Goal: Information Seeking & Learning: Learn about a topic

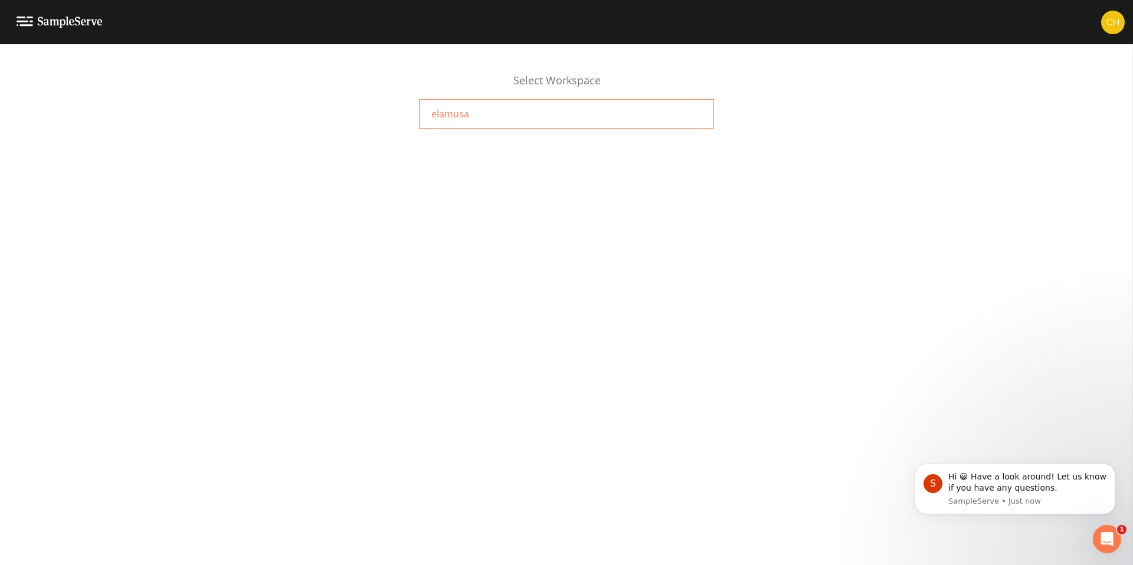
click at [460, 119] on span "elamusa" at bounding box center [450, 114] width 38 height 14
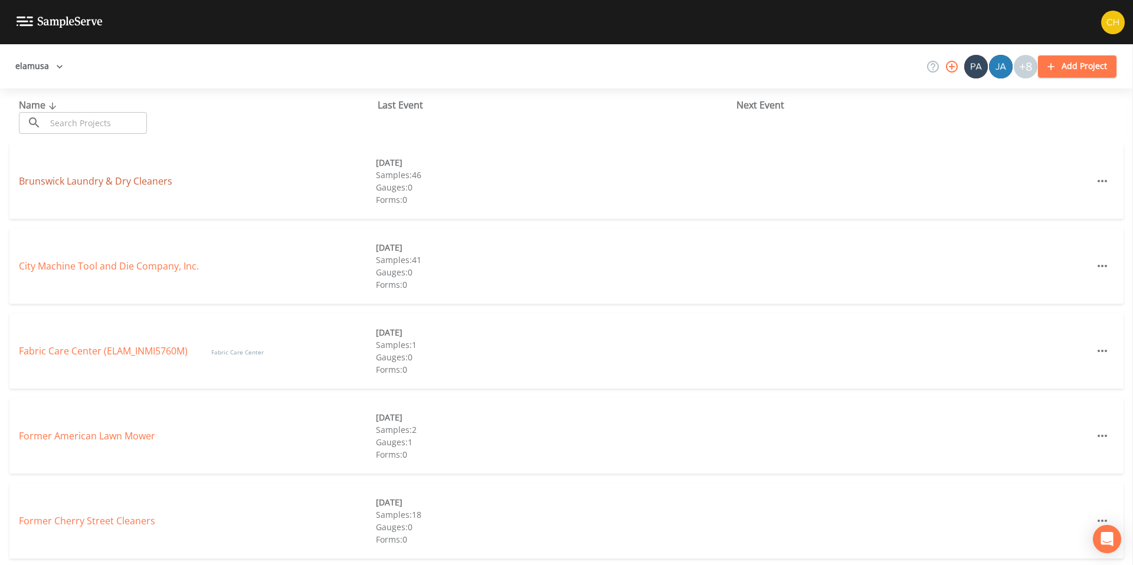
click at [142, 187] on link "Brunswick Laundry & Dry Cleaners" at bounding box center [95, 181] width 153 height 13
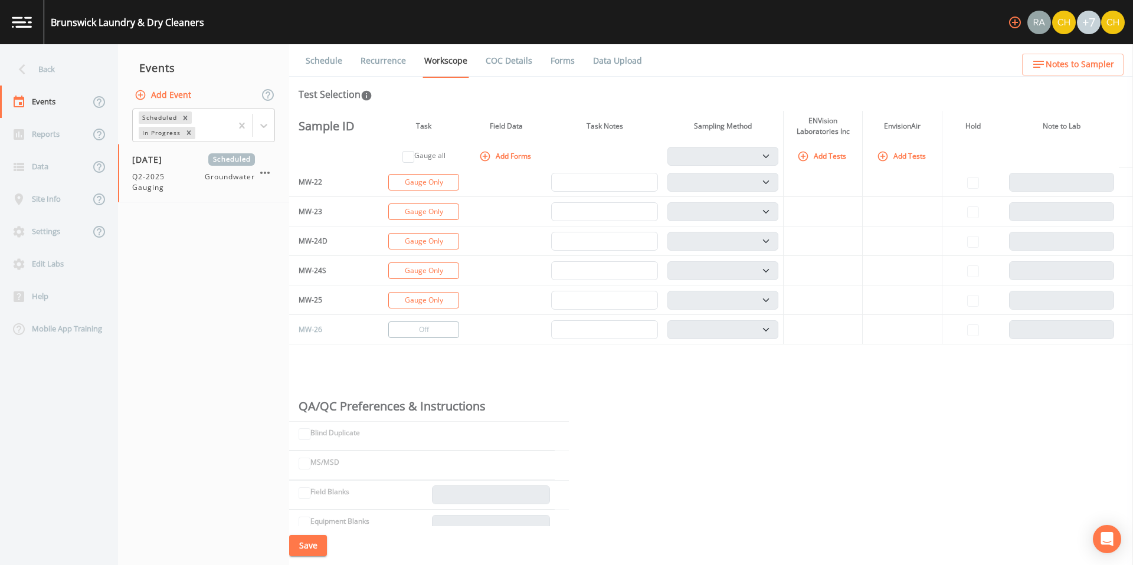
scroll to position [1528, 0]
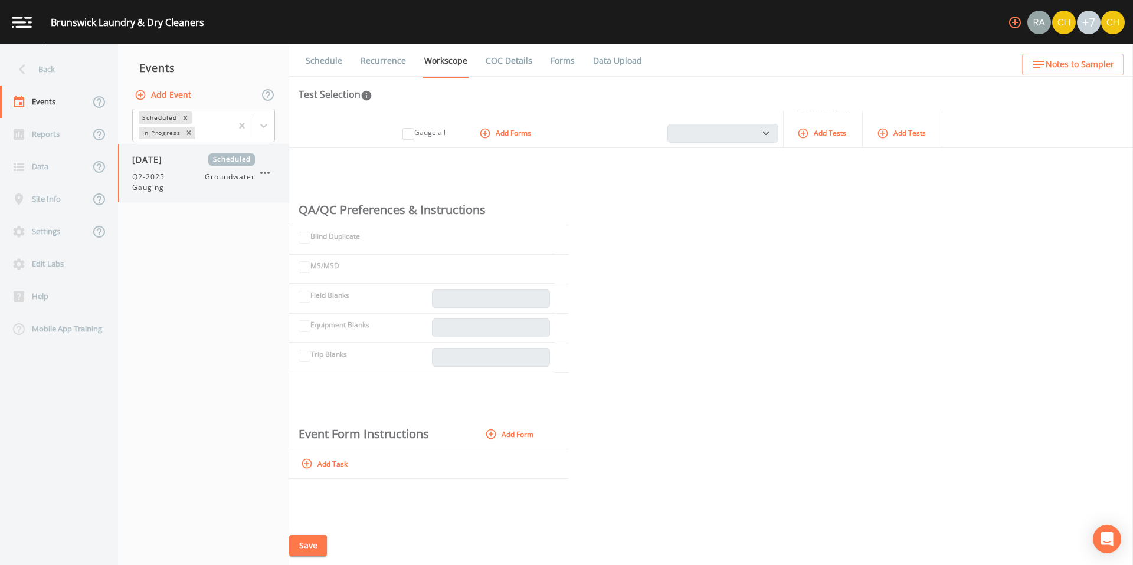
click at [273, 174] on button "button" at bounding box center [265, 173] width 20 height 20
click at [283, 197] on div at bounding box center [274, 200] width 21 height 12
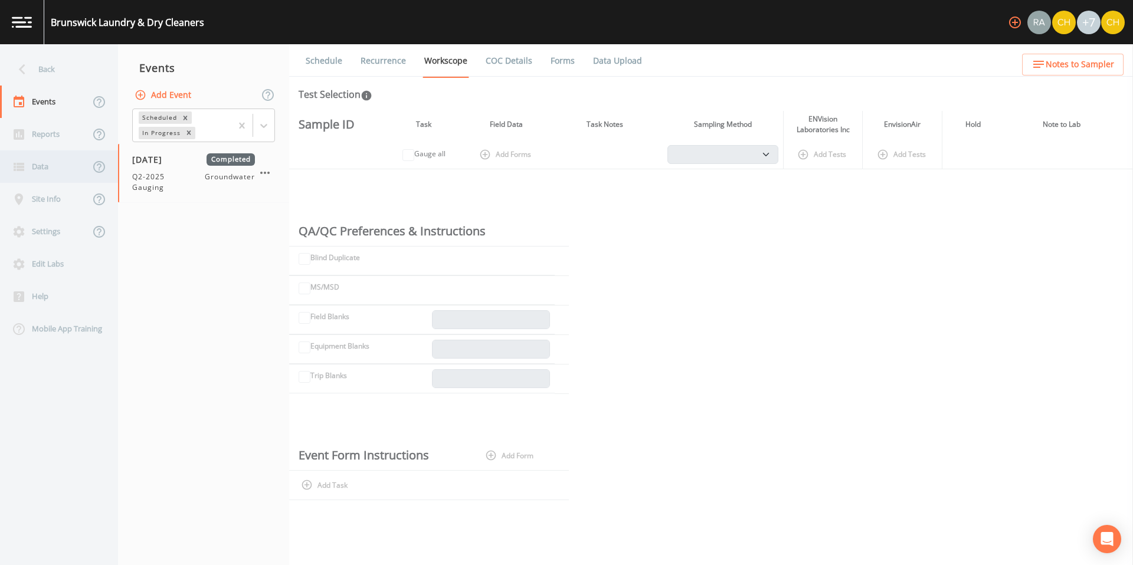
click at [41, 166] on div "Data" at bounding box center [45, 166] width 90 height 32
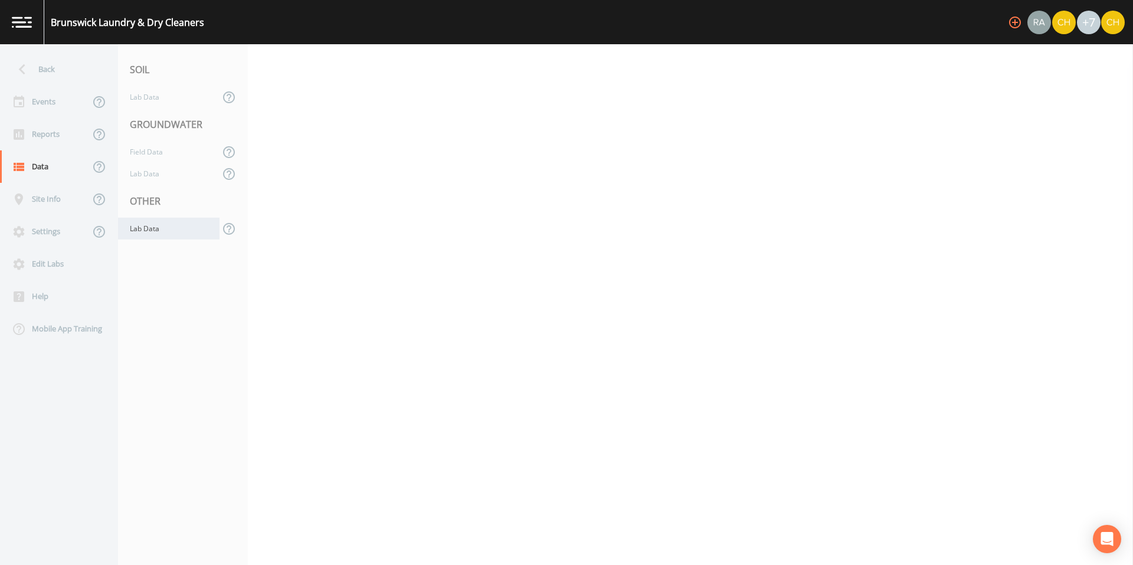
click at [133, 226] on div "Lab Data" at bounding box center [169, 229] width 102 height 22
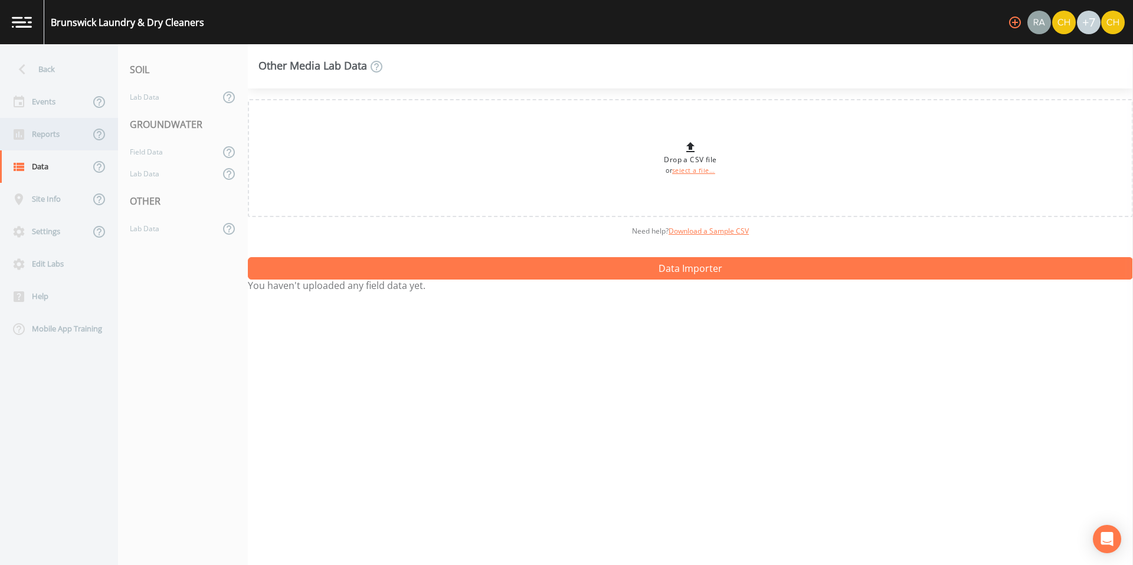
click at [47, 136] on div "Reports" at bounding box center [45, 134] width 90 height 32
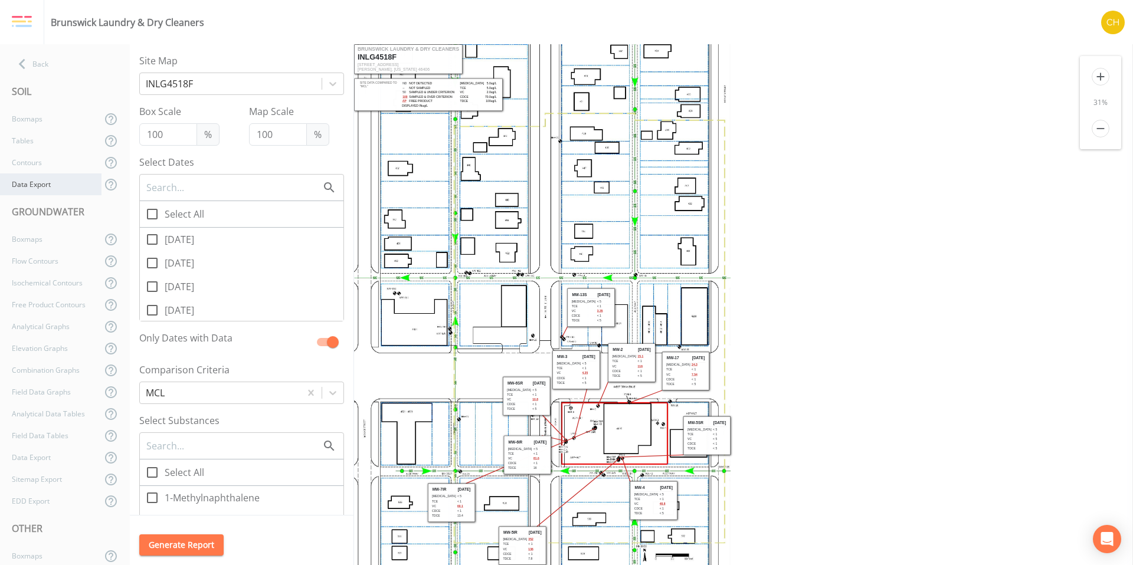
scroll to position [79, 0]
click at [31, 495] on div "Tables" at bounding box center [51, 499] width 102 height 22
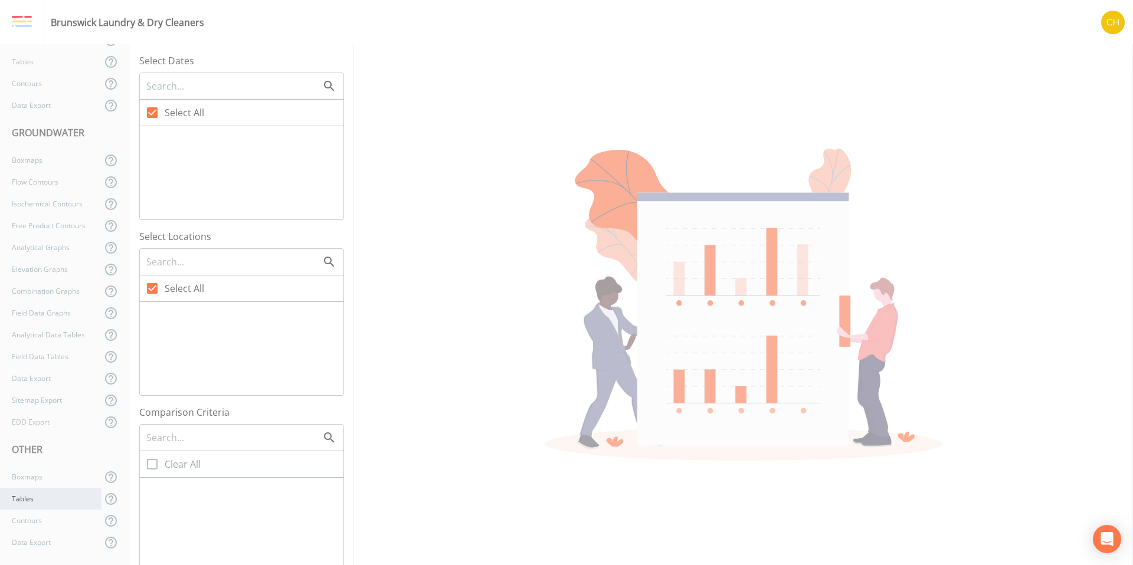
checkbox input "false"
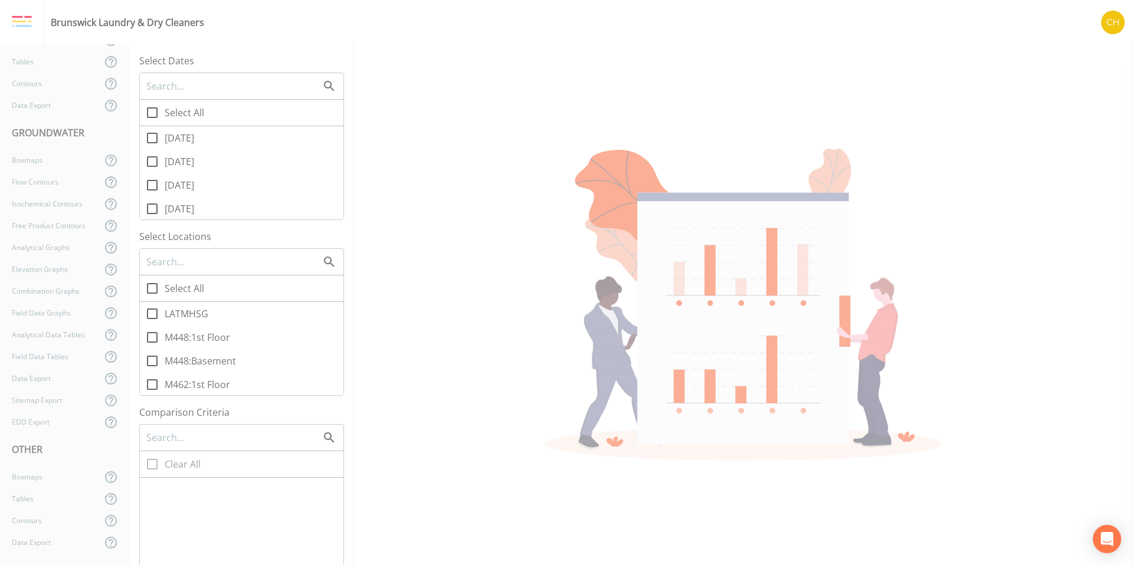
click at [153, 139] on icon at bounding box center [152, 138] width 14 height 14
click at [152, 138] on input "[DATE]" at bounding box center [146, 132] width 12 height 12
checkbox input "true"
click at [150, 162] on icon at bounding box center [152, 162] width 14 height 14
click at [150, 161] on input "[DATE]" at bounding box center [146, 155] width 12 height 12
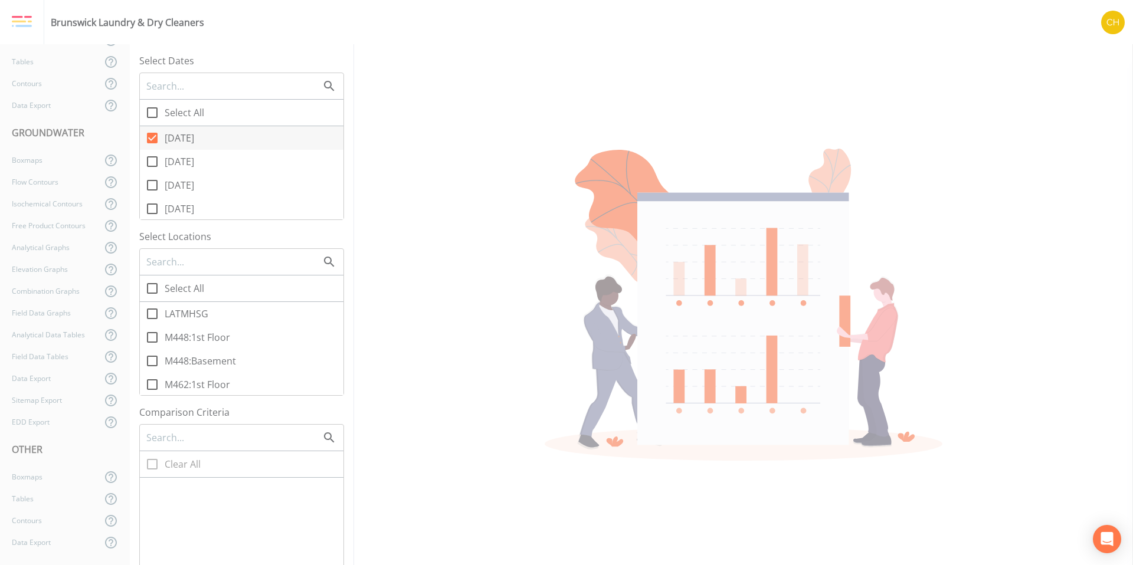
checkbox input "true"
click at [149, 356] on icon at bounding box center [152, 355] width 14 height 14
click at [149, 355] on input "SG-3" at bounding box center [146, 349] width 12 height 12
checkbox input "true"
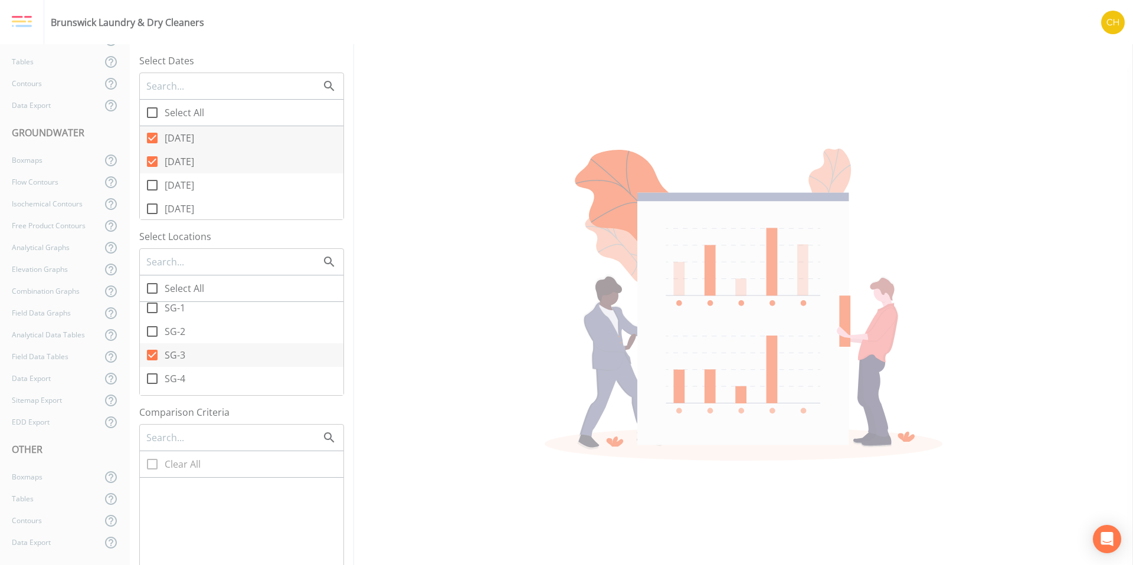
click at [149, 379] on icon at bounding box center [152, 379] width 14 height 14
click at [149, 378] on input "SG-4" at bounding box center [146, 372] width 12 height 12
checkbox input "true"
click at [147, 343] on input "SG-5" at bounding box center [146, 339] width 12 height 12
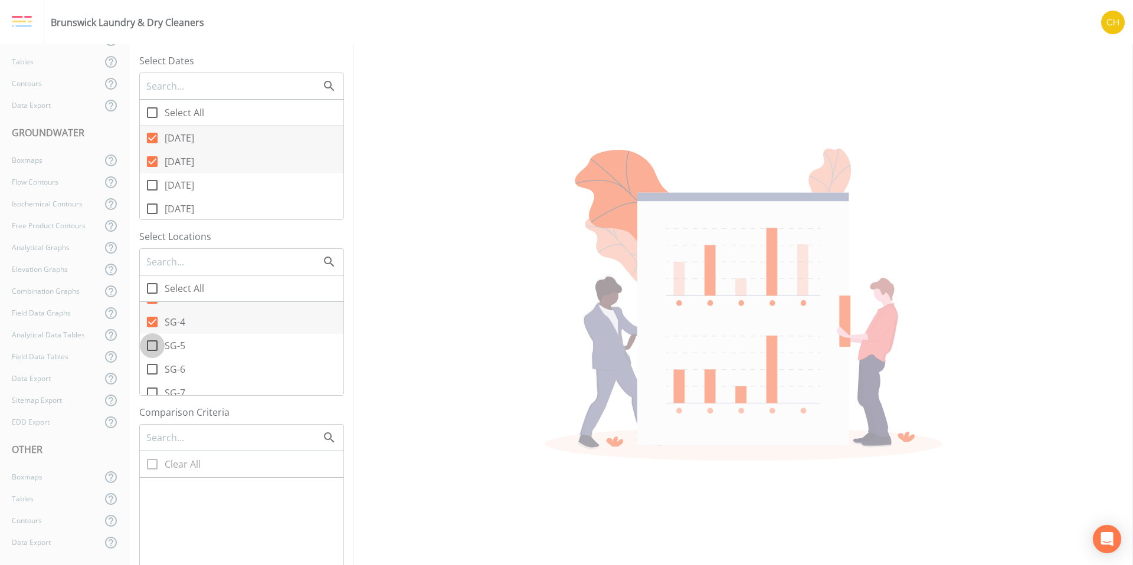
checkbox input "true"
click at [156, 188] on icon at bounding box center [152, 185] width 14 height 14
click at [152, 185] on input "[DATE]" at bounding box center [146, 179] width 12 height 12
checkbox input "true"
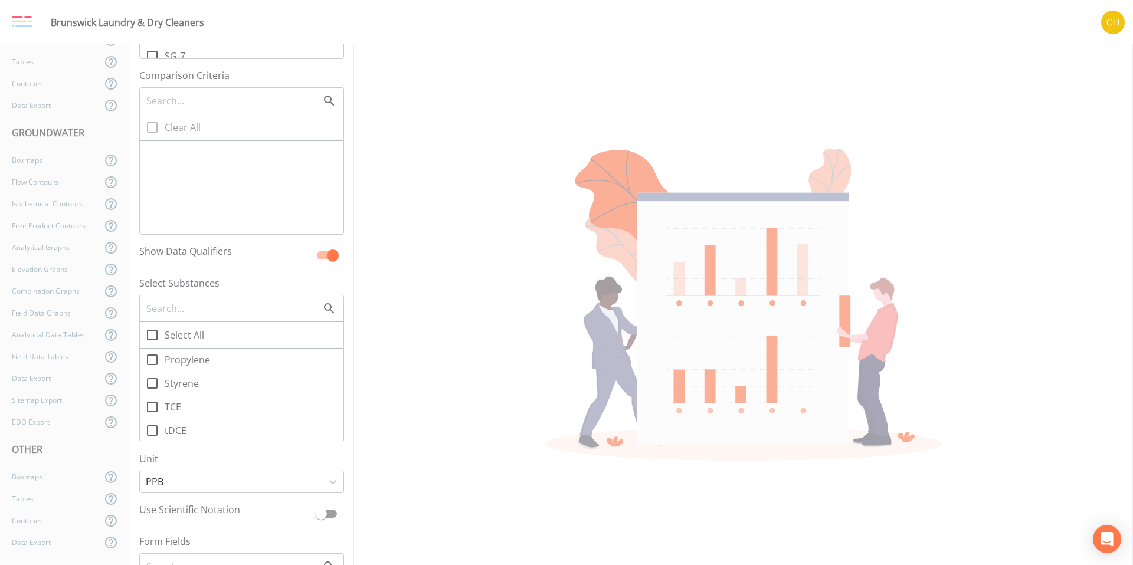
scroll to position [1262, 0]
click at [157, 420] on icon at bounding box center [152, 420] width 11 height 11
click at [152, 420] on input "TCE" at bounding box center [146, 414] width 12 height 12
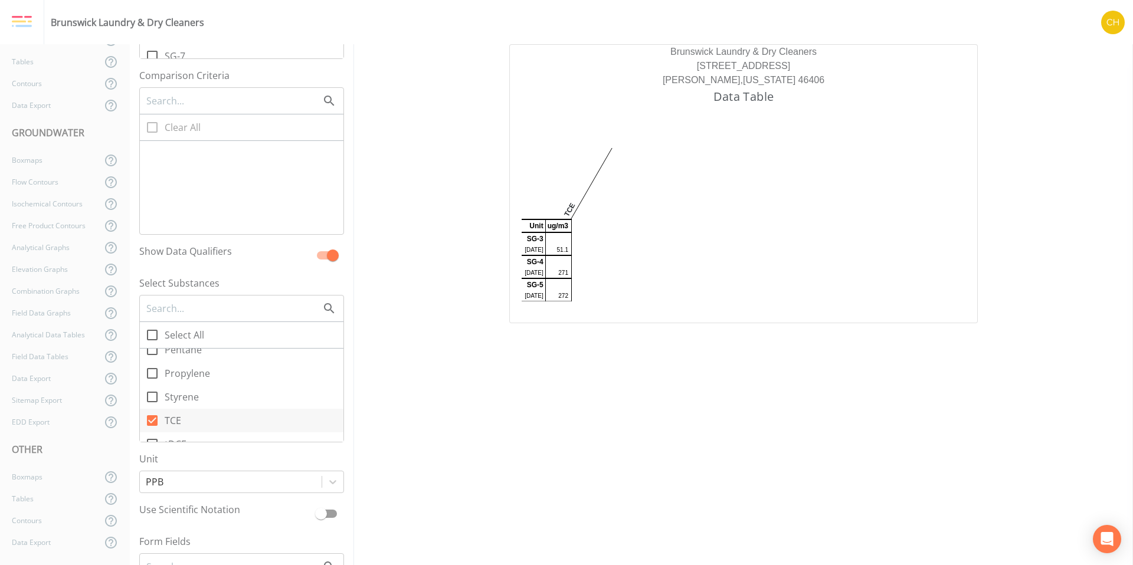
click at [153, 421] on icon at bounding box center [152, 421] width 14 height 14
click at [152, 420] on input "TCE" at bounding box center [146, 414] width 12 height 12
checkbox input "false"
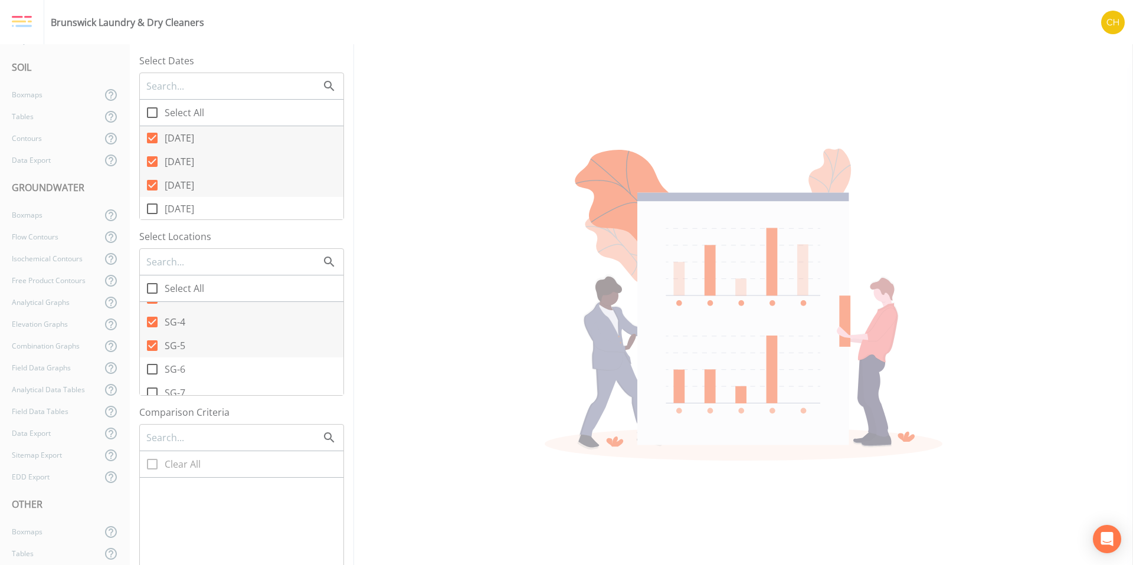
scroll to position [0, 0]
click at [25, 67] on icon at bounding box center [22, 64] width 21 height 21
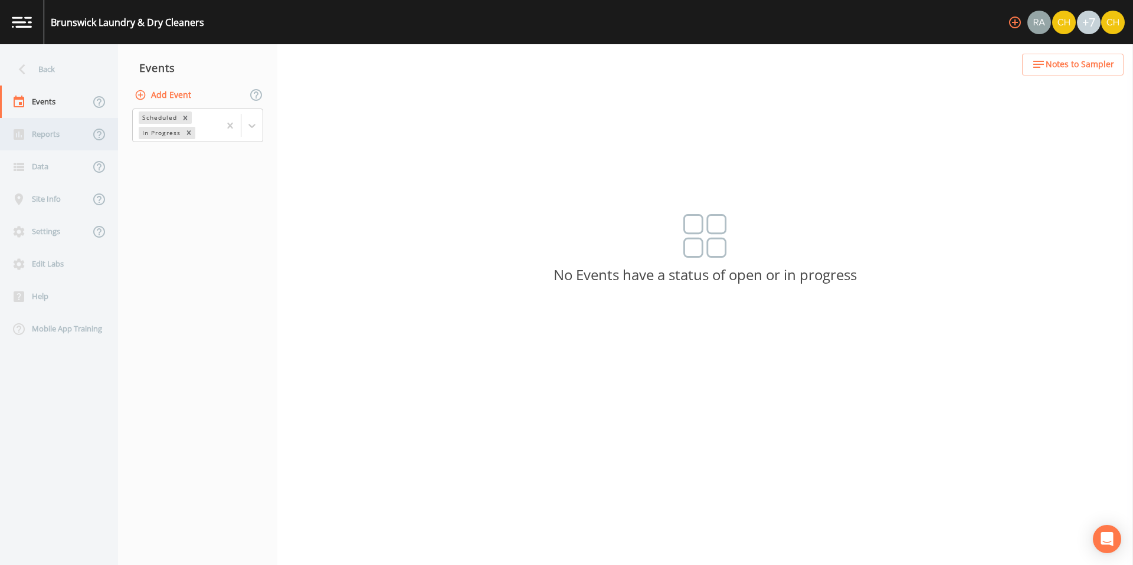
click at [46, 134] on div "Reports" at bounding box center [45, 134] width 90 height 32
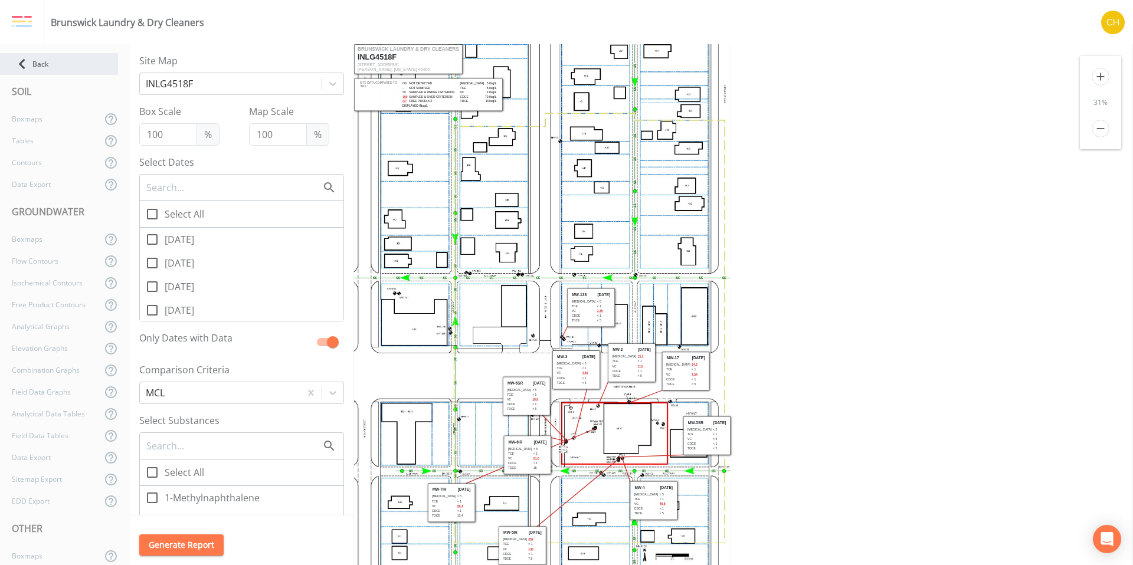
click at [27, 57] on icon at bounding box center [22, 64] width 21 height 21
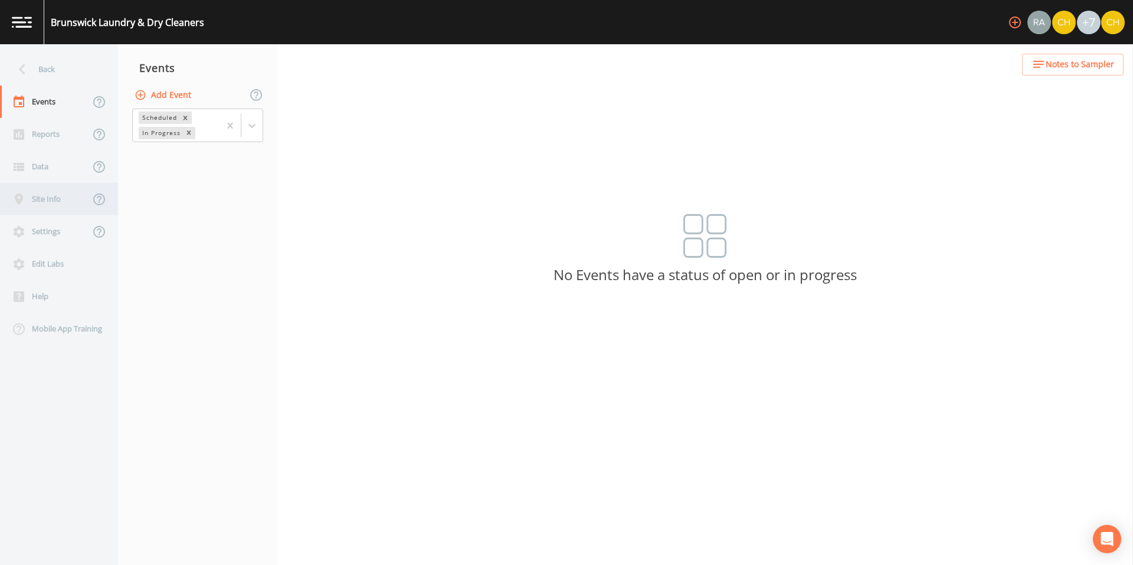
click at [54, 197] on div "Site Info" at bounding box center [45, 199] width 90 height 32
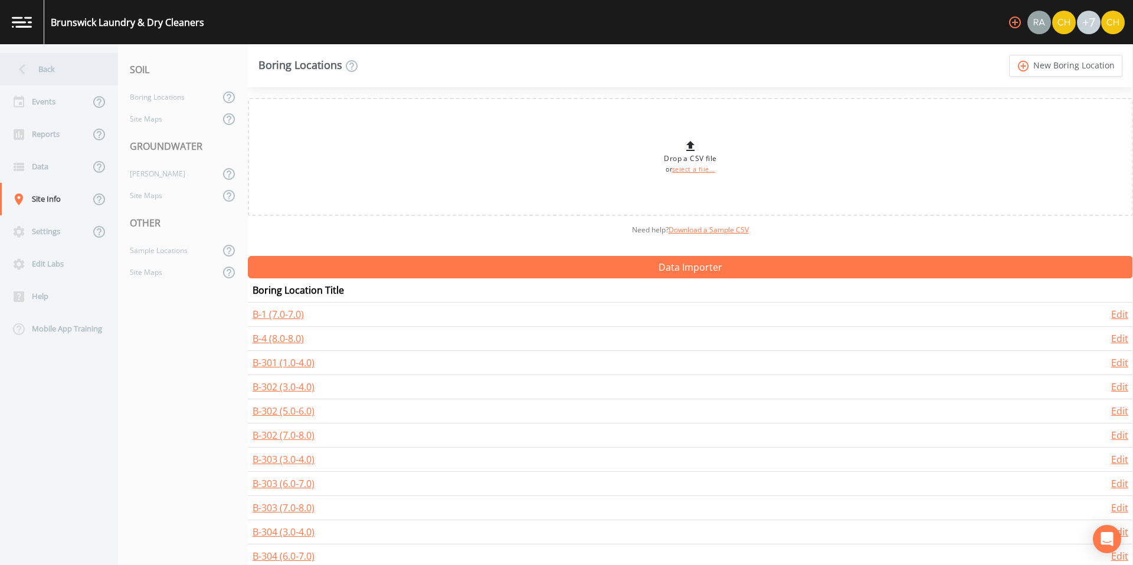
click at [22, 67] on icon at bounding box center [22, 69] width 21 height 21
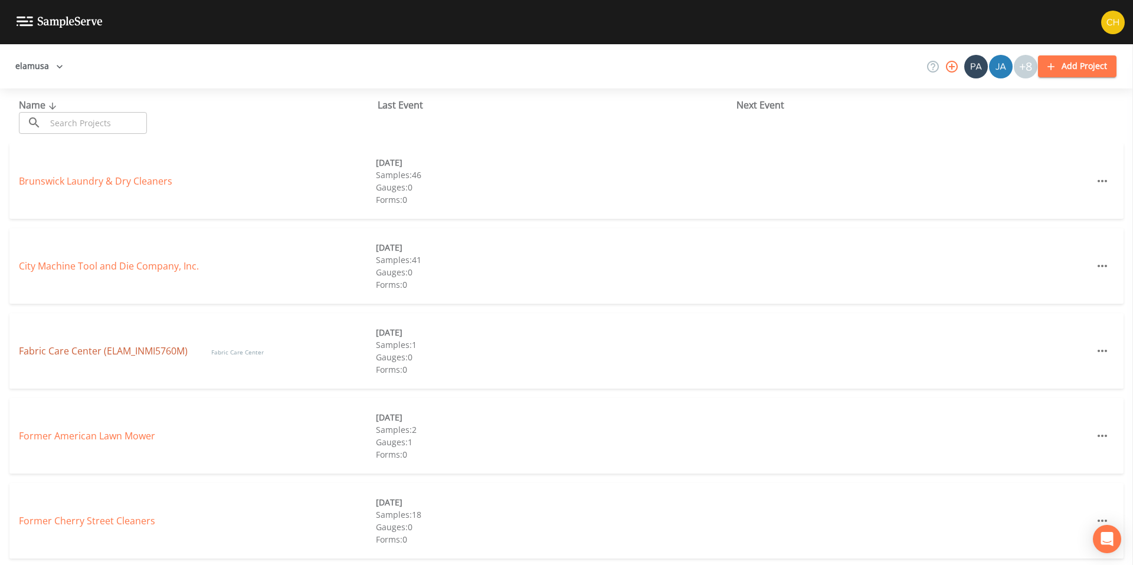
click at [127, 351] on link "Fabric Care Center (ELAM_INMI5760M)" at bounding box center [103, 351] width 169 height 13
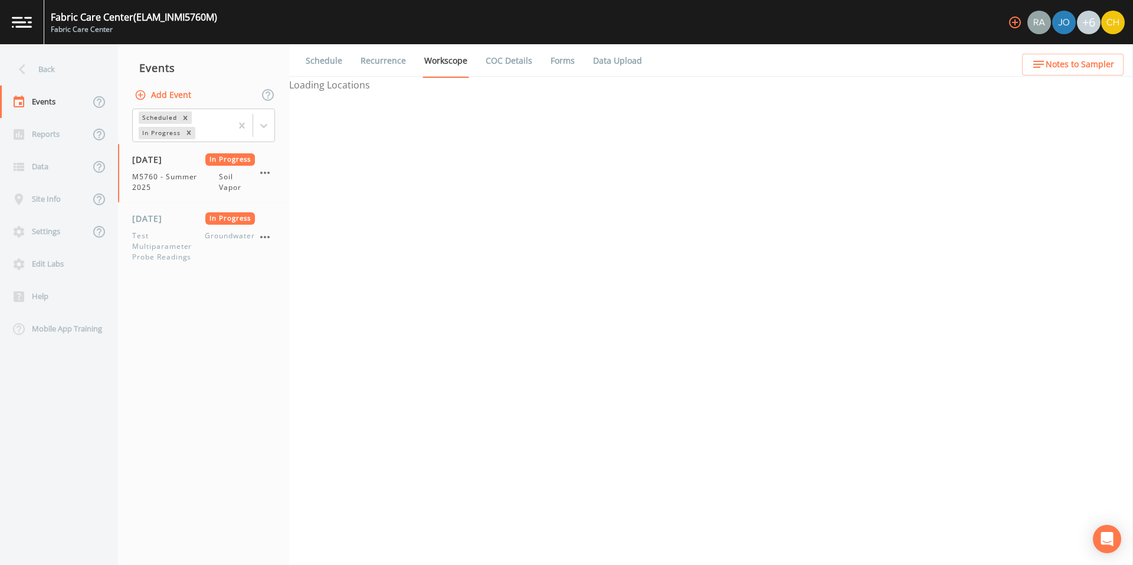
select select "c5bfc0a2-8365-4ab6-a941-dacac289f9c5"
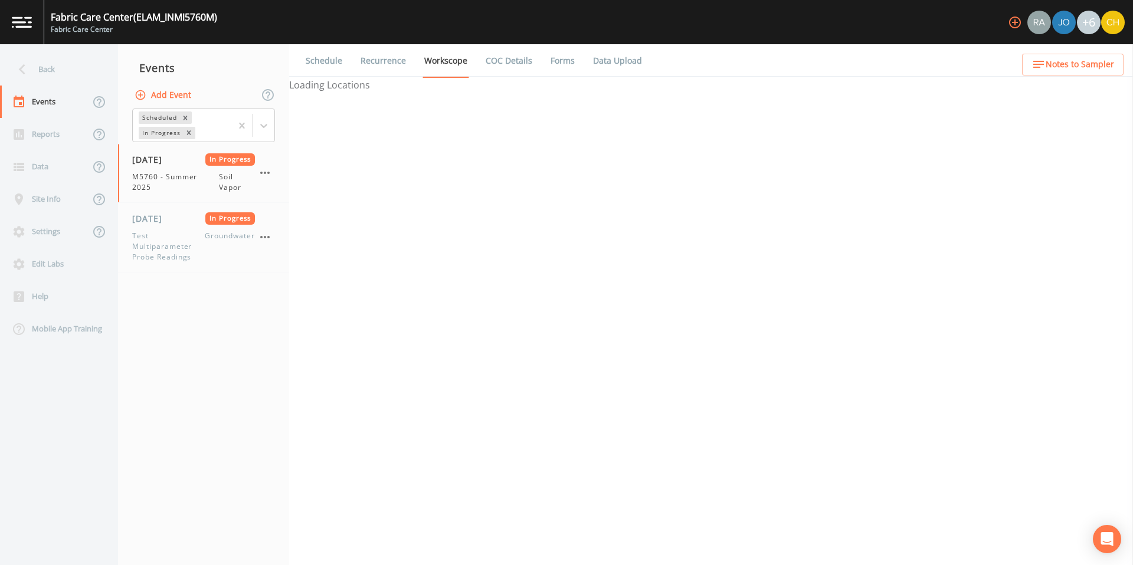
select select "c5bfc0a2-8365-4ab6-a941-dacac289f9c5"
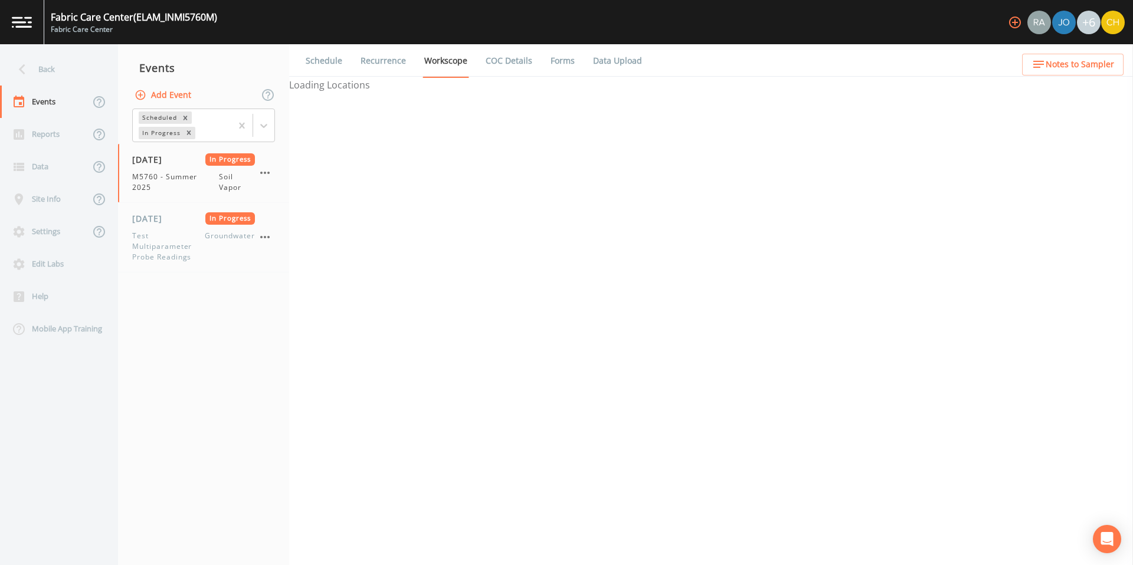
select select "c5bfc0a2-8365-4ab6-a941-dacac289f9c5"
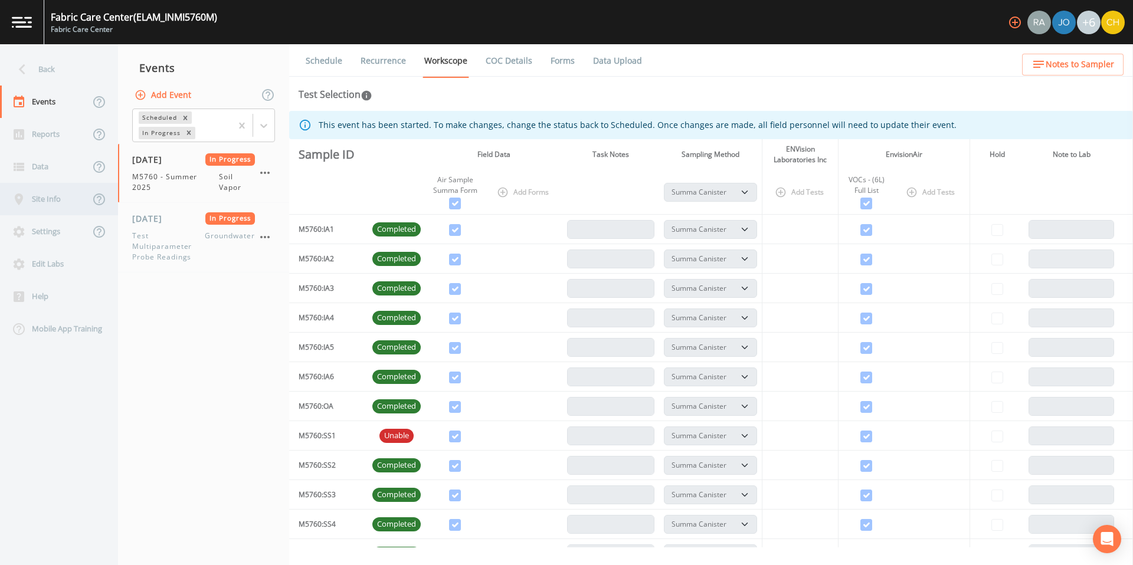
click at [45, 198] on div "Site Info" at bounding box center [45, 199] width 90 height 32
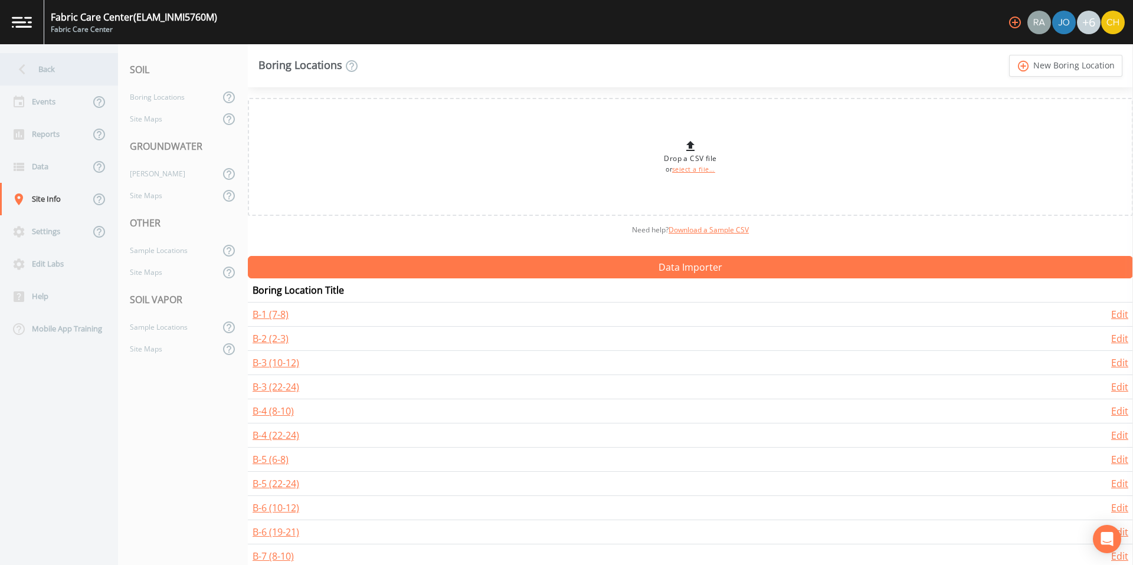
click at [23, 67] on icon at bounding box center [22, 69] width 6 height 11
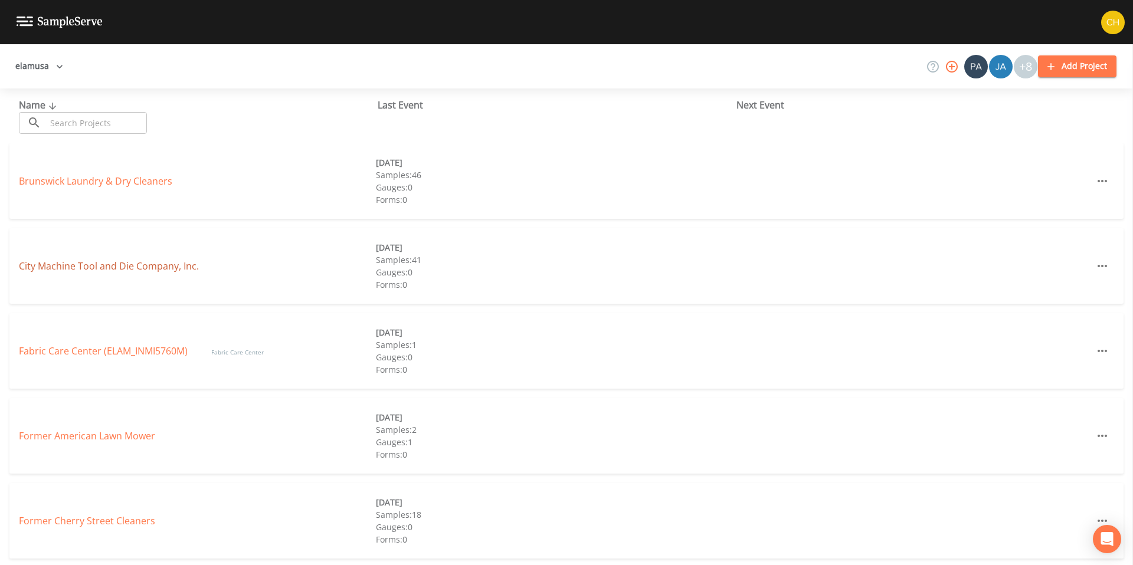
click at [60, 266] on link "City Machine Tool and Die Company, Inc." at bounding box center [109, 266] width 180 height 13
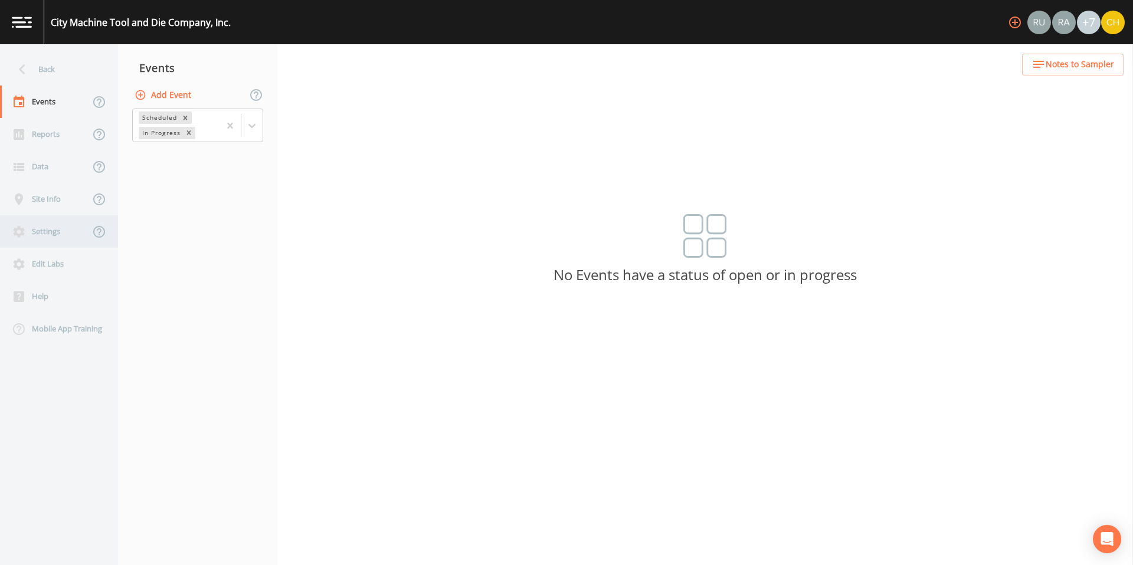
click at [44, 233] on div "Settings" at bounding box center [45, 231] width 90 height 32
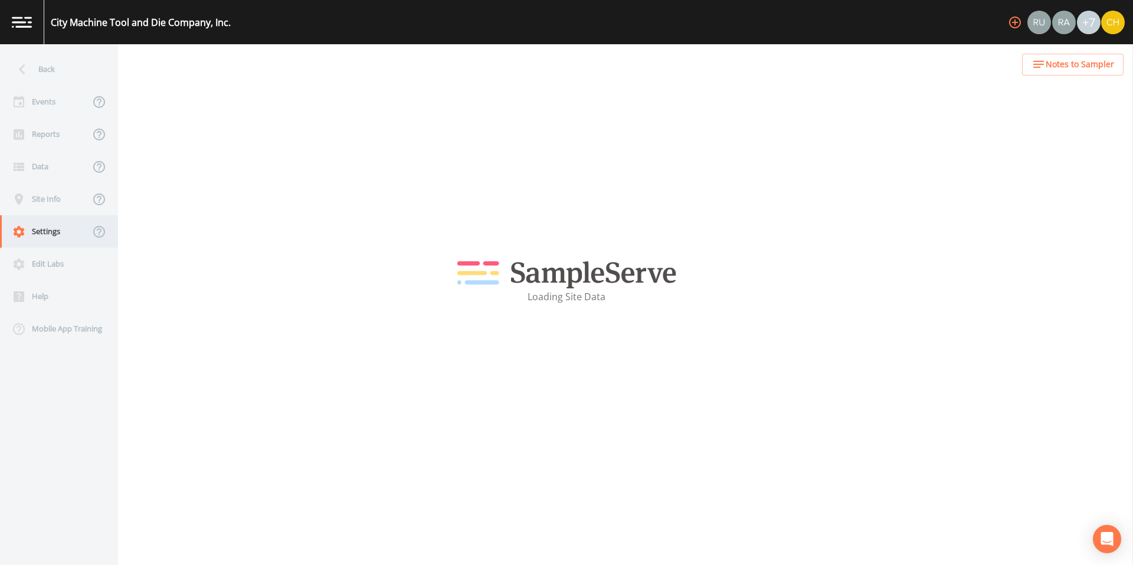
select select "b265dd82-c1a5-4afa-889f-debbcfd1d18c"
select select "[GEOGRAPHIC_DATA]"
select select "US/[GEOGRAPHIC_DATA]-[US_STATE]"
select select "Place in container"
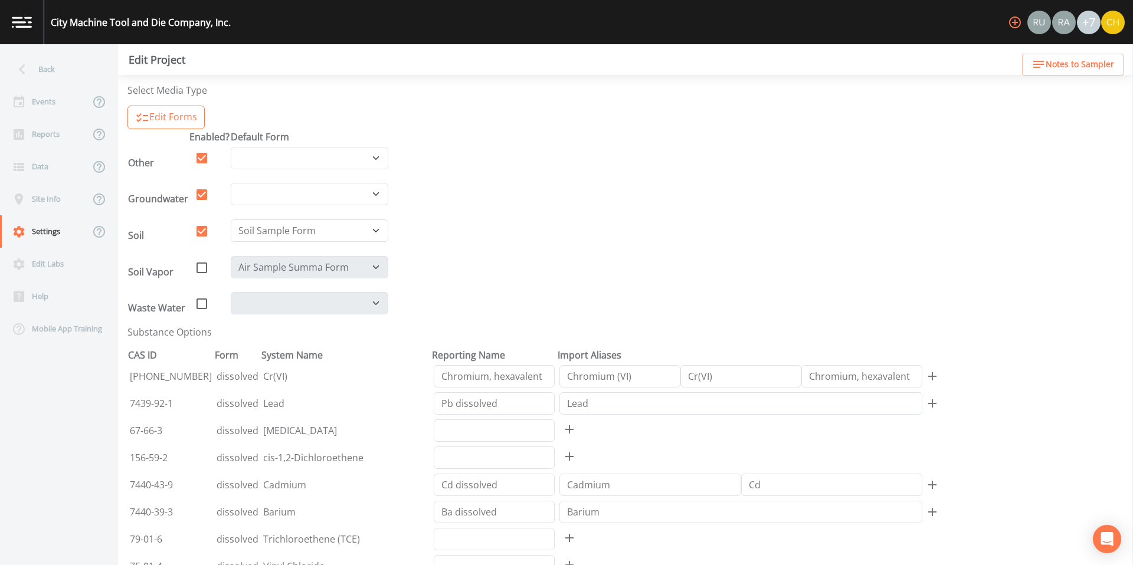
scroll to position [342, 0]
click at [24, 68] on icon at bounding box center [22, 69] width 21 height 21
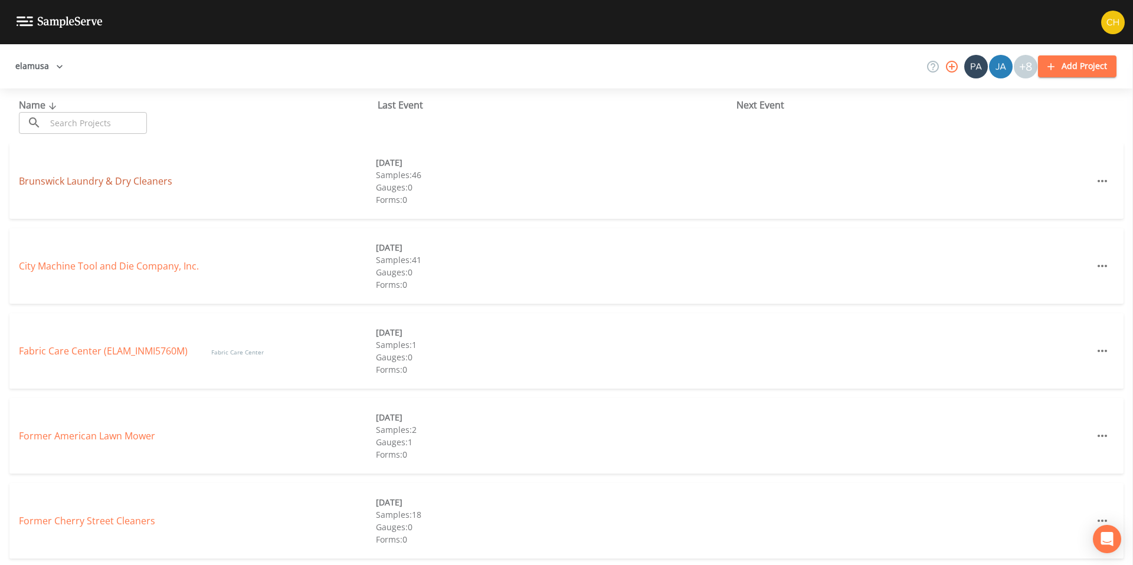
click at [116, 176] on link "Brunswick Laundry & Dry Cleaners" at bounding box center [95, 181] width 153 height 13
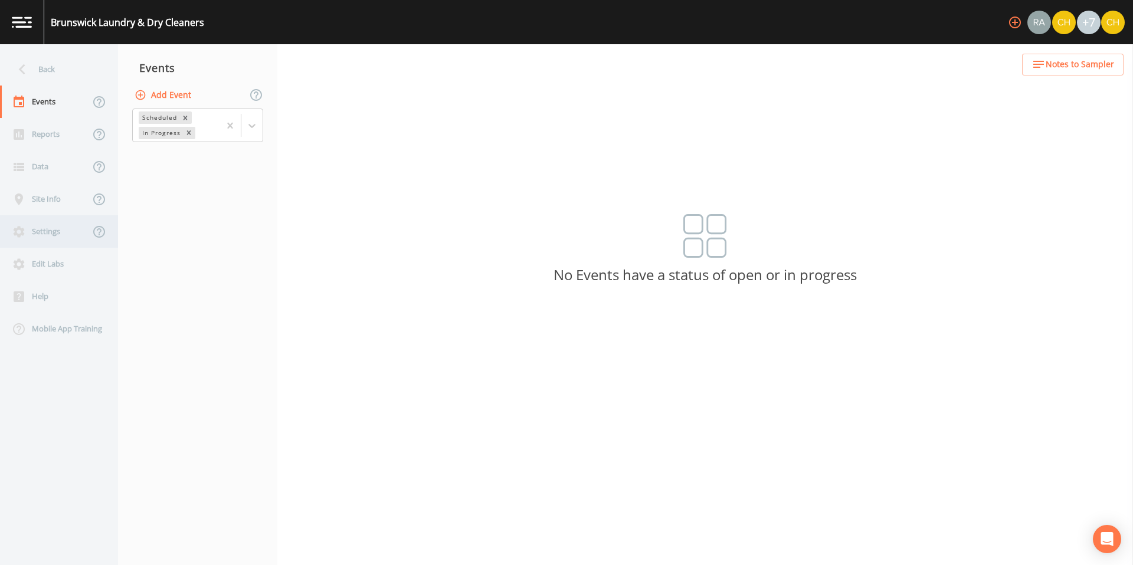
click at [56, 233] on div "Settings" at bounding box center [45, 231] width 90 height 32
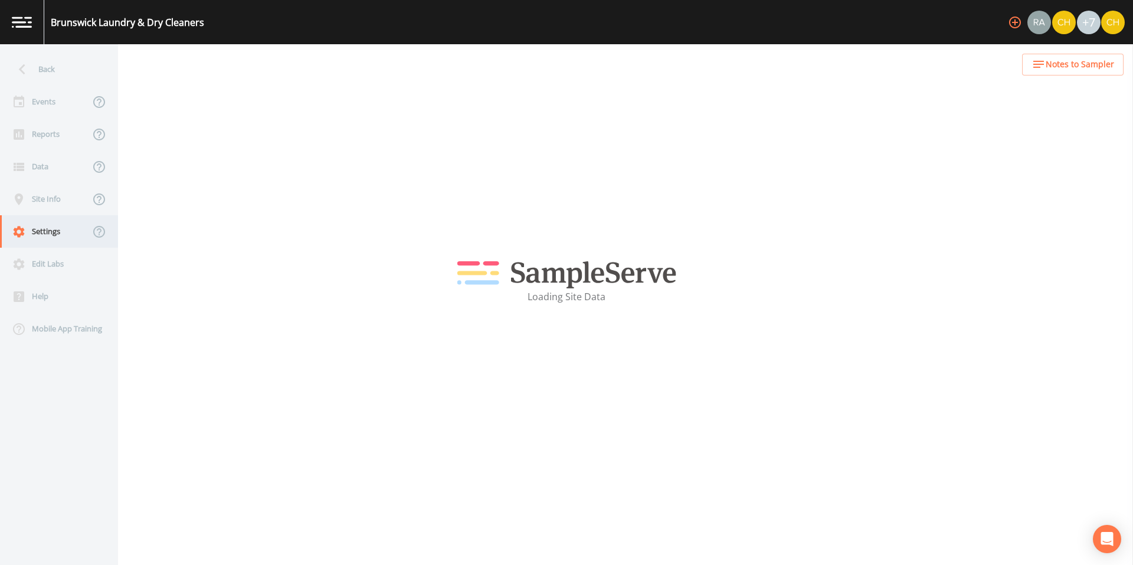
select select "b265dd82-c1a5-4afa-889f-debbcfd1d18c"
select select "[GEOGRAPHIC_DATA]"
select select "US/Central"
select select "Place in container"
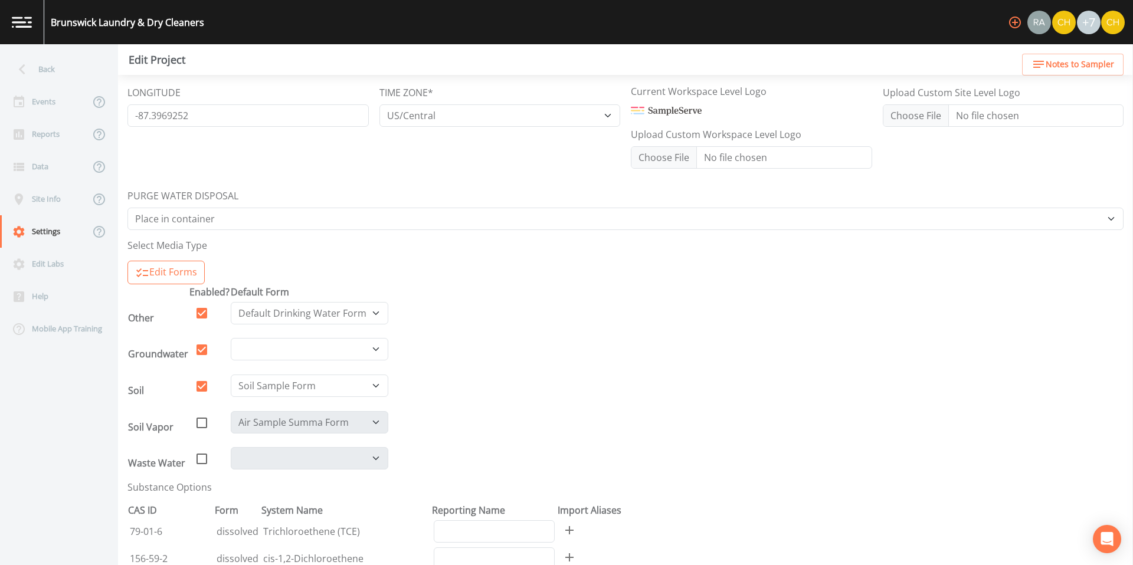
scroll to position [188, 0]
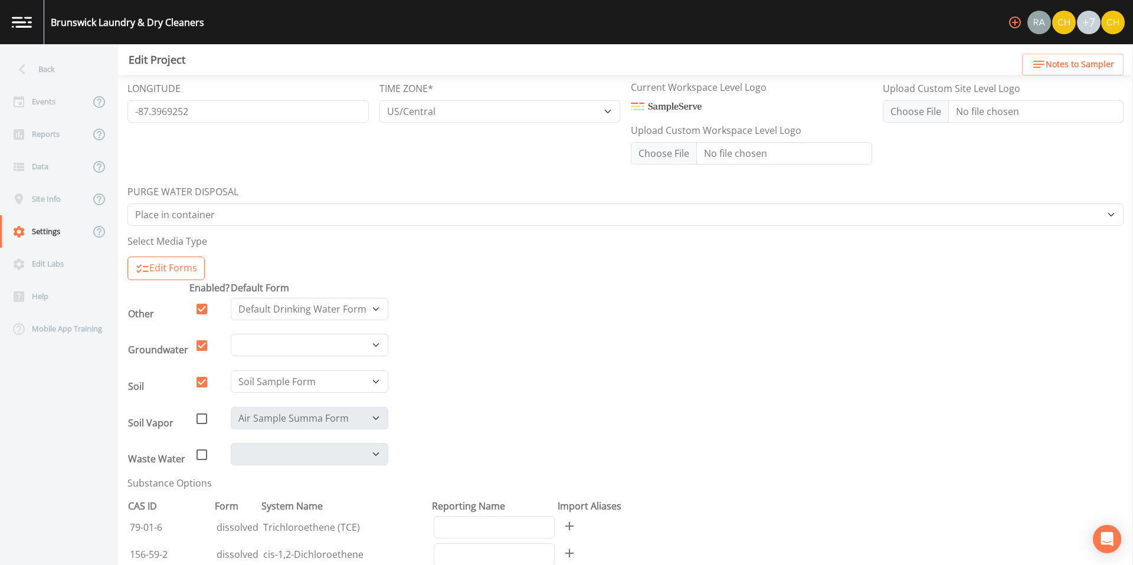
click at [201, 420] on icon at bounding box center [202, 419] width 14 height 14
checkbox input "true"
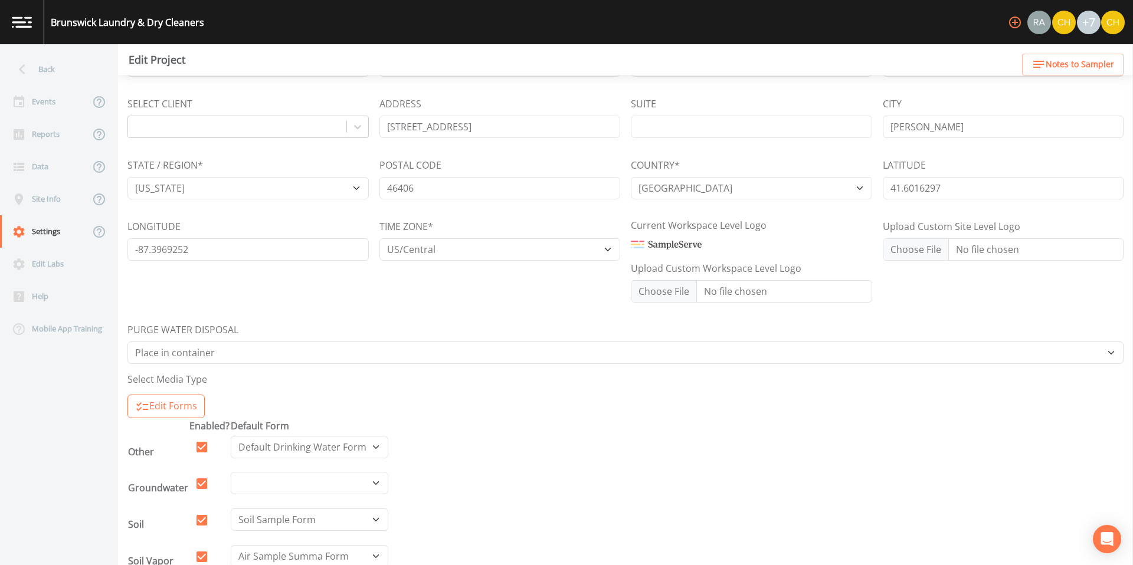
scroll to position [0, 0]
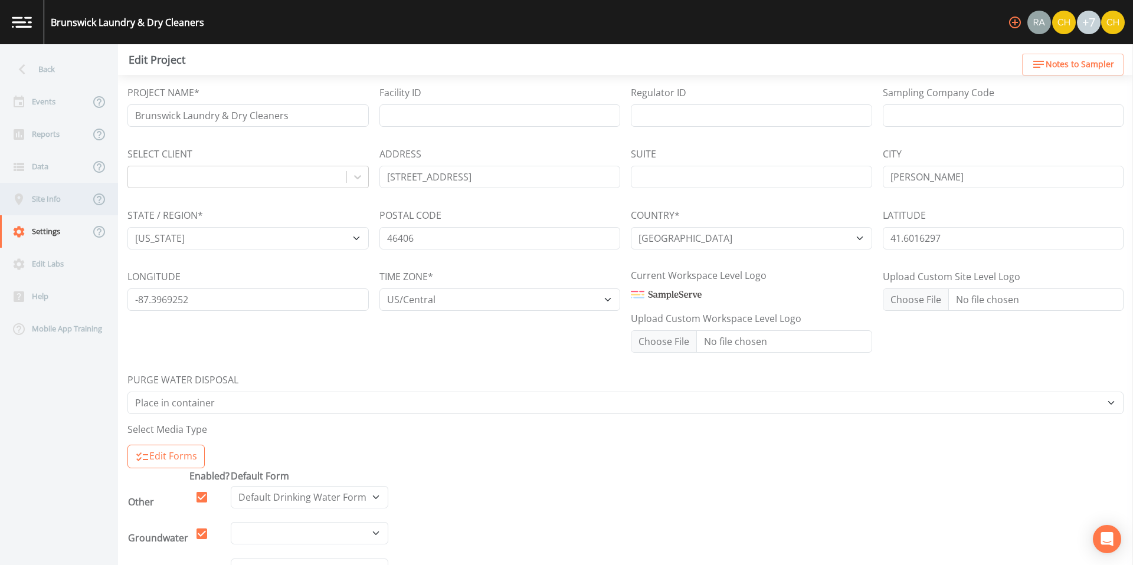
click at [57, 203] on div "Site Info" at bounding box center [45, 199] width 90 height 32
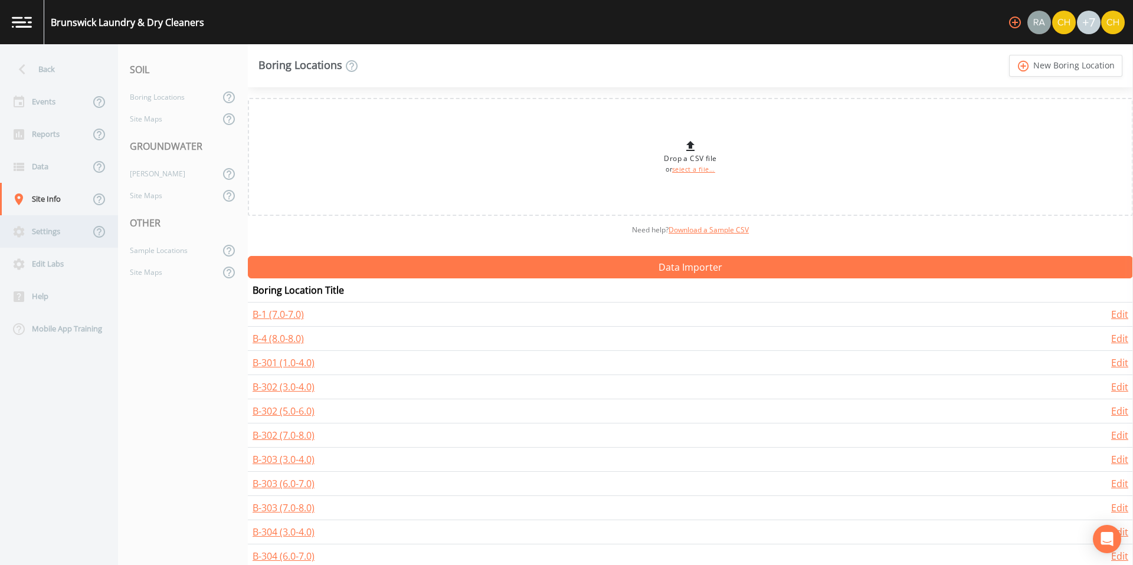
click at [57, 237] on div "Settings" at bounding box center [45, 231] width 90 height 32
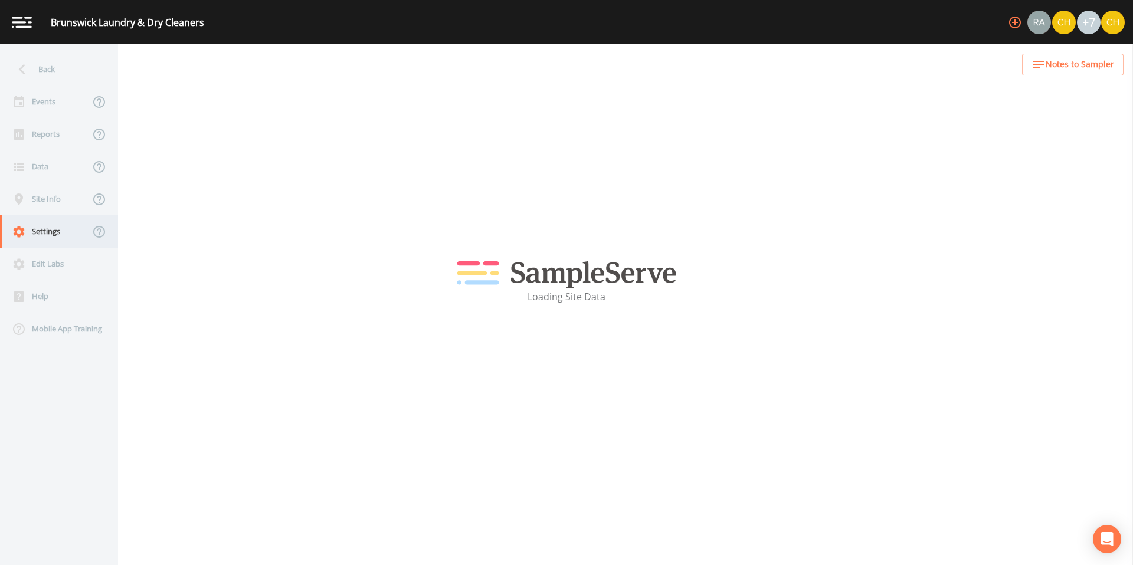
select select "b265dd82-c1a5-4afa-889f-debbcfd1d18c"
select select "[GEOGRAPHIC_DATA]"
select select "US/Central"
select select "Place in container"
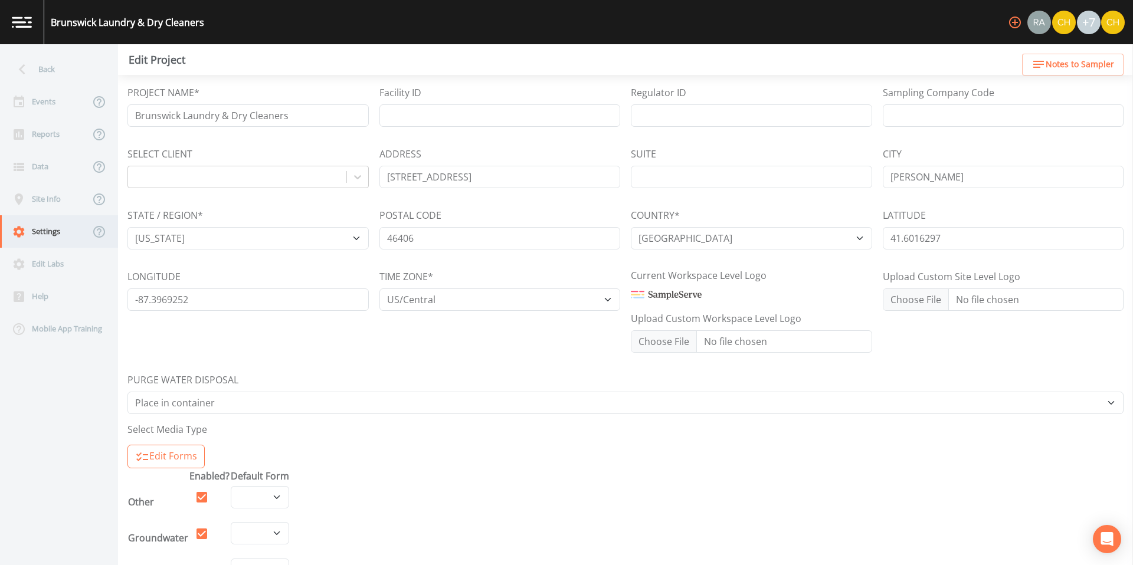
select select "526d773c-3fdd-4d56-8074-c9673bbf2e11"
select select "d9ee42f3-b397-4930-b98a-368b578323e4"
select select "8612ce5a-e432-4e07-90c3-0d889f023958"
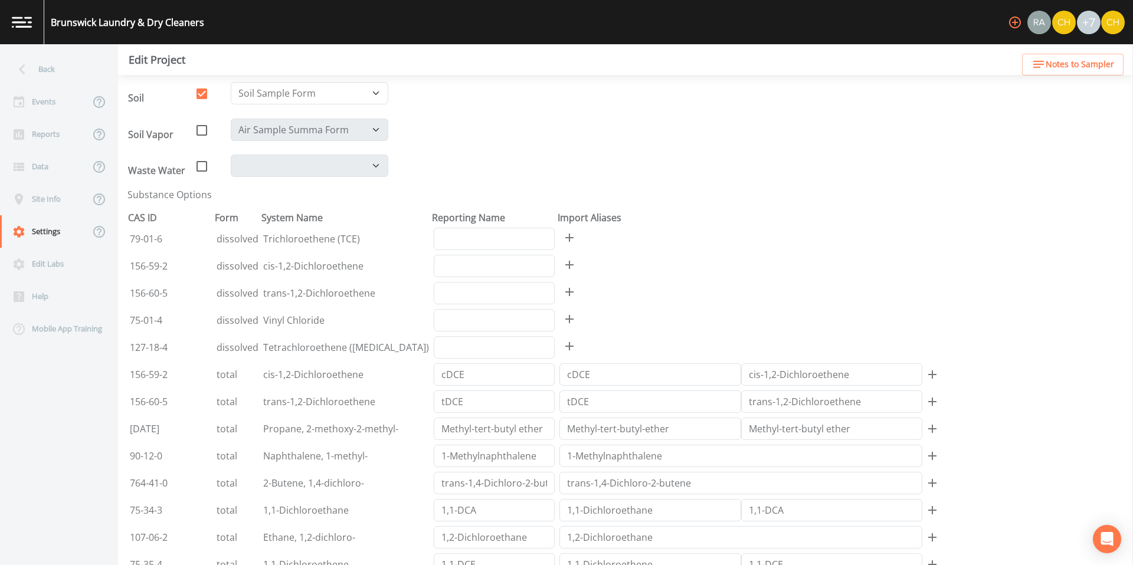
scroll to position [478, 0]
click at [201, 130] on icon at bounding box center [202, 129] width 14 height 14
checkbox input "true"
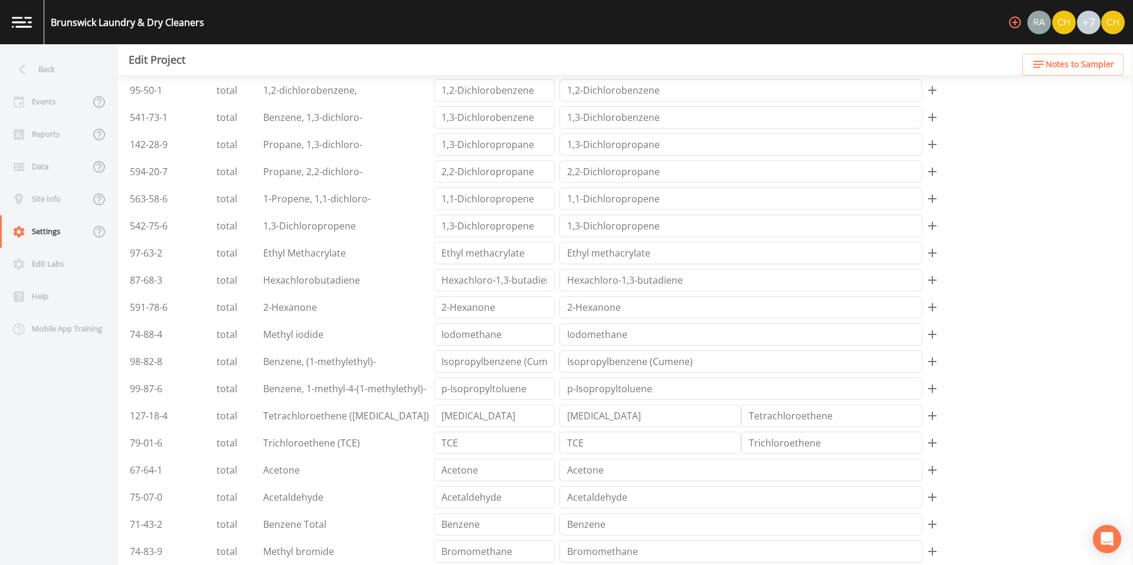
scroll to position [2861, 0]
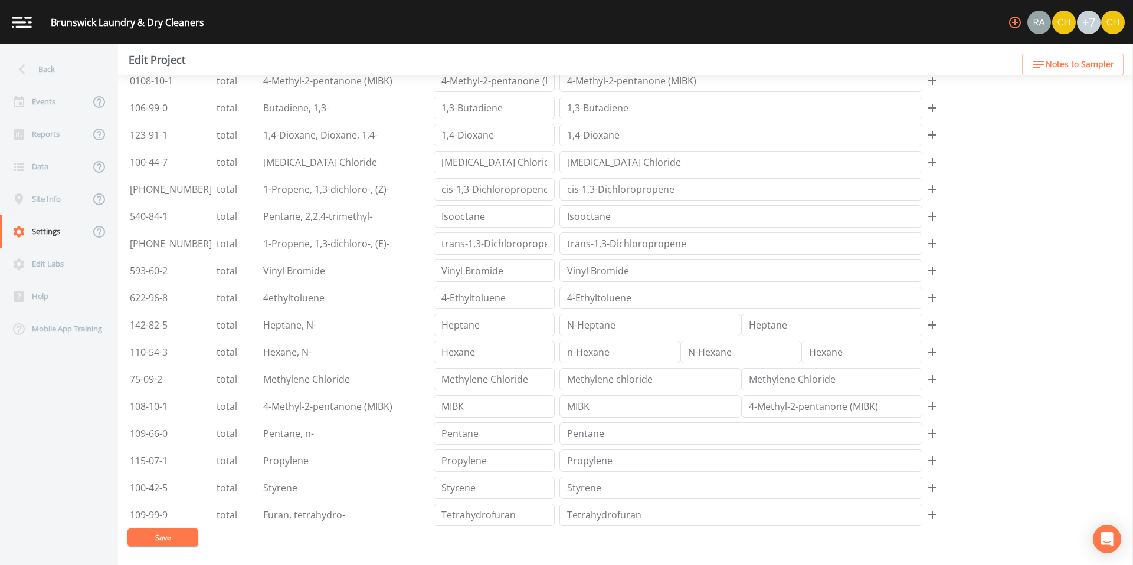
click at [175, 535] on button "Save" at bounding box center [162, 538] width 71 height 18
click at [57, 202] on div "Site Info" at bounding box center [45, 199] width 90 height 32
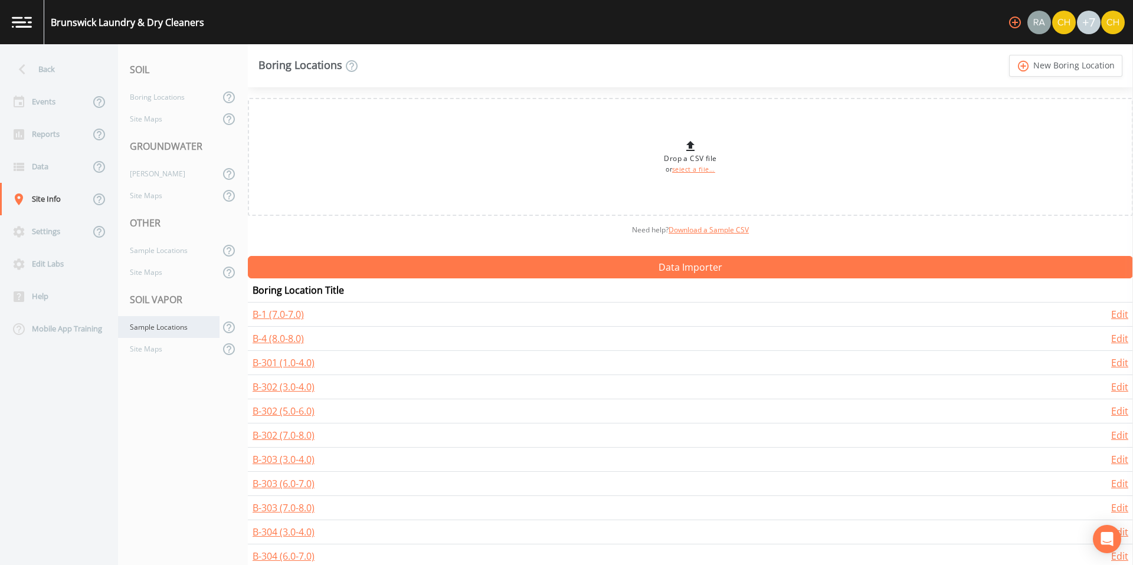
click at [183, 329] on div "Sample Locations" at bounding box center [169, 327] width 102 height 22
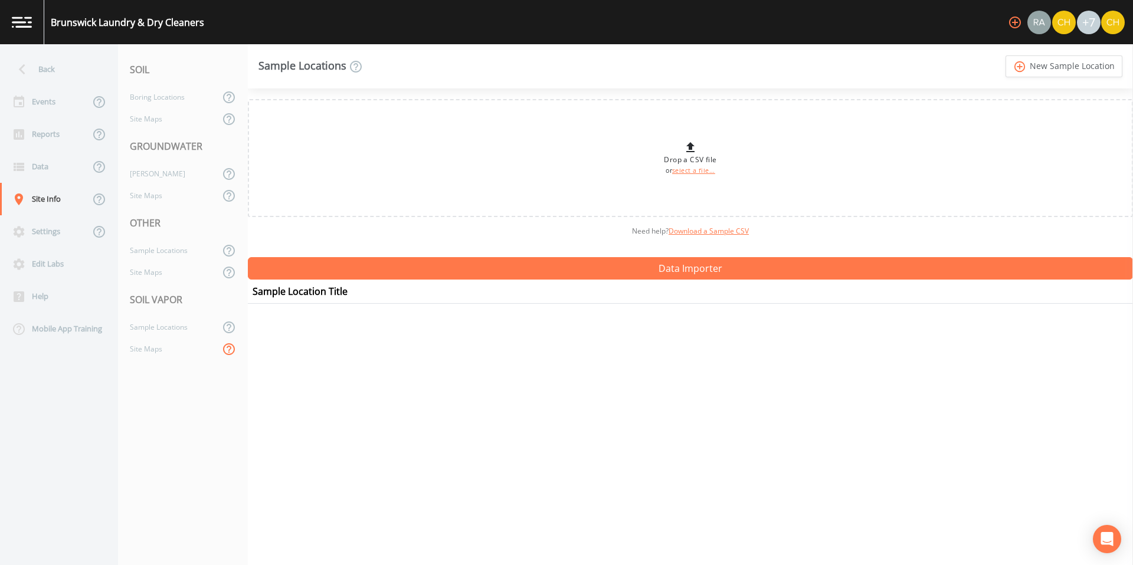
click at [222, 346] on icon at bounding box center [229, 349] width 14 height 14
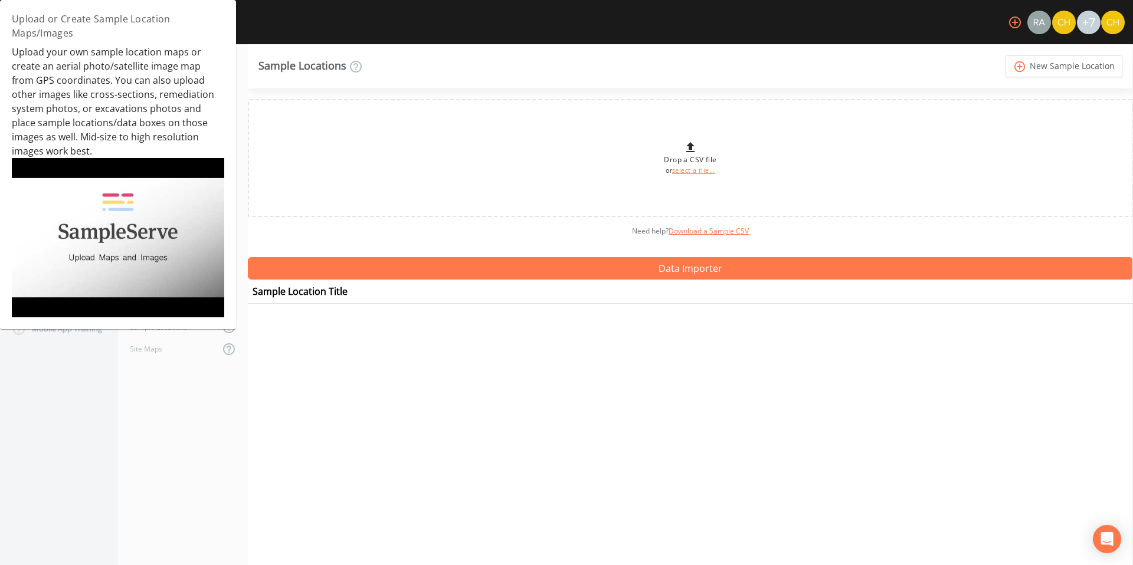
click at [49, 387] on nav "Back Events Reports Data Site Info Settings Edit Labs Help Mobile App Training" at bounding box center [59, 304] width 118 height 521
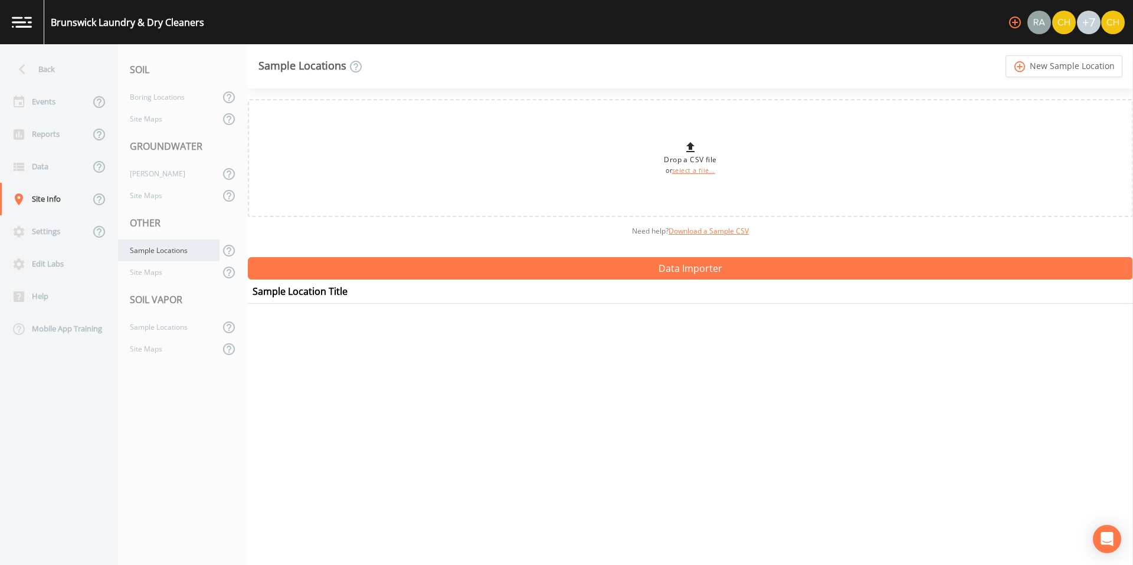
click at [159, 254] on div "Sample Locations" at bounding box center [169, 251] width 102 height 22
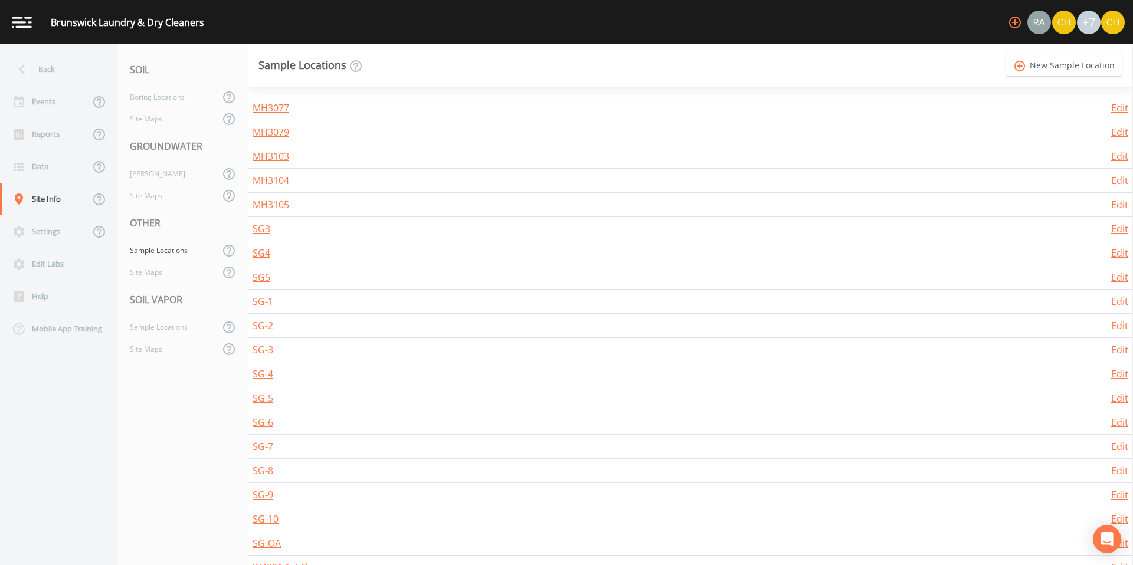
scroll to position [628, 0]
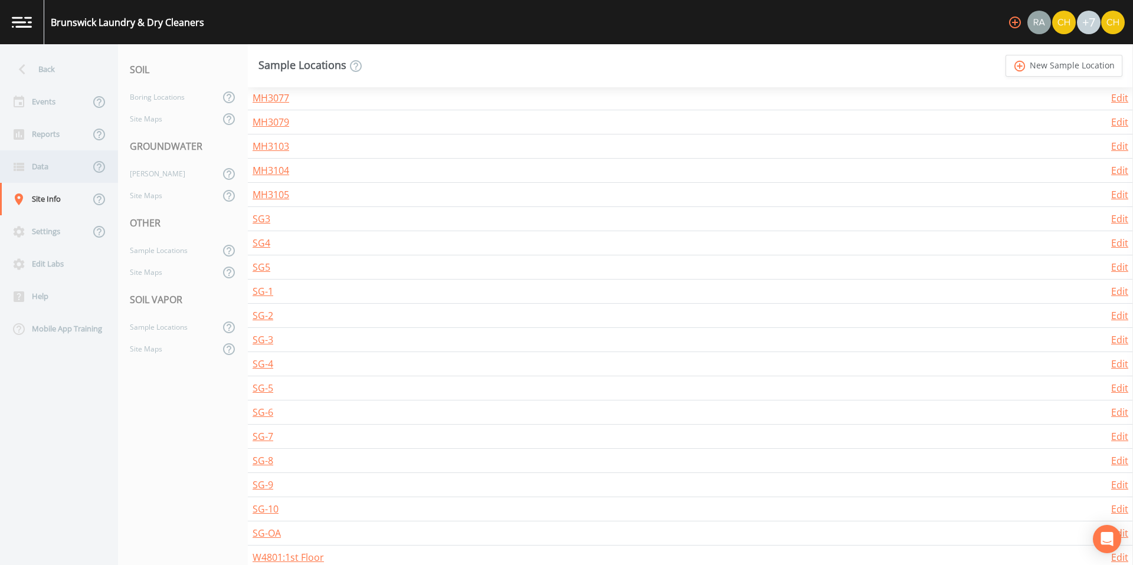
click at [45, 174] on div "Data" at bounding box center [45, 166] width 90 height 32
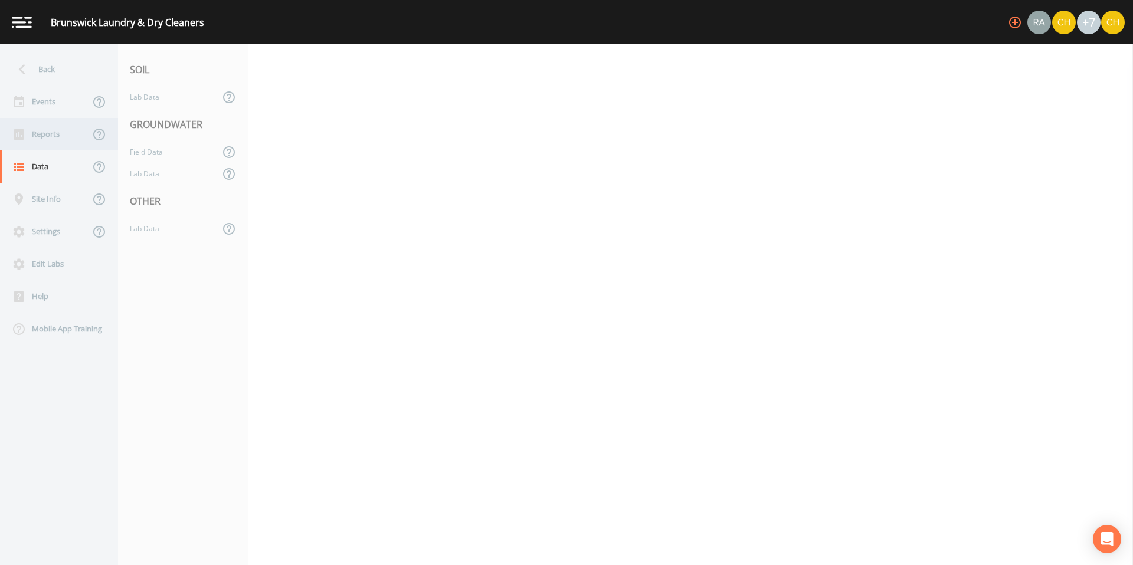
click at [50, 131] on div "Reports" at bounding box center [45, 134] width 90 height 32
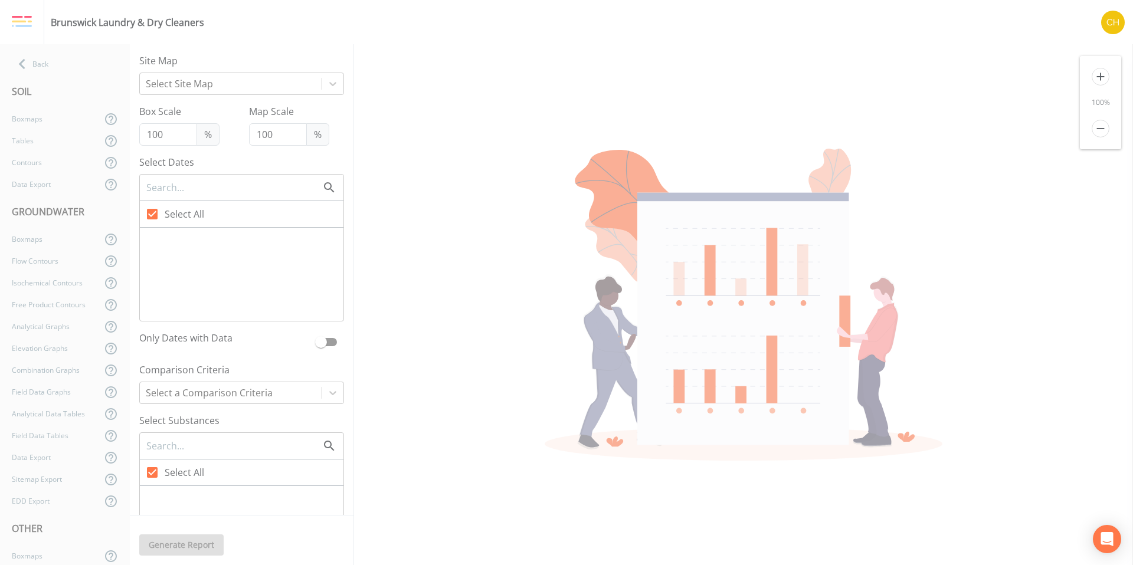
checkbox input "false"
checkbox input "true"
checkbox input "false"
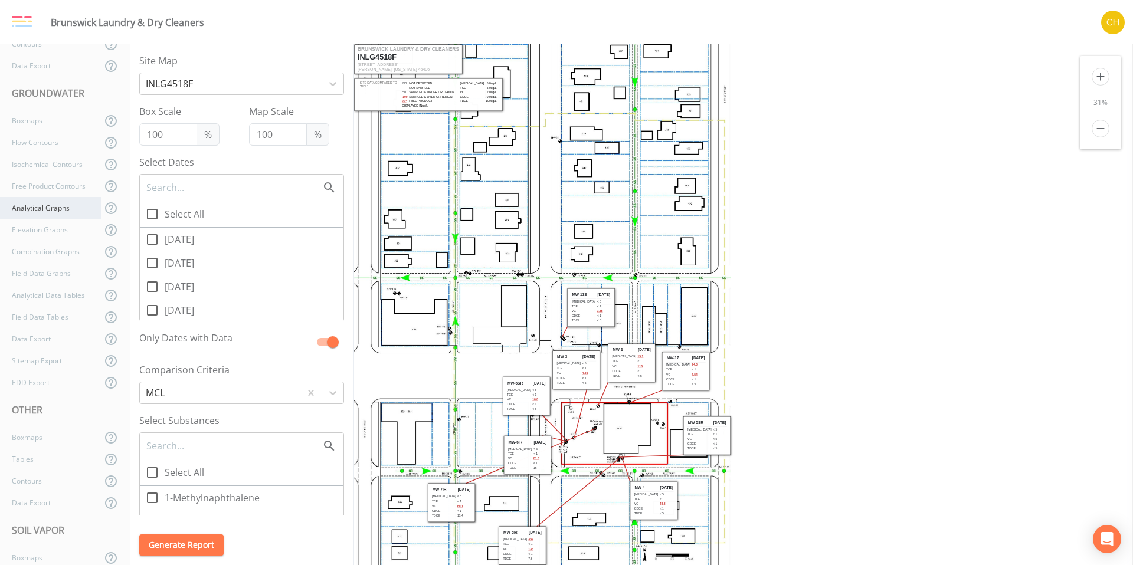
scroll to position [199, 0]
click at [39, 356] on div "Boxmaps" at bounding box center [51, 357] width 102 height 22
checkbox input "true"
checkbox input "false"
checkbox input "true"
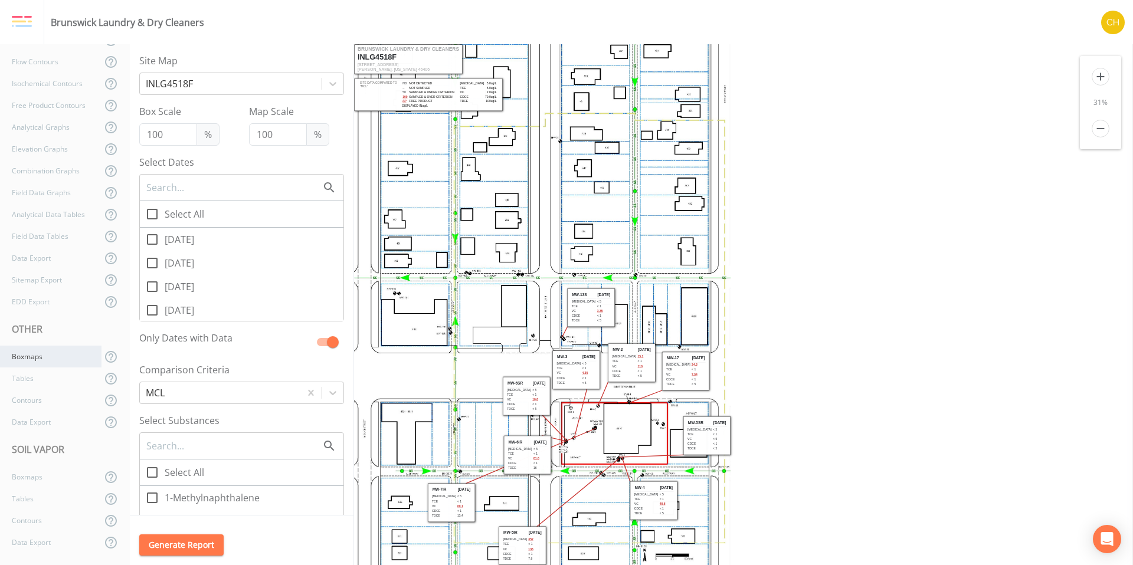
checkbox input "true"
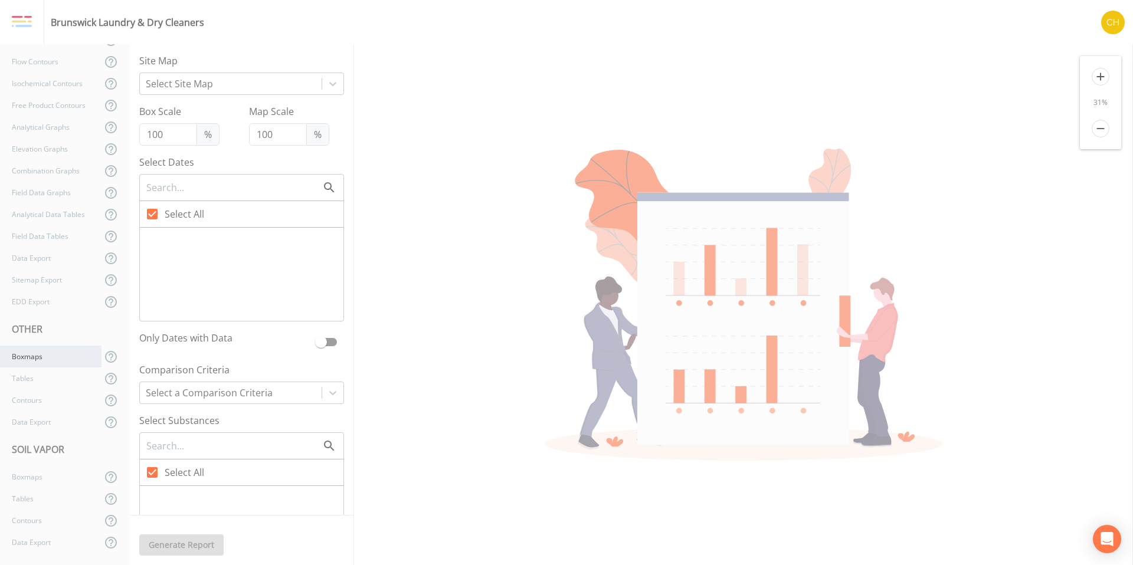
checkbox input "false"
checkbox input "true"
checkbox input "false"
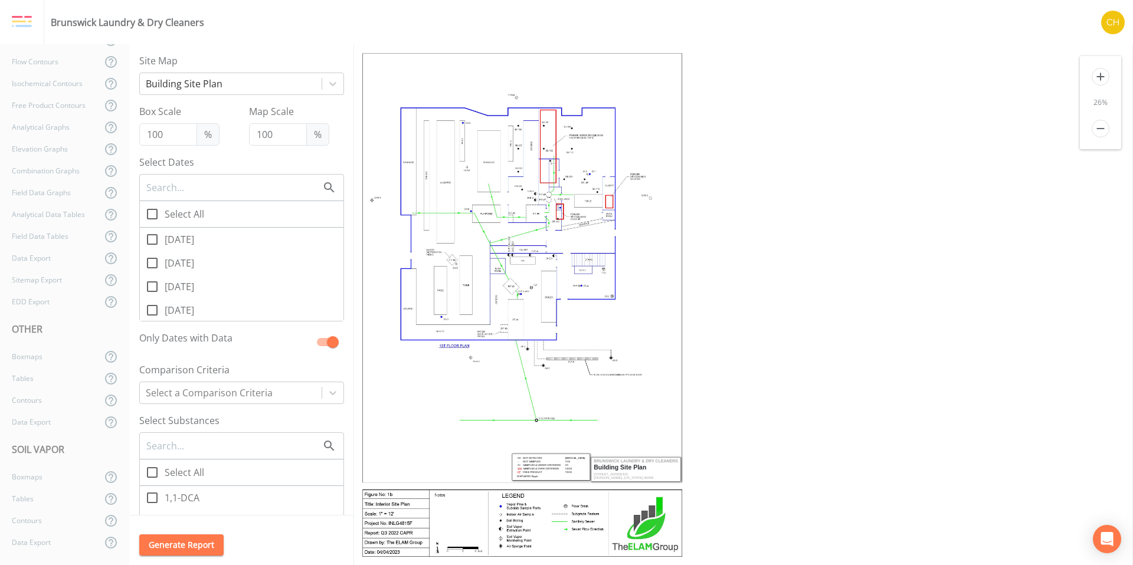
click at [149, 214] on icon at bounding box center [152, 214] width 14 height 14
click at [149, 214] on input "Select All" at bounding box center [146, 208] width 12 height 12
checkbox input "true"
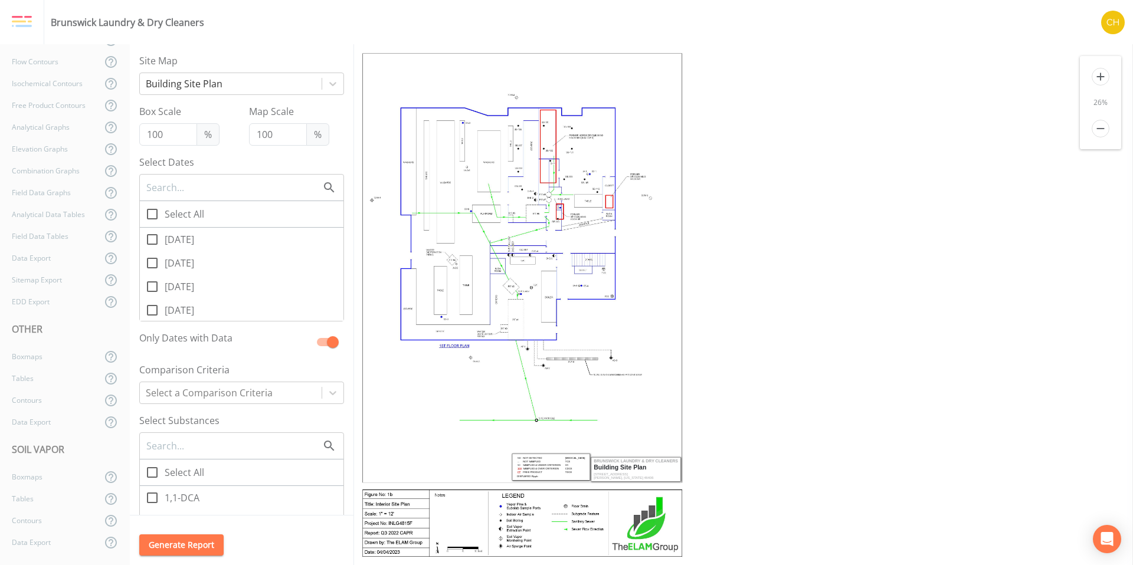
checkbox input "true"
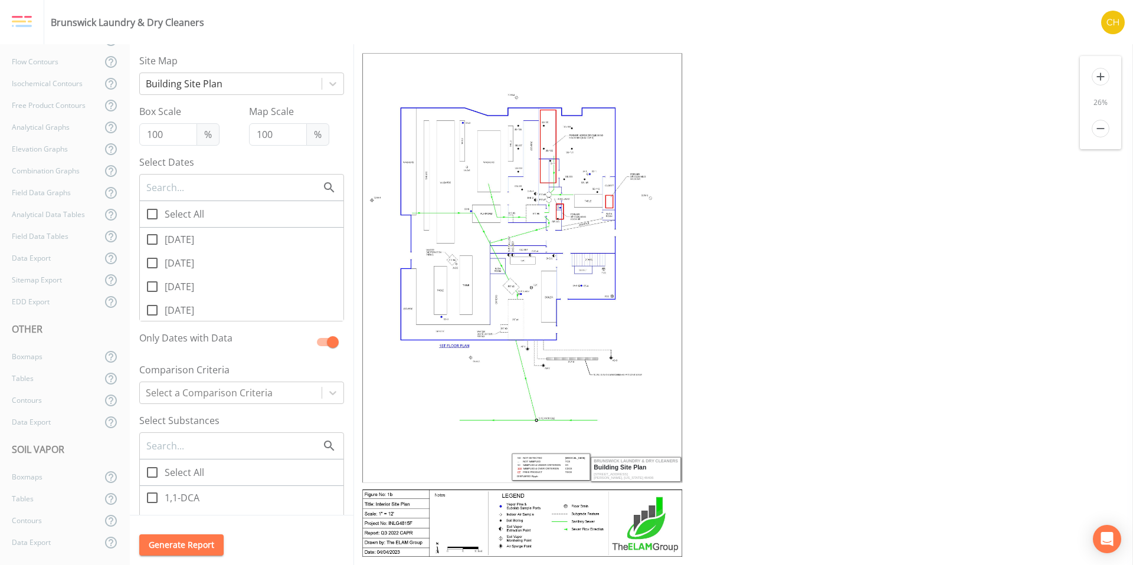
checkbox input "true"
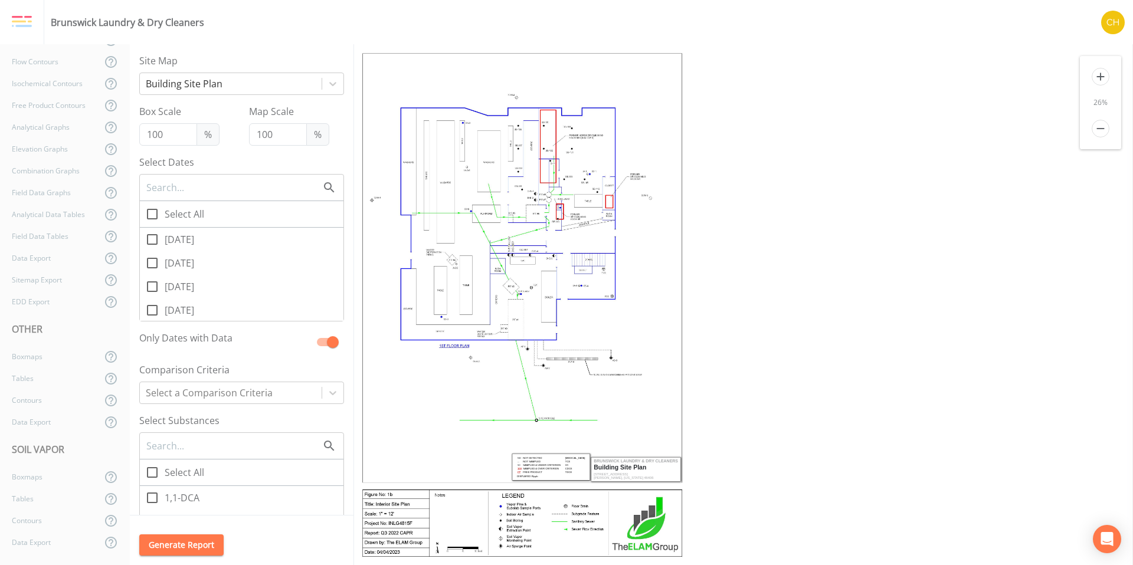
checkbox input "true"
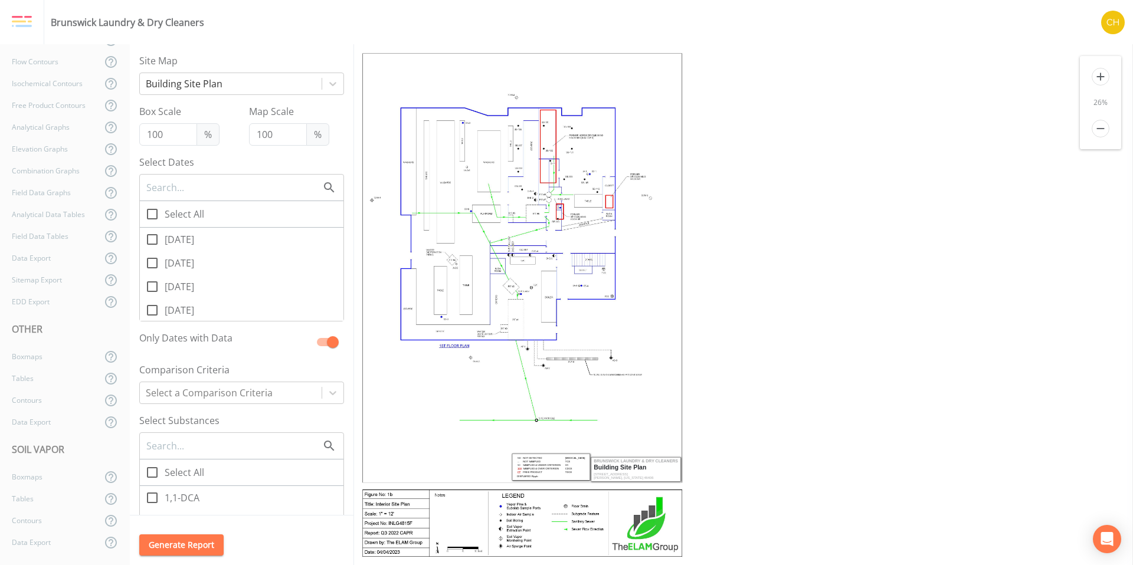
checkbox input "true"
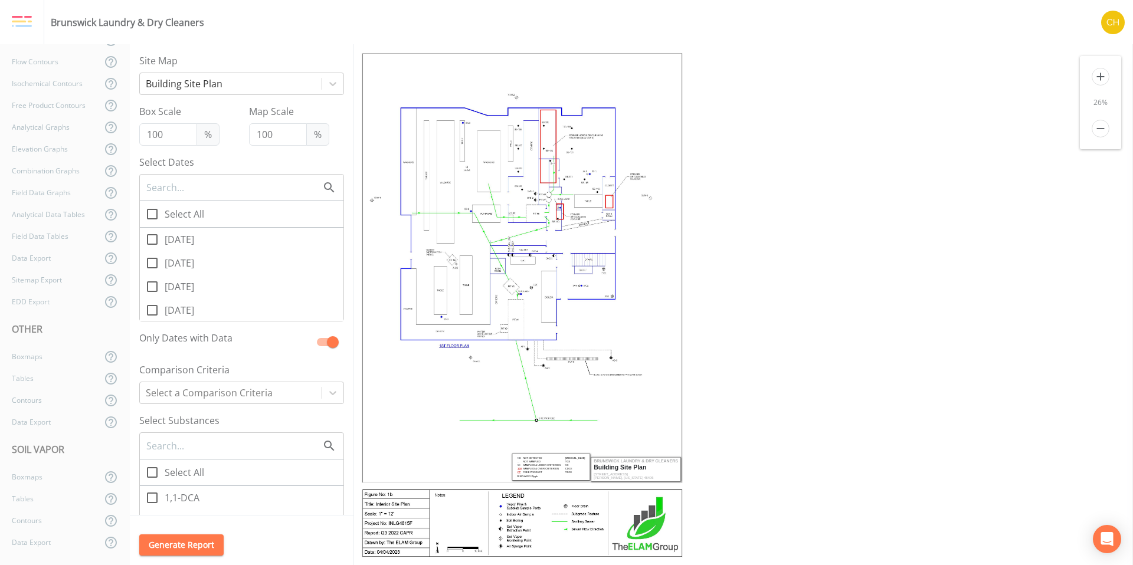
checkbox input "true"
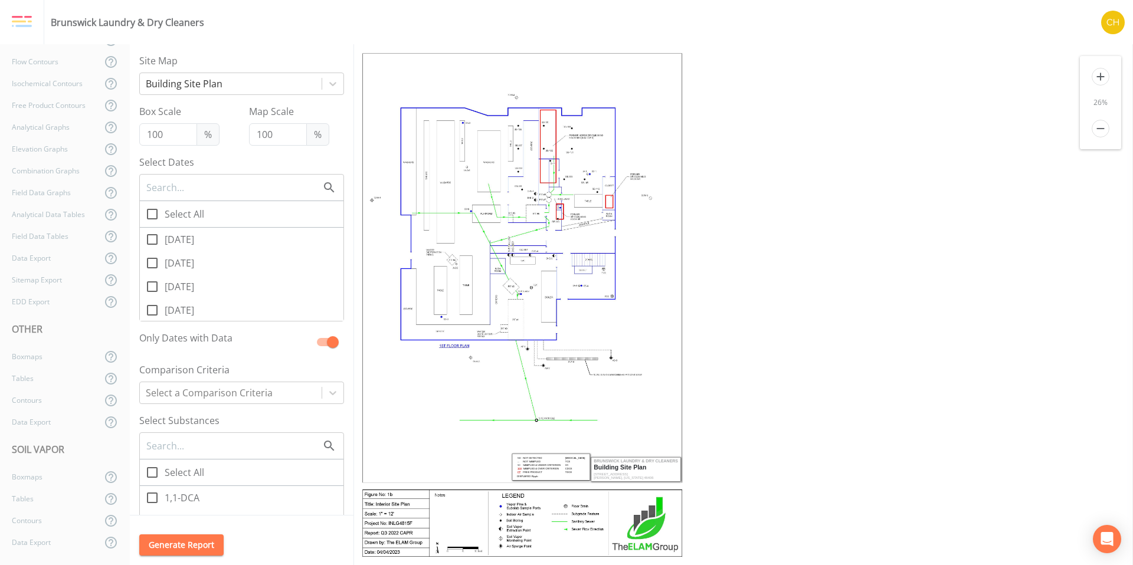
checkbox input "true"
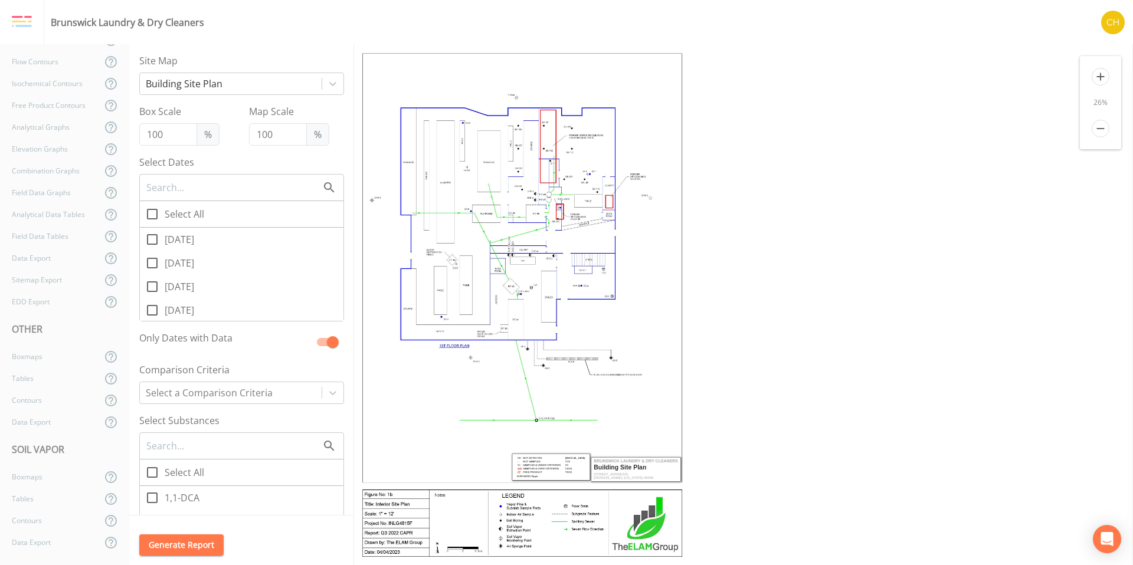
checkbox input "true"
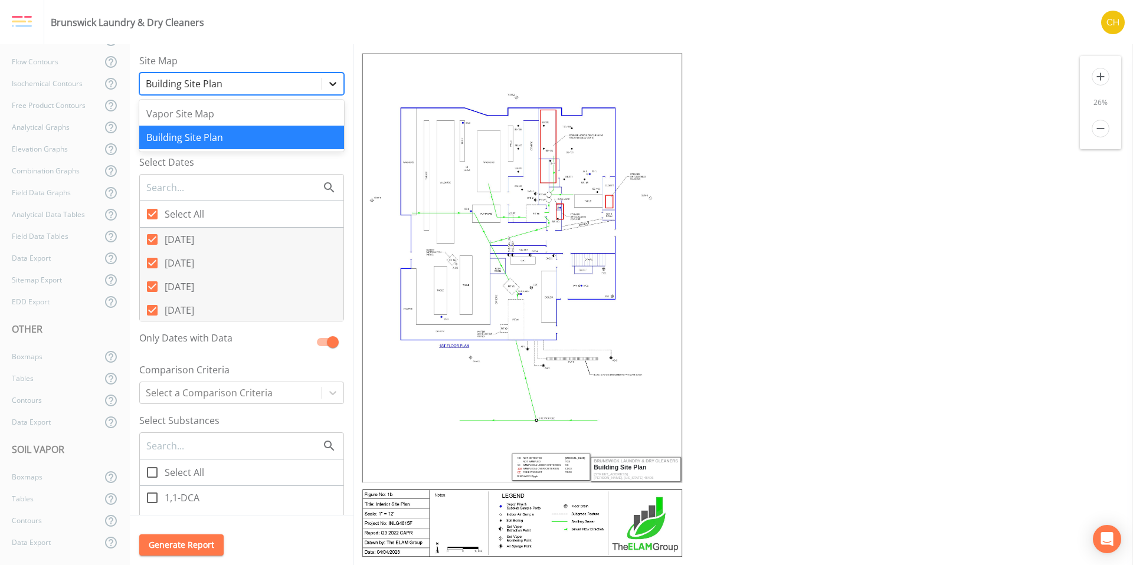
click at [329, 85] on icon at bounding box center [332, 84] width 7 height 4
click at [273, 113] on div "Vapor Site Map" at bounding box center [241, 114] width 205 height 24
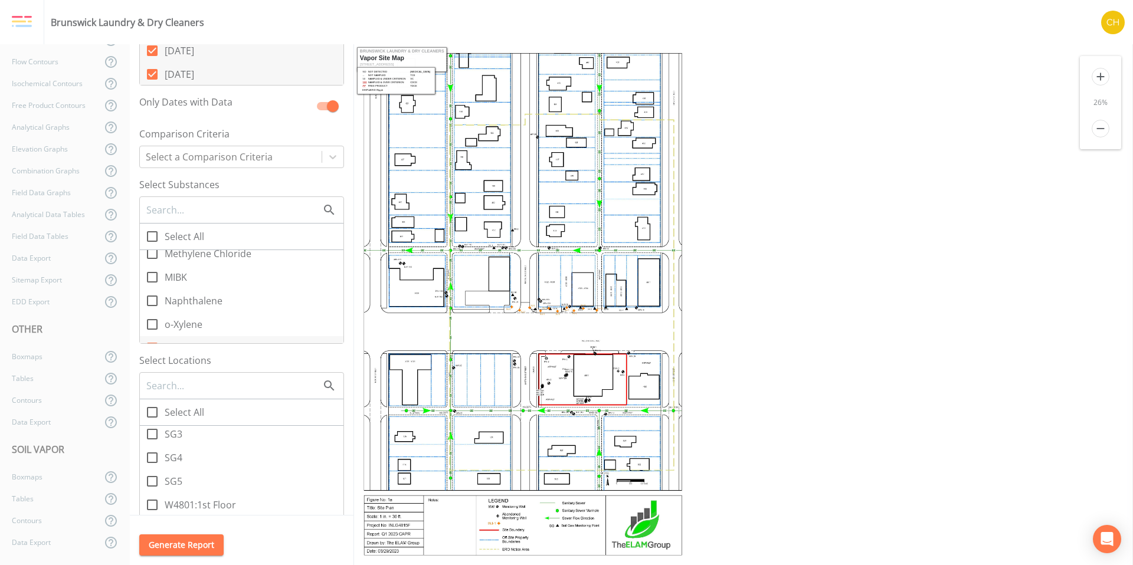
scroll to position [375, 0]
click at [155, 464] on icon at bounding box center [152, 464] width 14 height 14
click at [152, 464] on input "SG4" at bounding box center [146, 458] width 12 height 12
checkbox input "true"
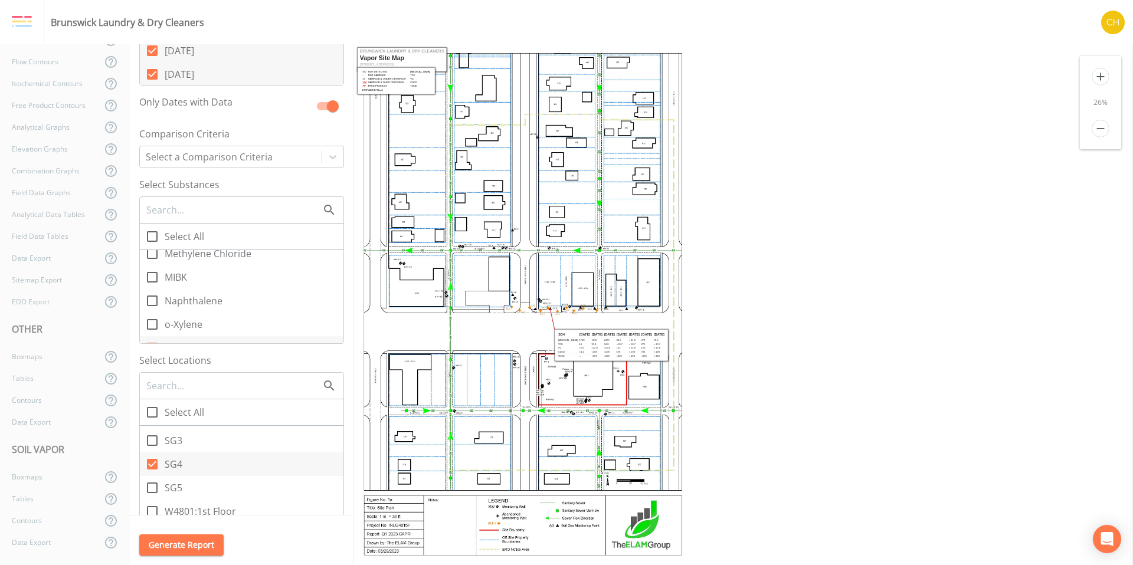
click at [1095, 79] on icon "add" at bounding box center [1101, 77] width 18 height 18
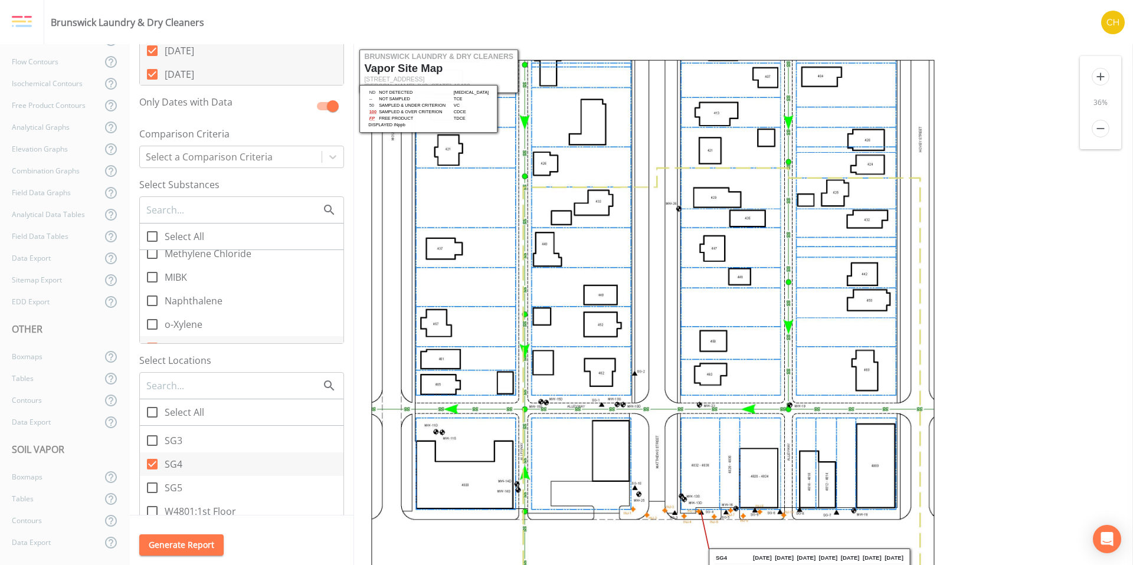
click at [1095, 79] on icon "add" at bounding box center [1101, 77] width 18 height 18
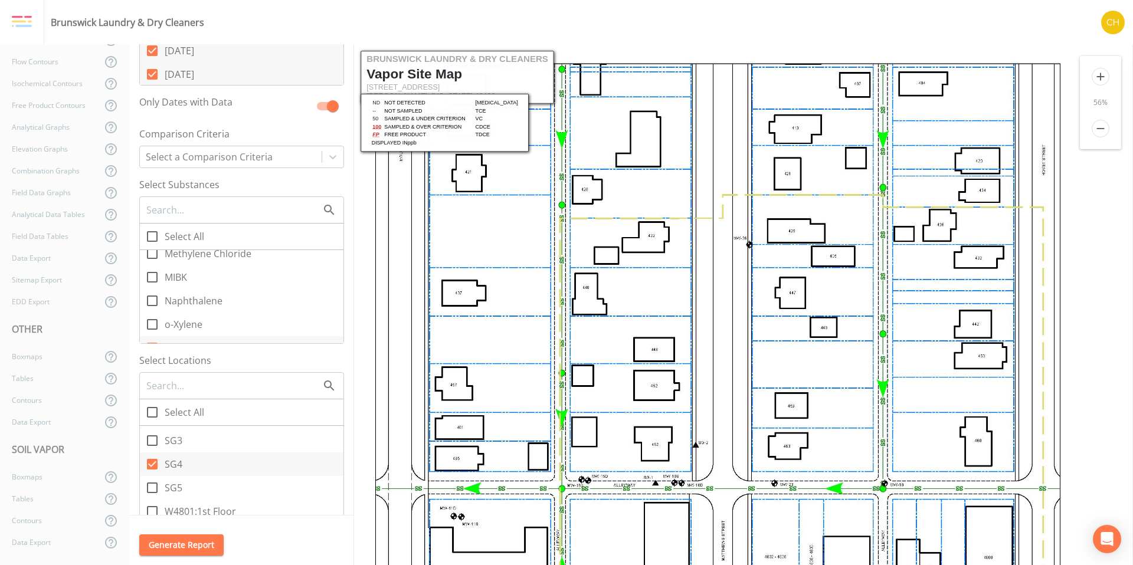
click at [1095, 79] on icon "add" at bounding box center [1101, 77] width 18 height 18
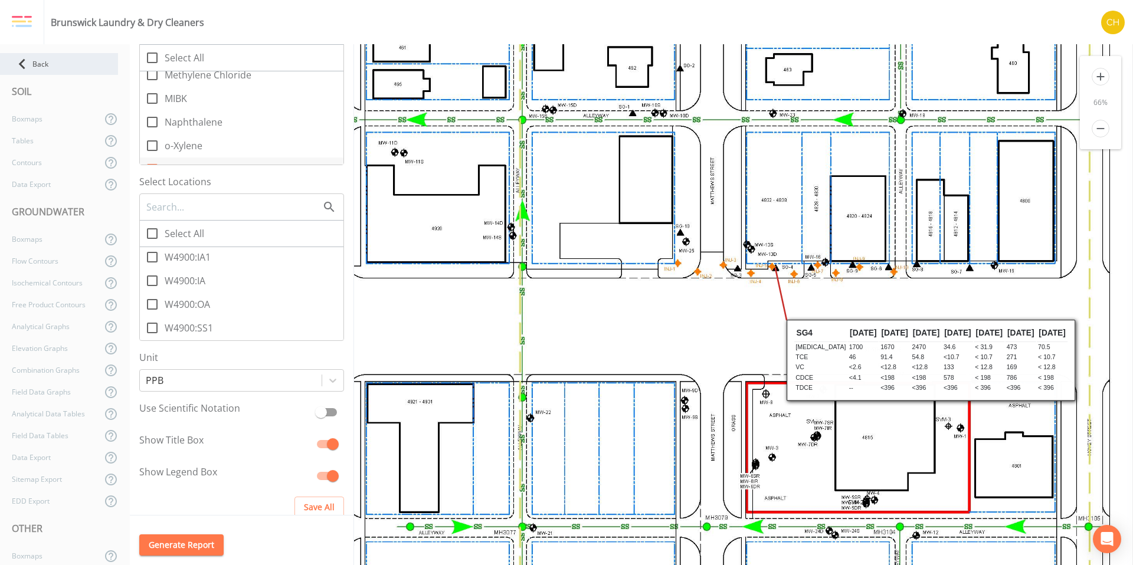
click at [27, 67] on icon at bounding box center [22, 64] width 21 height 21
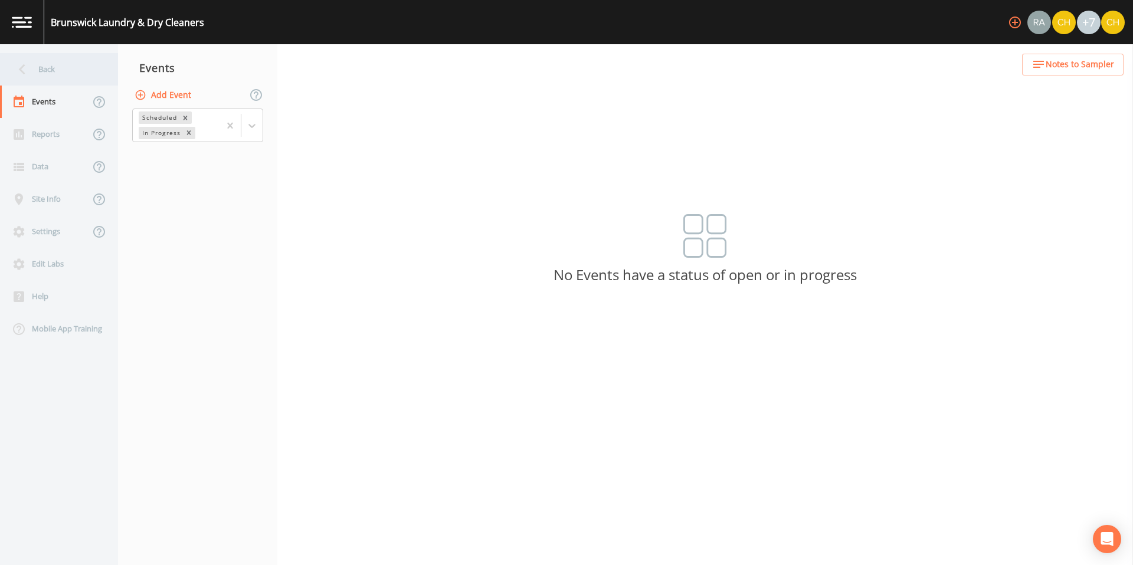
click at [44, 70] on div "Back" at bounding box center [53, 69] width 106 height 32
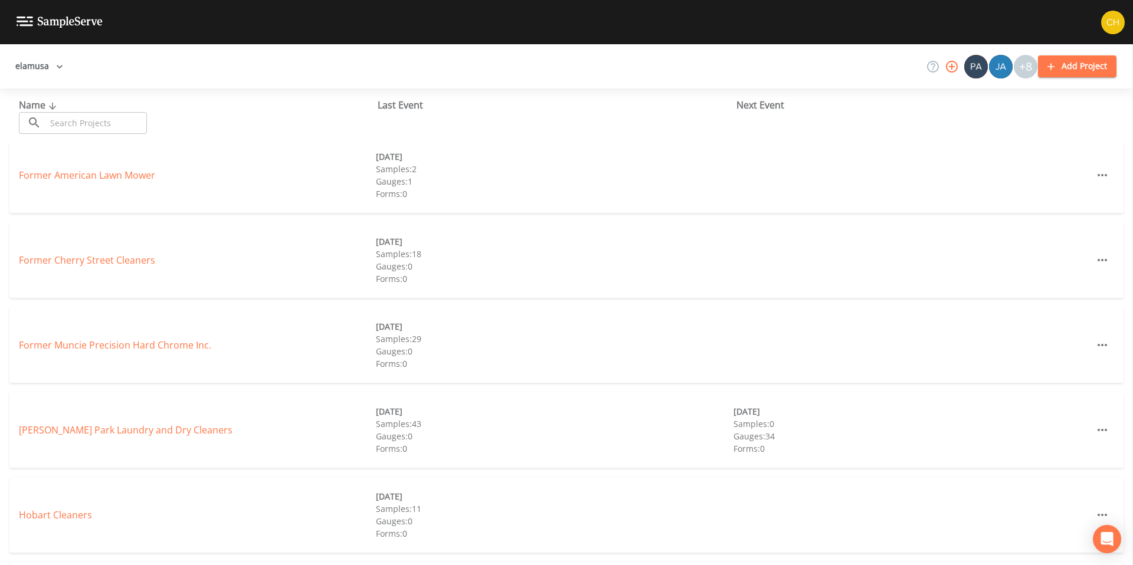
scroll to position [264, 0]
click at [133, 421] on link "[PERSON_NAME] Park Laundry and Dry Cleaners" at bounding box center [126, 426] width 214 height 13
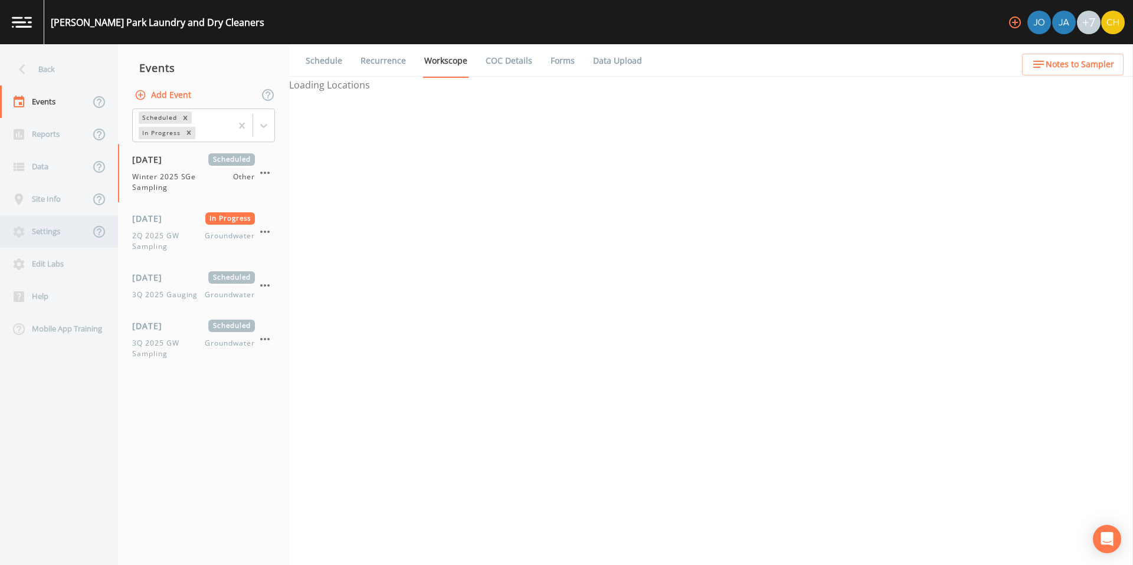
select select "fa506e21-a0a8-4891-9612-4f4c600889dc"
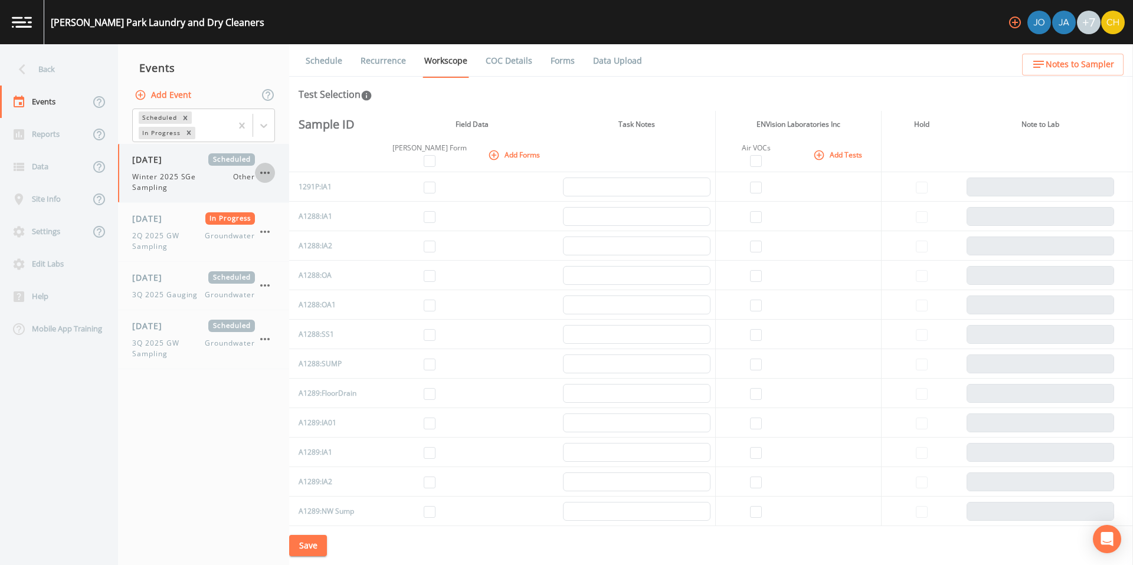
click at [268, 174] on icon "button" at bounding box center [265, 173] width 14 height 14
click at [297, 204] on span "Mark Complete" at bounding box center [324, 199] width 76 height 14
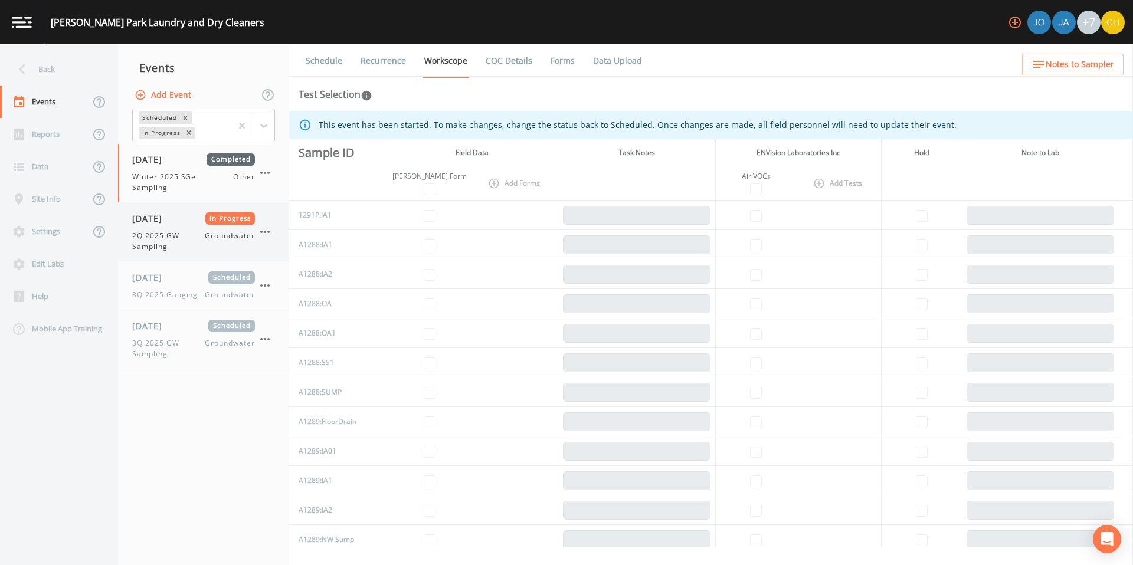
click at [265, 229] on icon "button" at bounding box center [265, 232] width 14 height 14
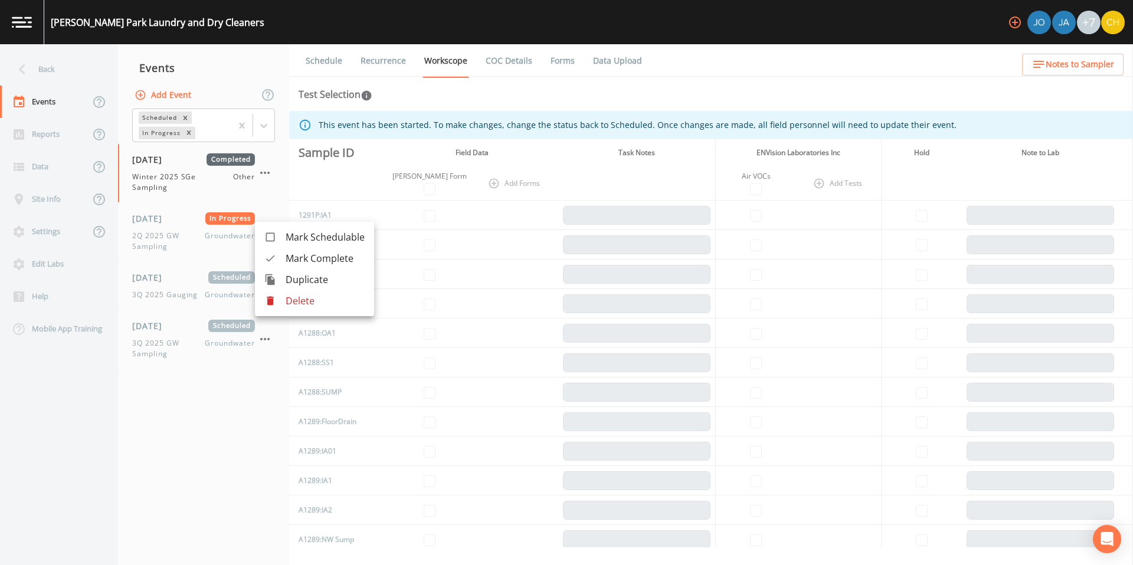
click at [290, 256] on span "Mark Complete" at bounding box center [325, 258] width 79 height 14
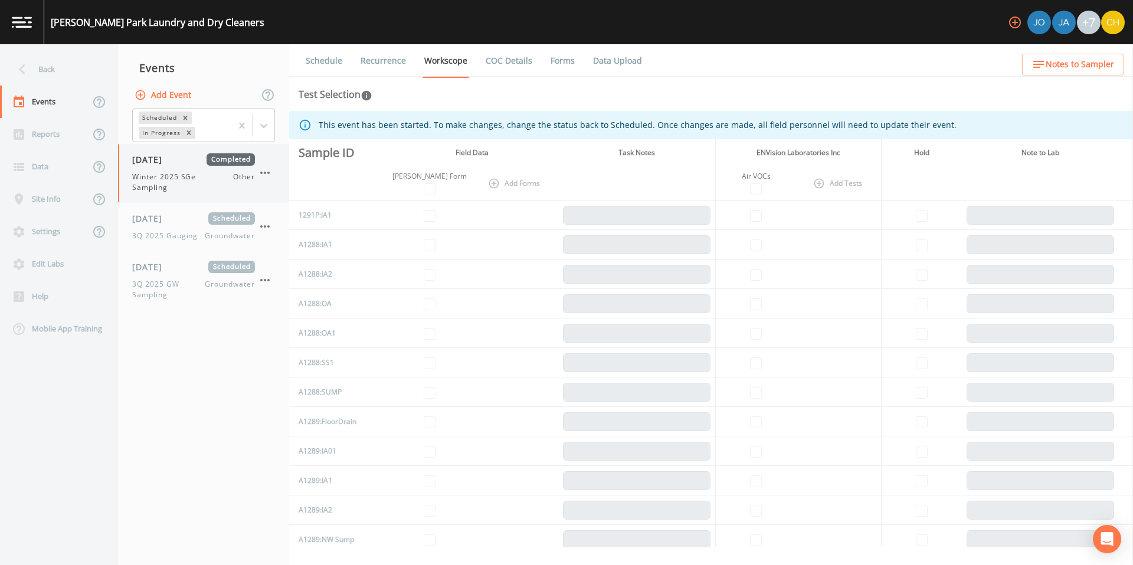
click at [263, 171] on icon "button" at bounding box center [265, 173] width 14 height 14
click at [51, 233] on div at bounding box center [566, 282] width 1133 height 565
click at [51, 233] on div "Settings" at bounding box center [45, 231] width 90 height 32
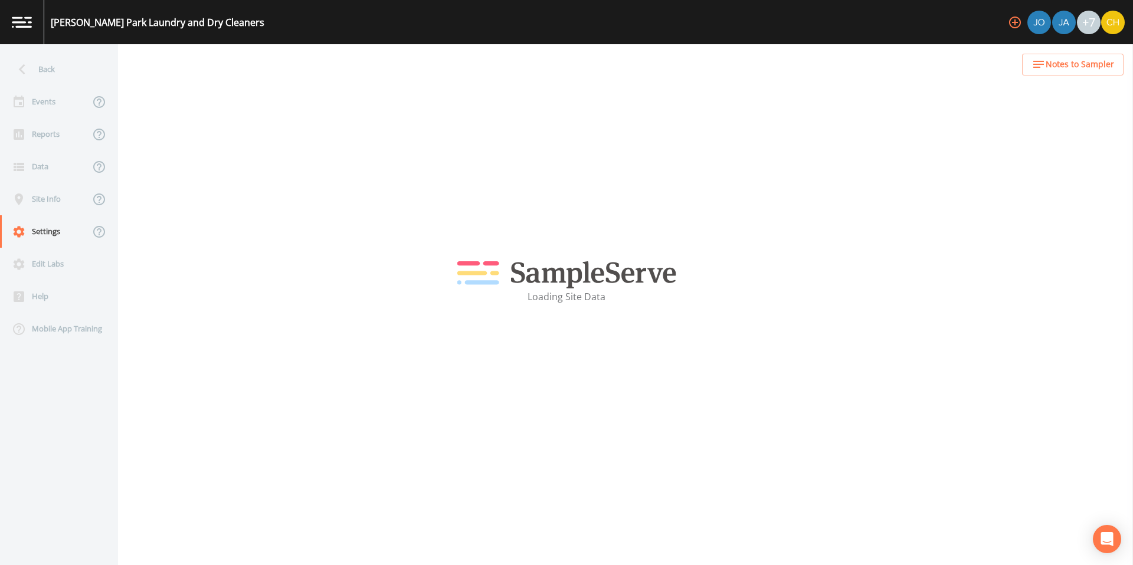
select select "b265dd82-c1a5-4afa-889f-debbcfd1d18c"
select select "[GEOGRAPHIC_DATA]"
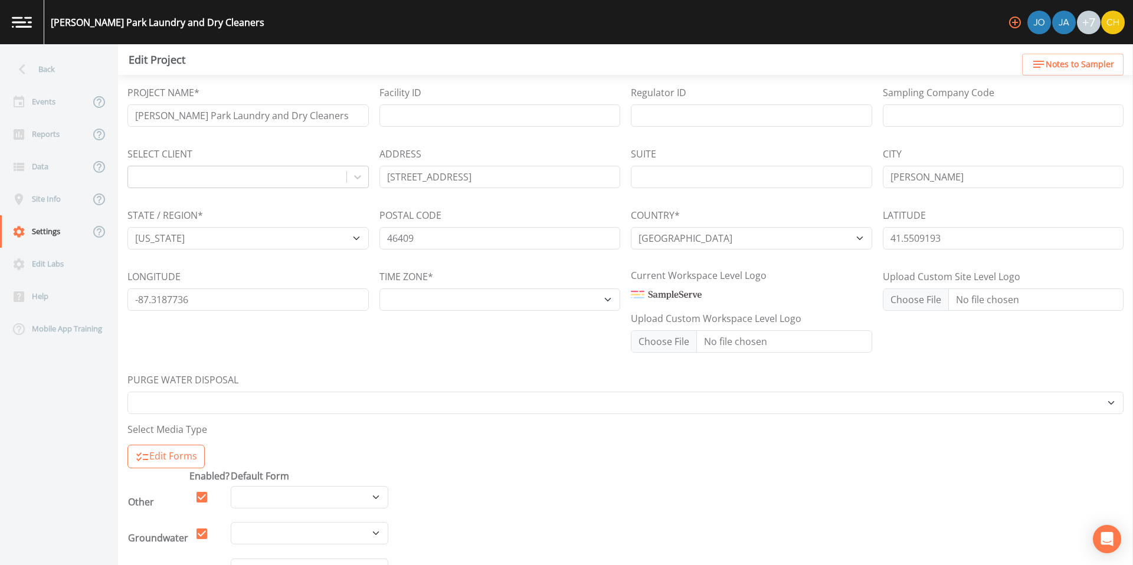
select select "US/Central"
select select "Place in container"
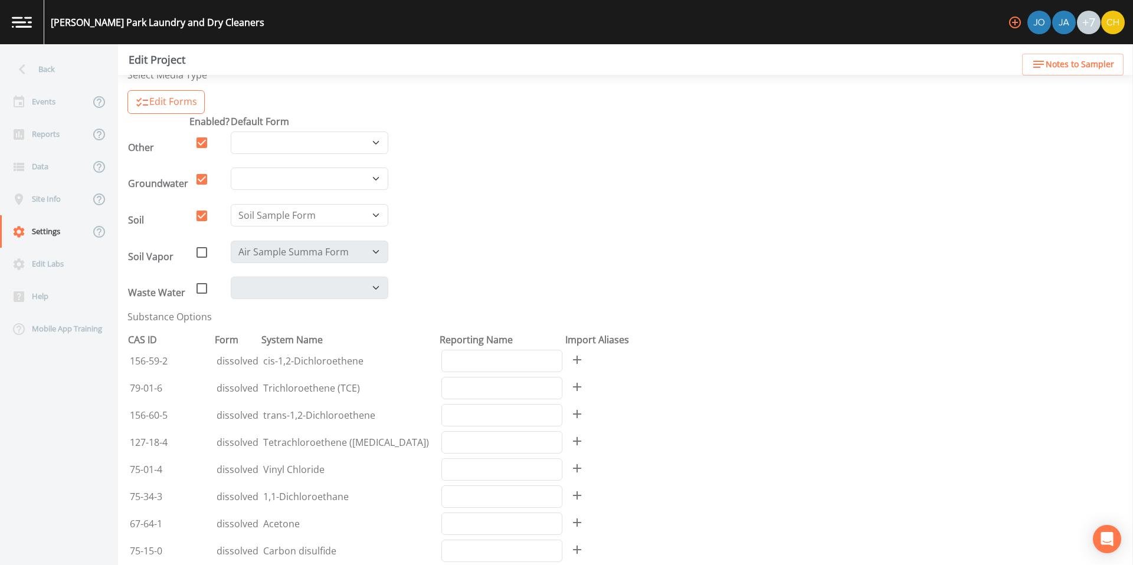
scroll to position [369, 0]
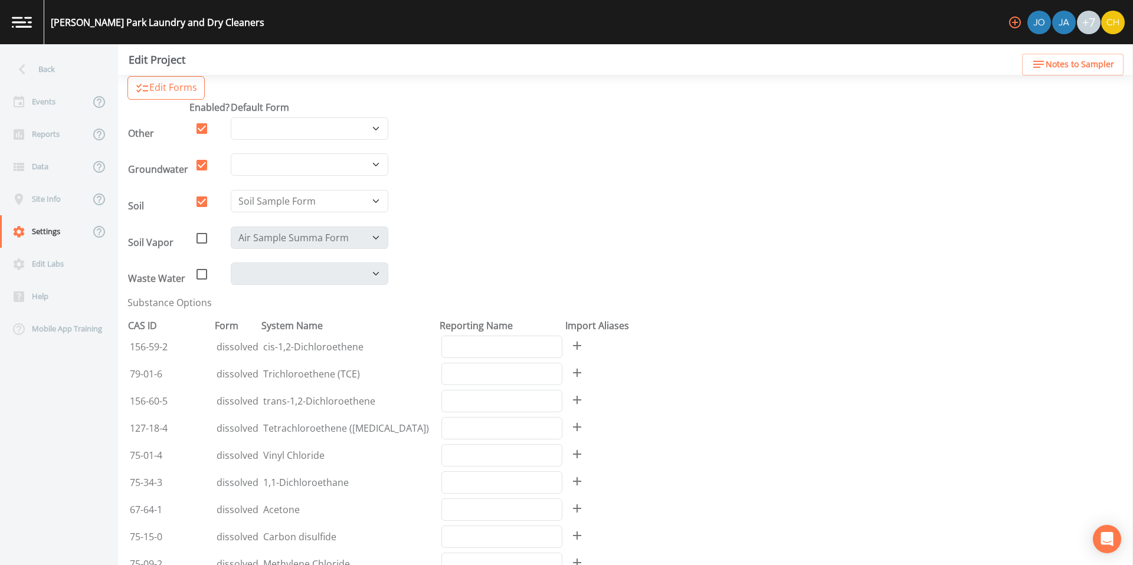
click at [202, 238] on icon at bounding box center [202, 238] width 14 height 14
checkbox input "true"
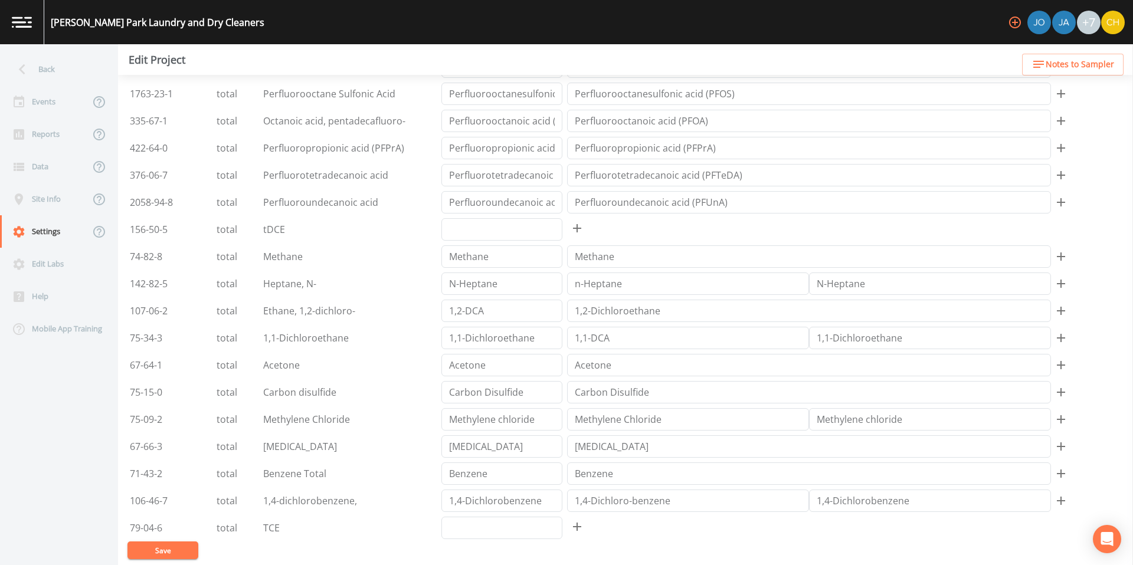
scroll to position [3268, 0]
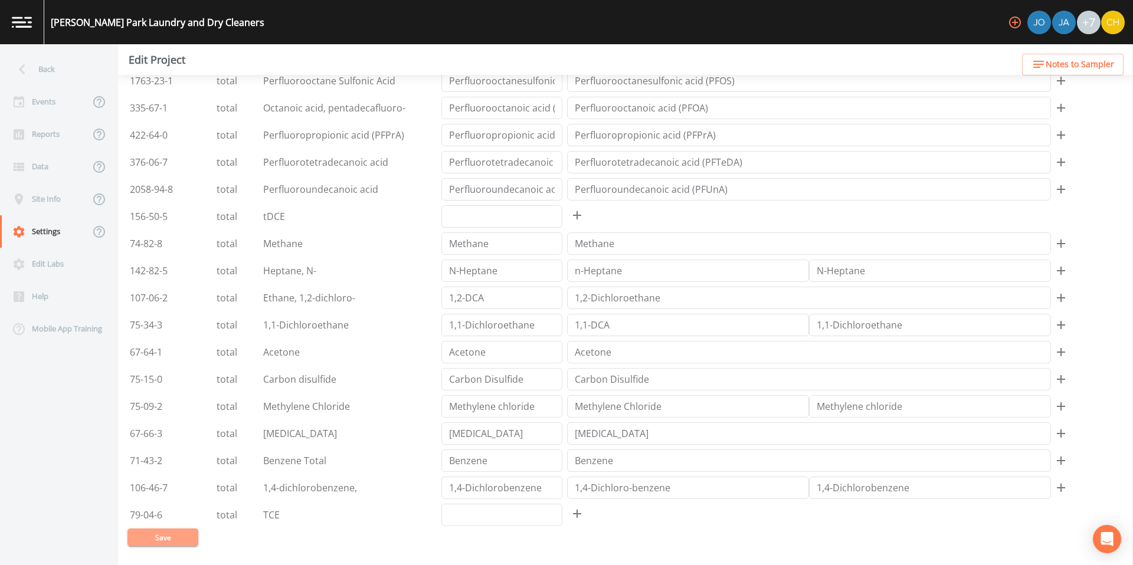
click at [165, 540] on button "Save" at bounding box center [162, 538] width 71 height 18
click at [54, 202] on div "Site Info" at bounding box center [45, 199] width 90 height 32
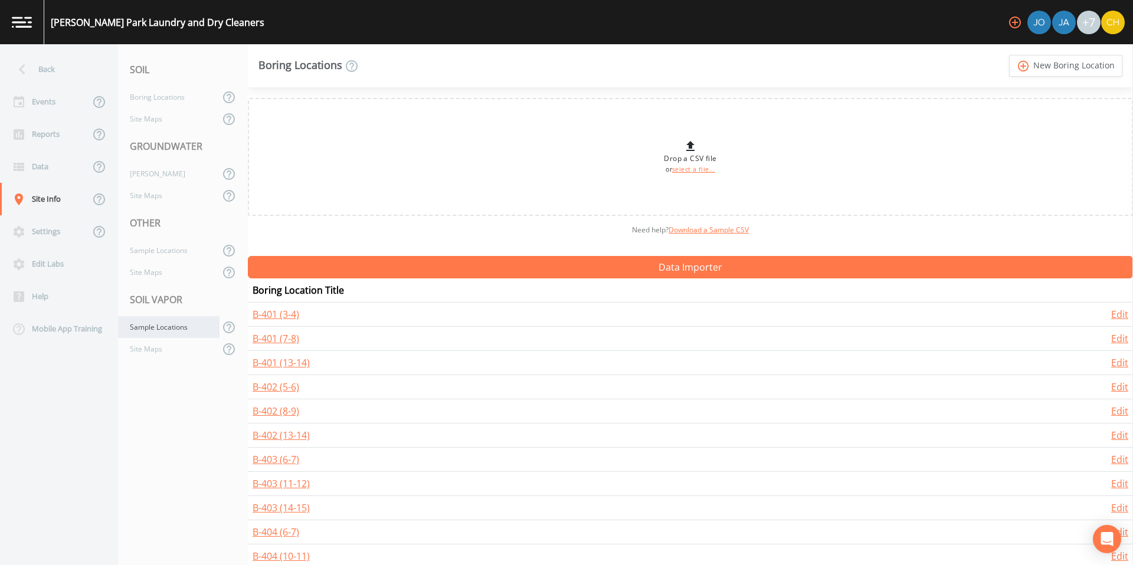
click at [163, 329] on div "Sample Locations" at bounding box center [169, 327] width 102 height 22
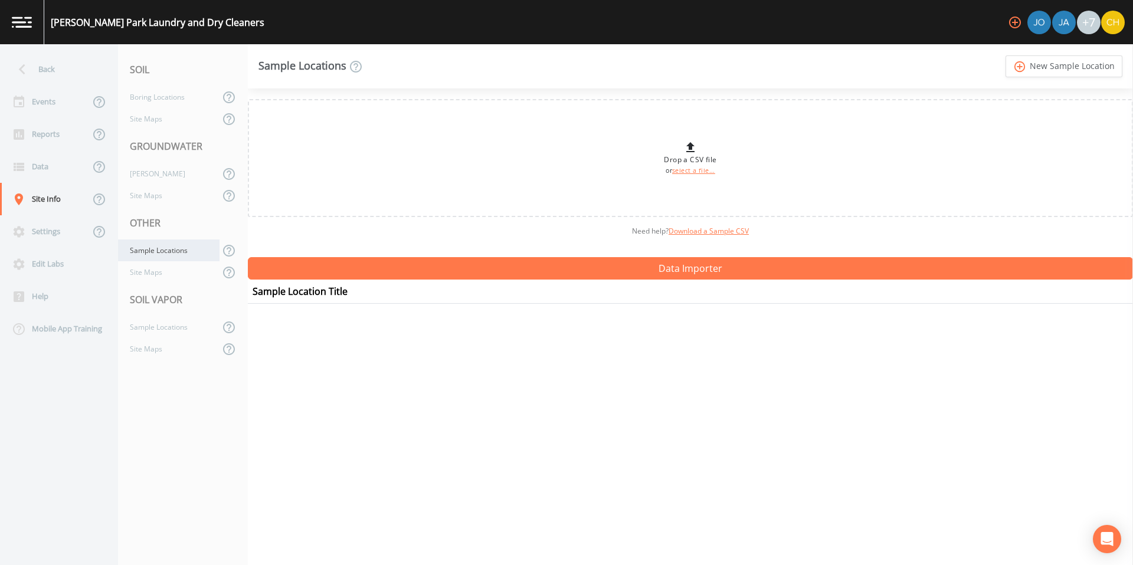
click at [160, 257] on div "Sample Locations" at bounding box center [169, 251] width 102 height 22
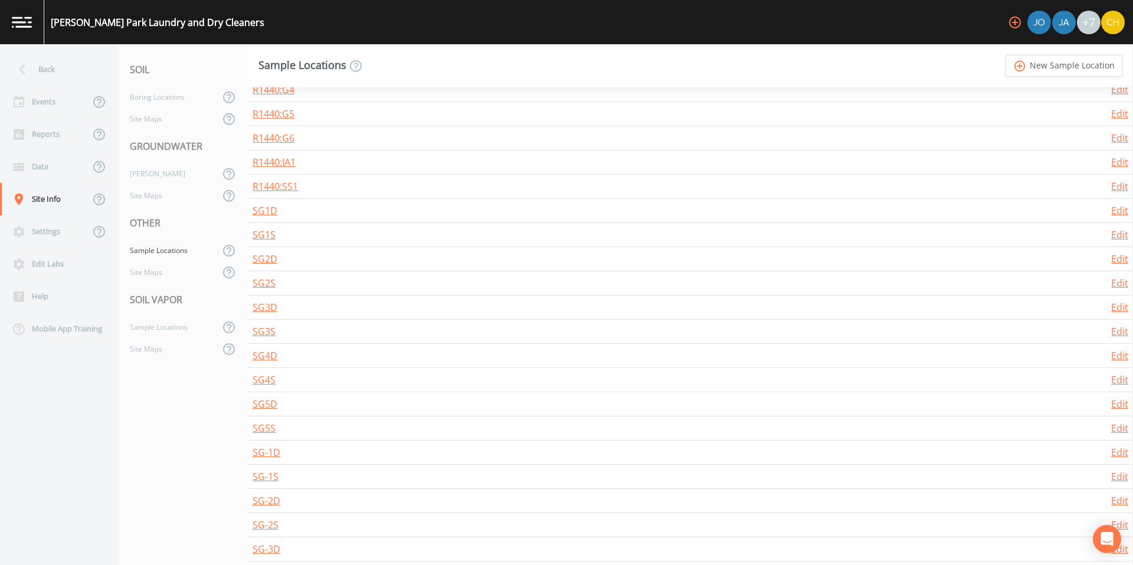
scroll to position [2331, 0]
click at [45, 131] on div "Reports" at bounding box center [45, 134] width 90 height 32
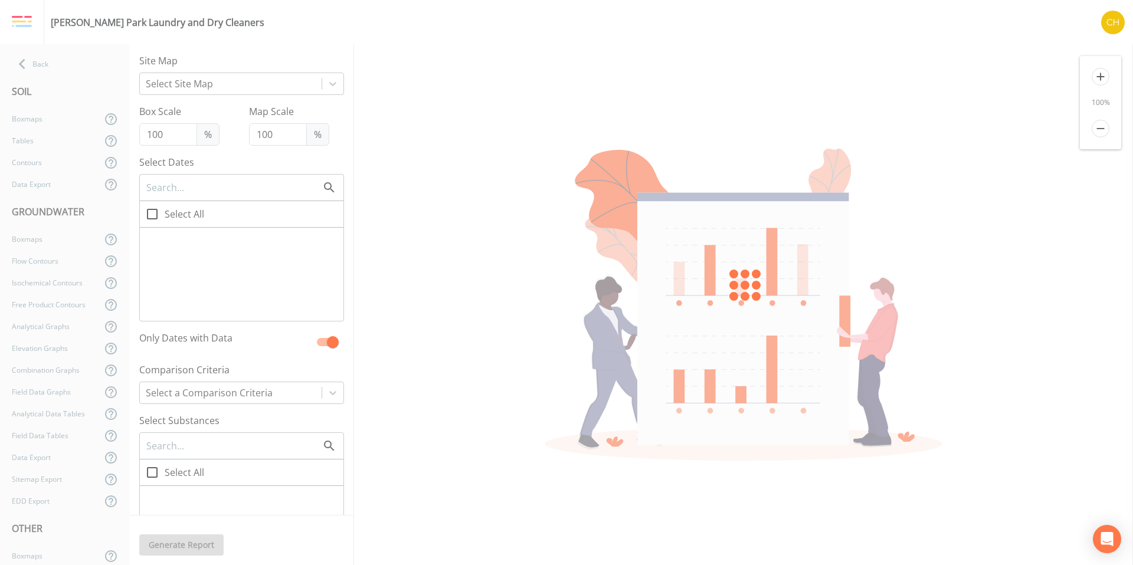
checkbox input "true"
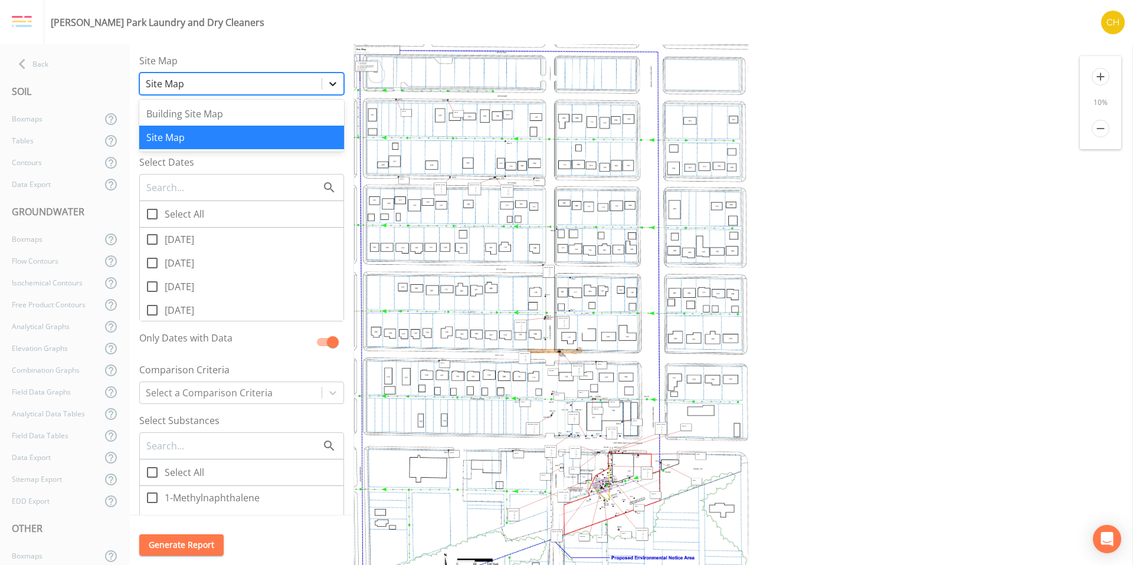
click at [328, 84] on icon at bounding box center [333, 84] width 12 height 12
click at [156, 214] on icon at bounding box center [152, 214] width 14 height 14
click at [152, 214] on input "Select All" at bounding box center [146, 208] width 12 height 12
checkbox input "true"
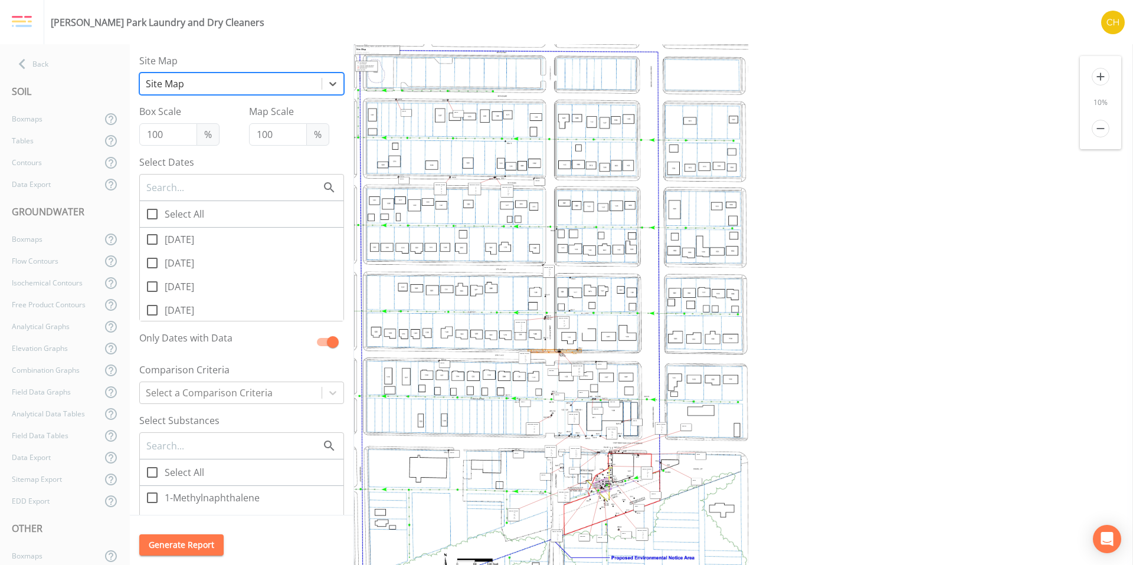
checkbox input "true"
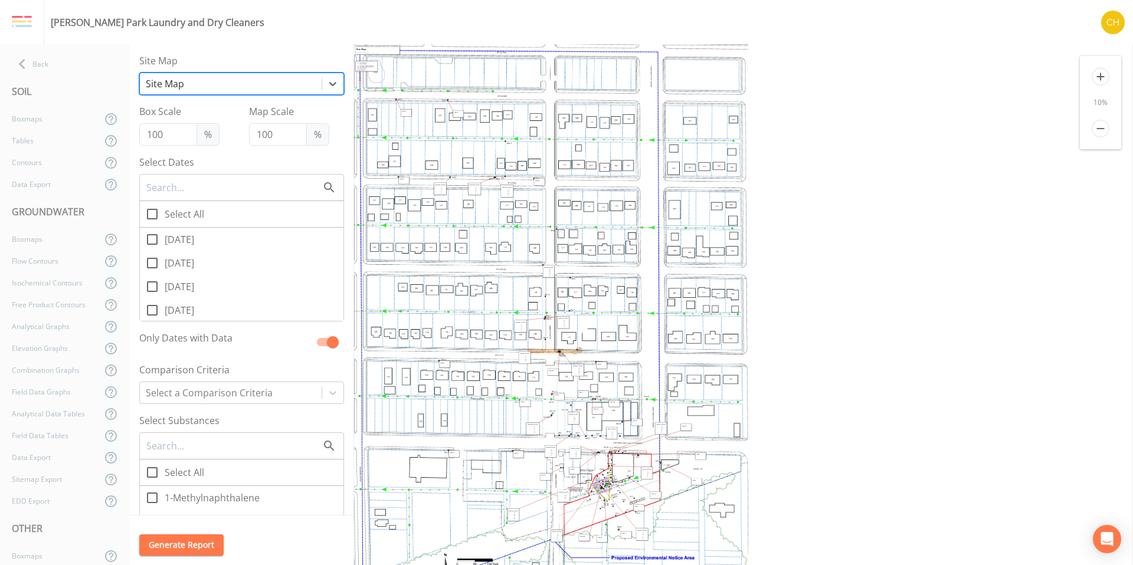
checkbox input "true"
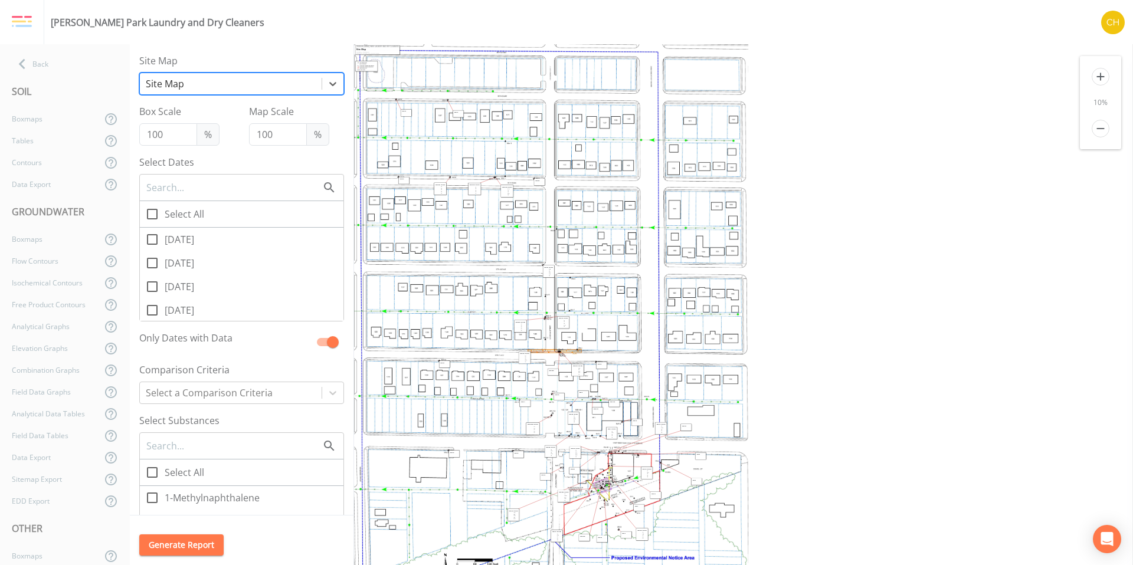
checkbox input "true"
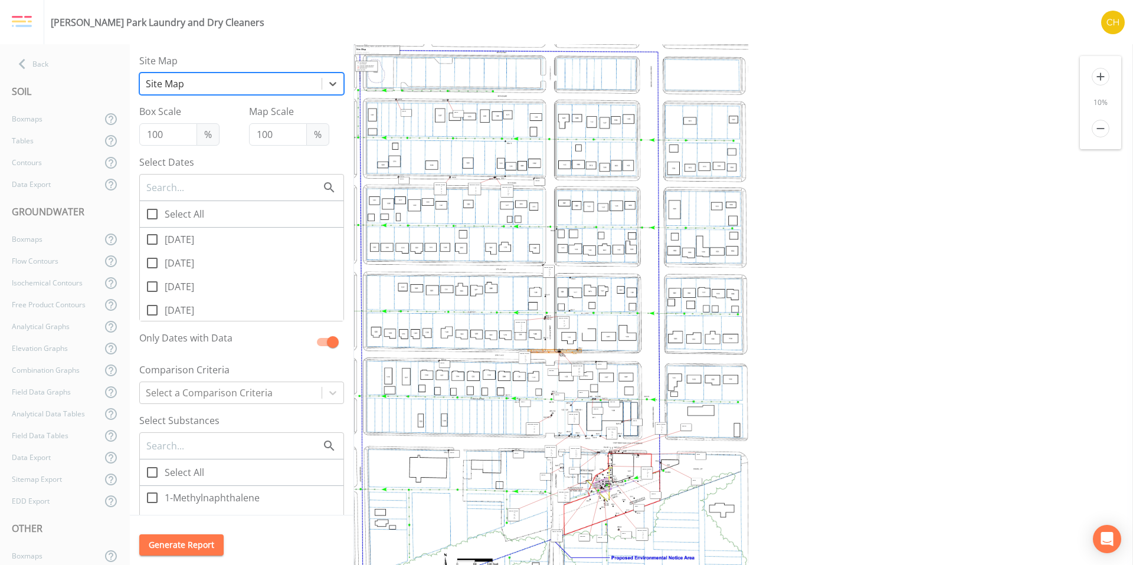
checkbox input "true"
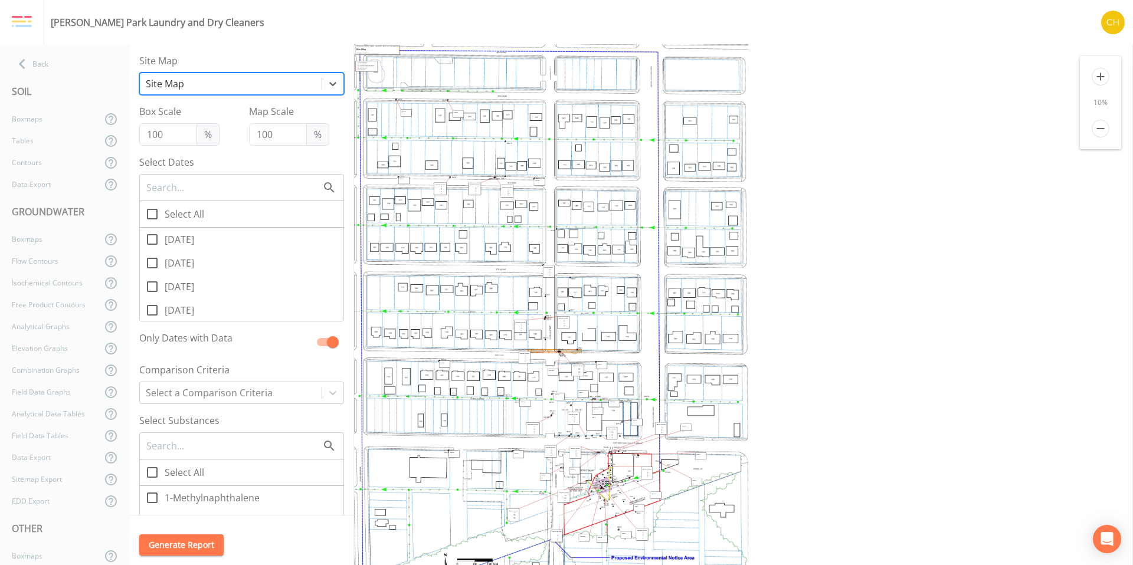
checkbox input "true"
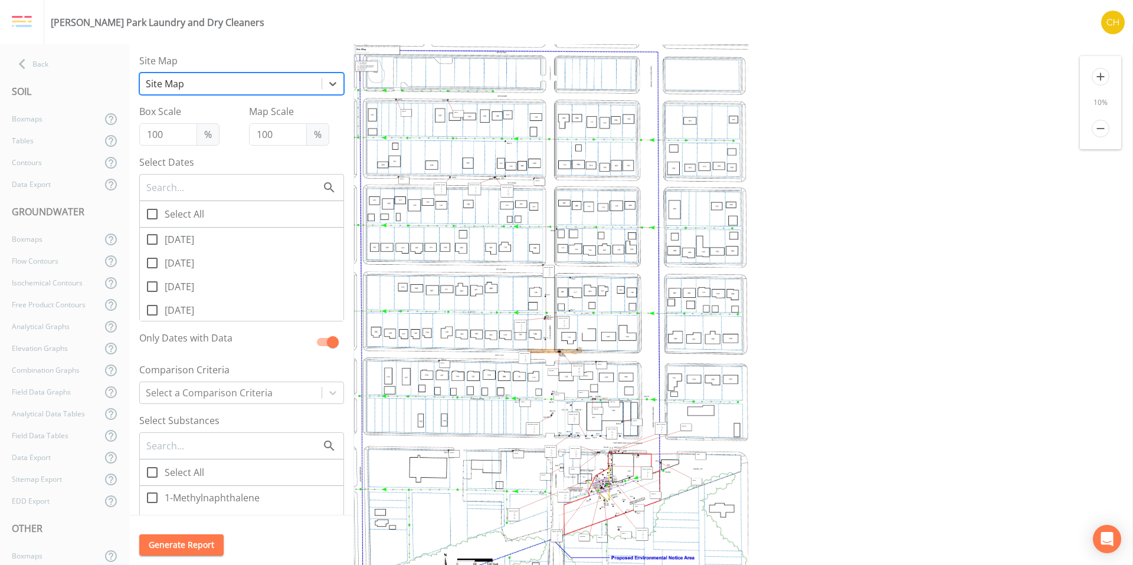
checkbox input "true"
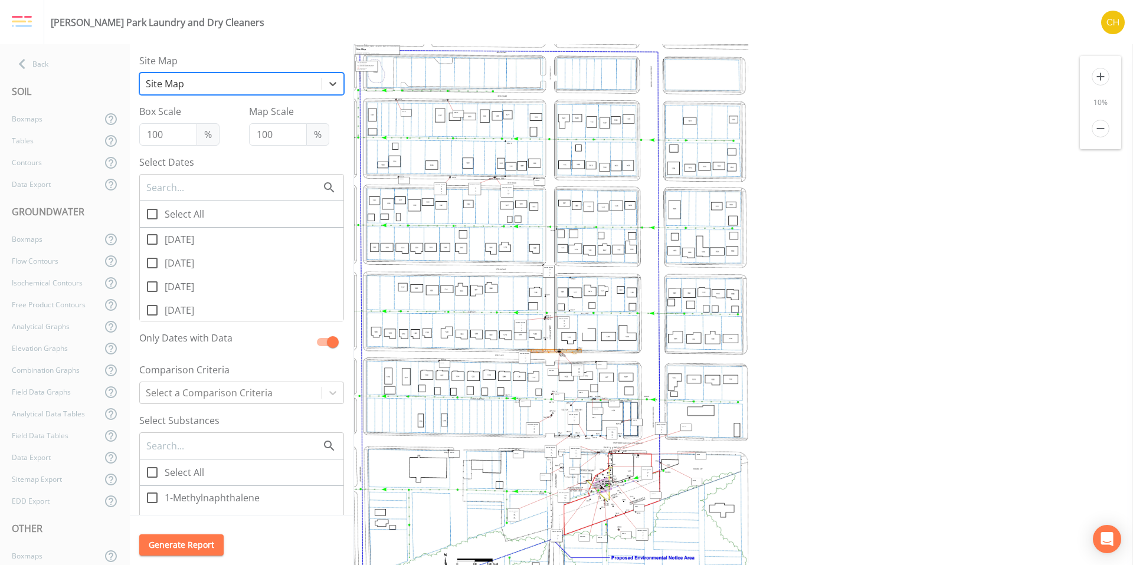
checkbox input "true"
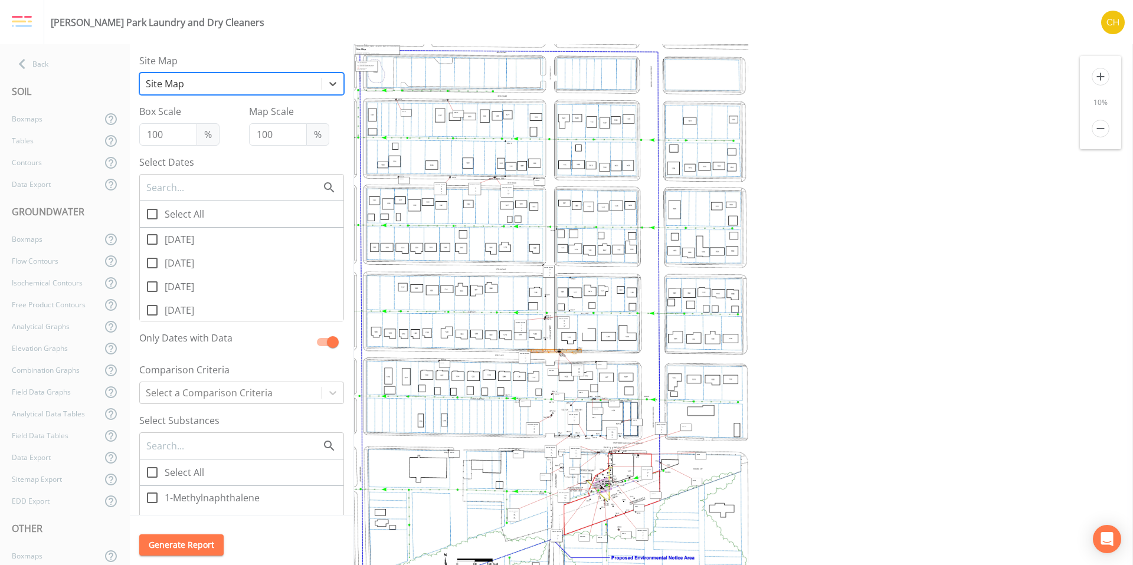
checkbox input "true"
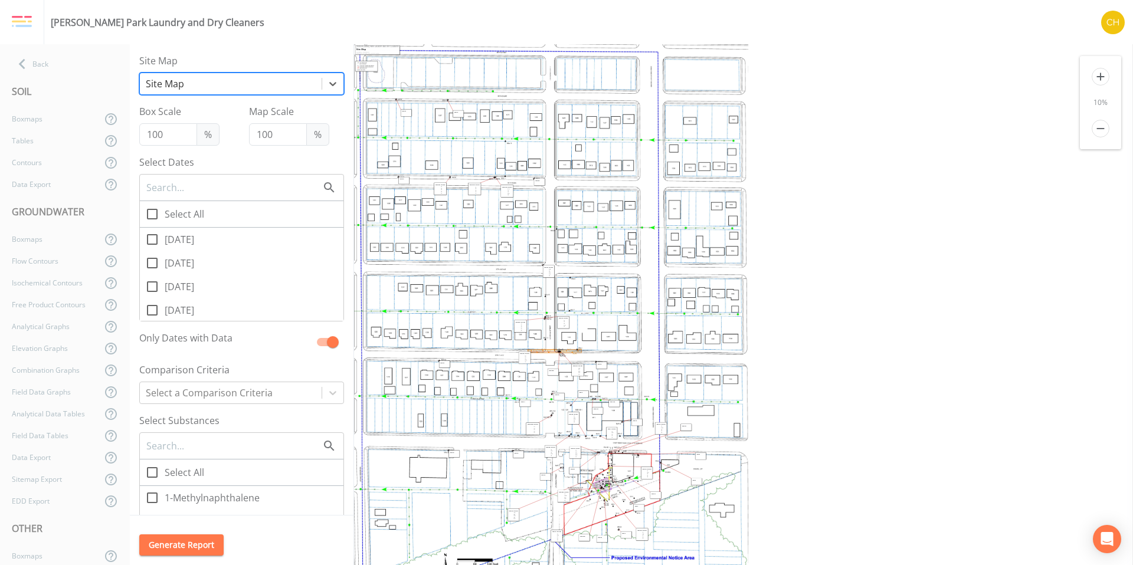
checkbox input "true"
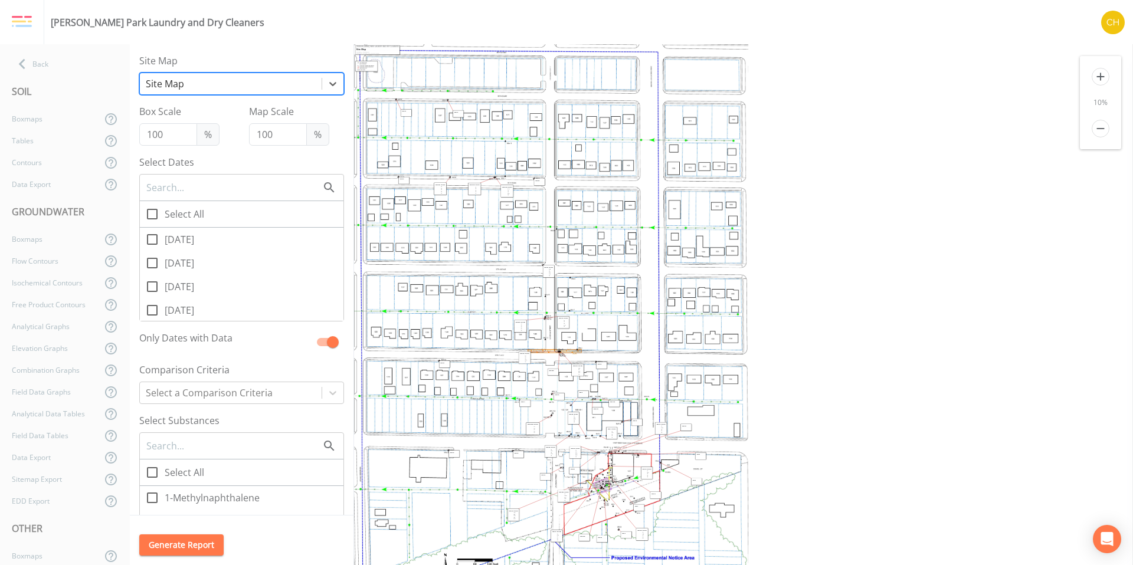
checkbox input "true"
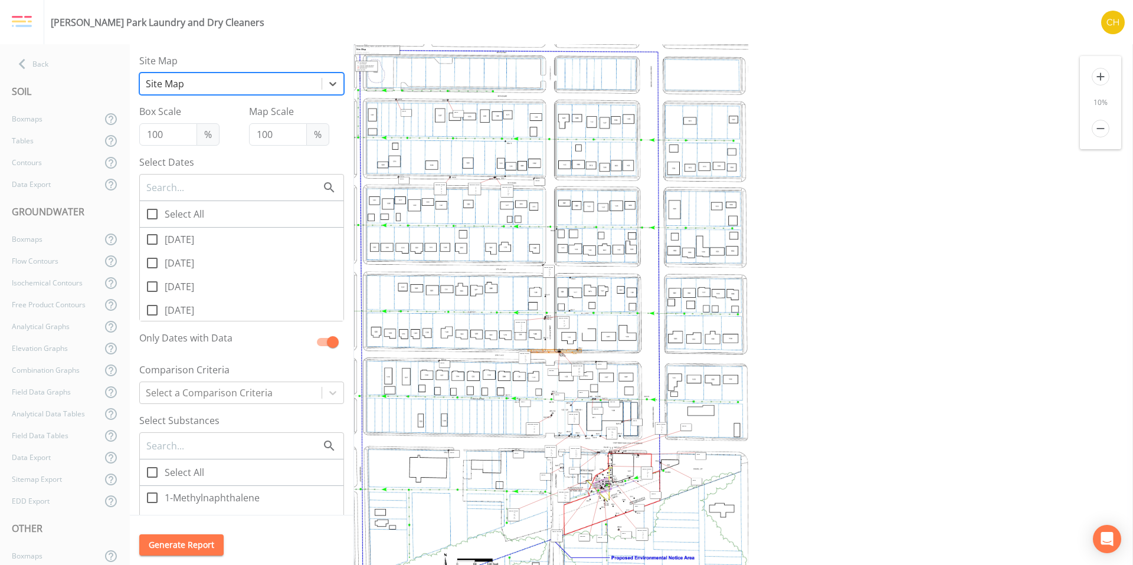
checkbox input "true"
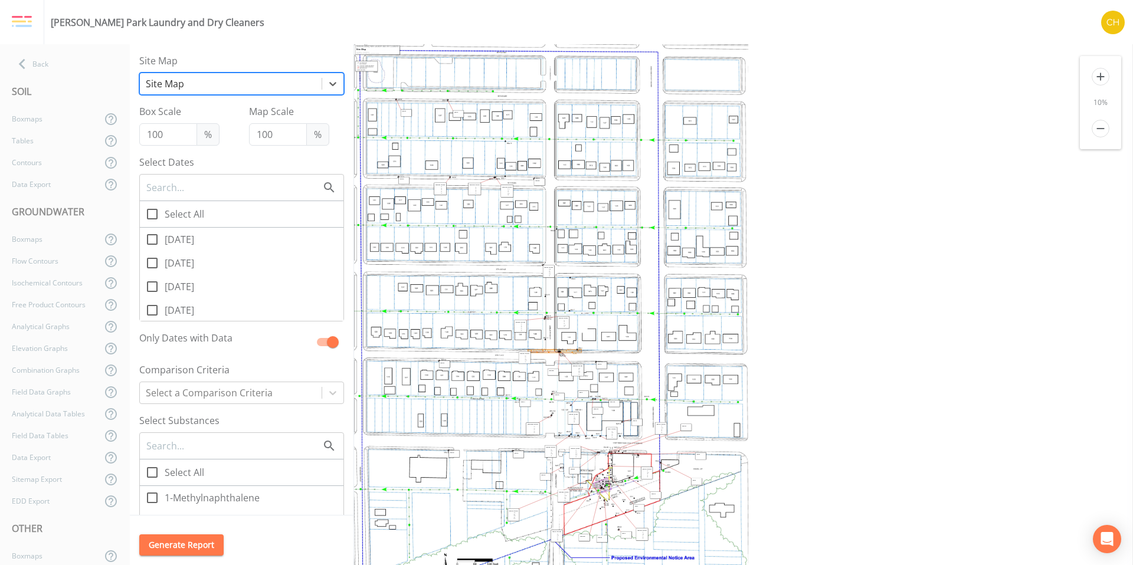
checkbox input "true"
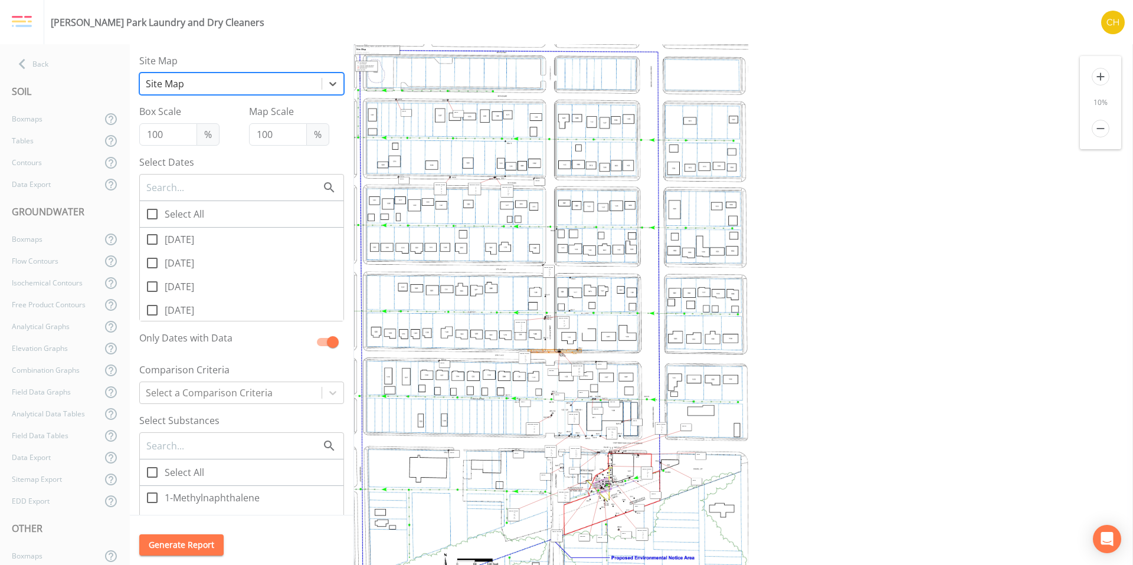
checkbox input "true"
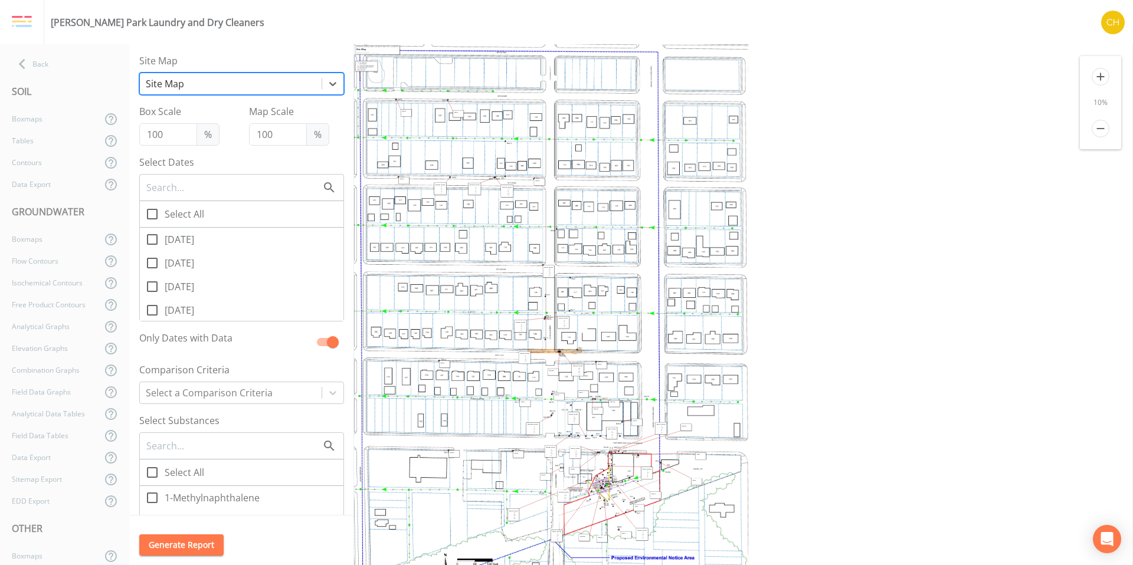
checkbox input "true"
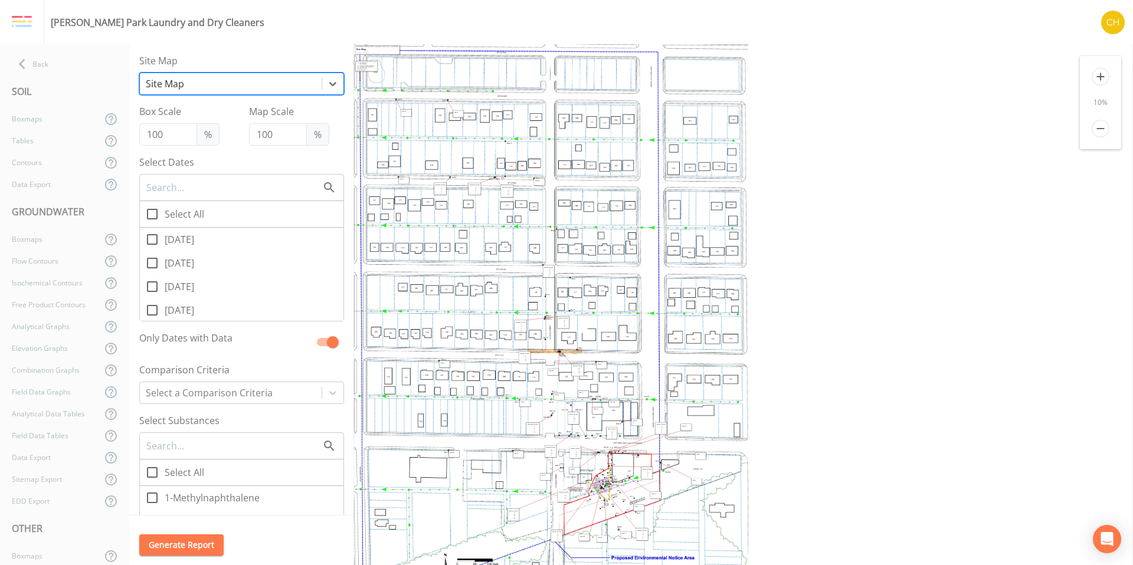
checkbox input "true"
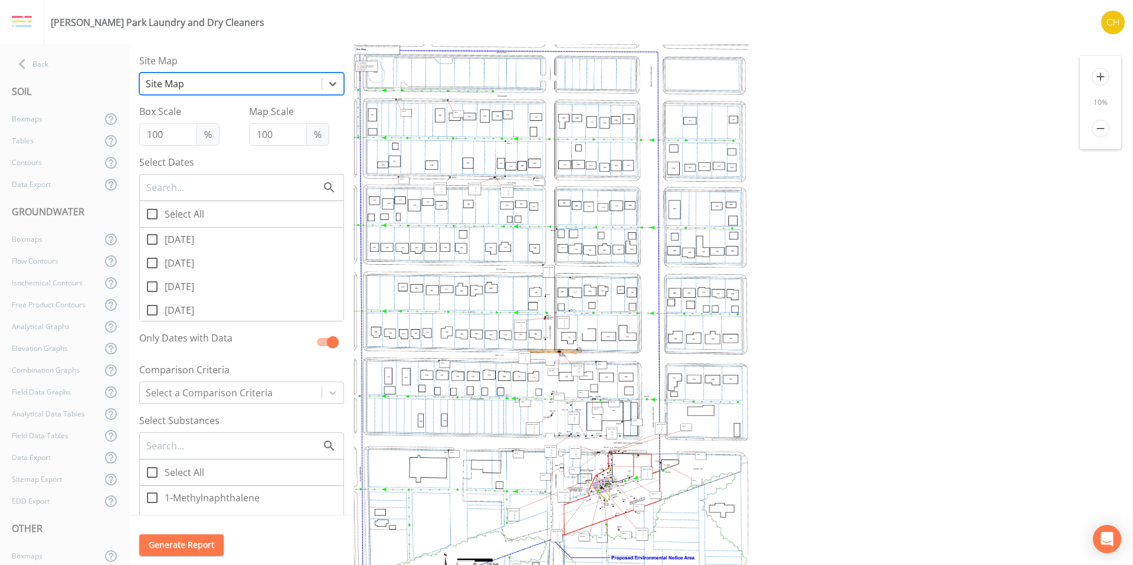
checkbox input "true"
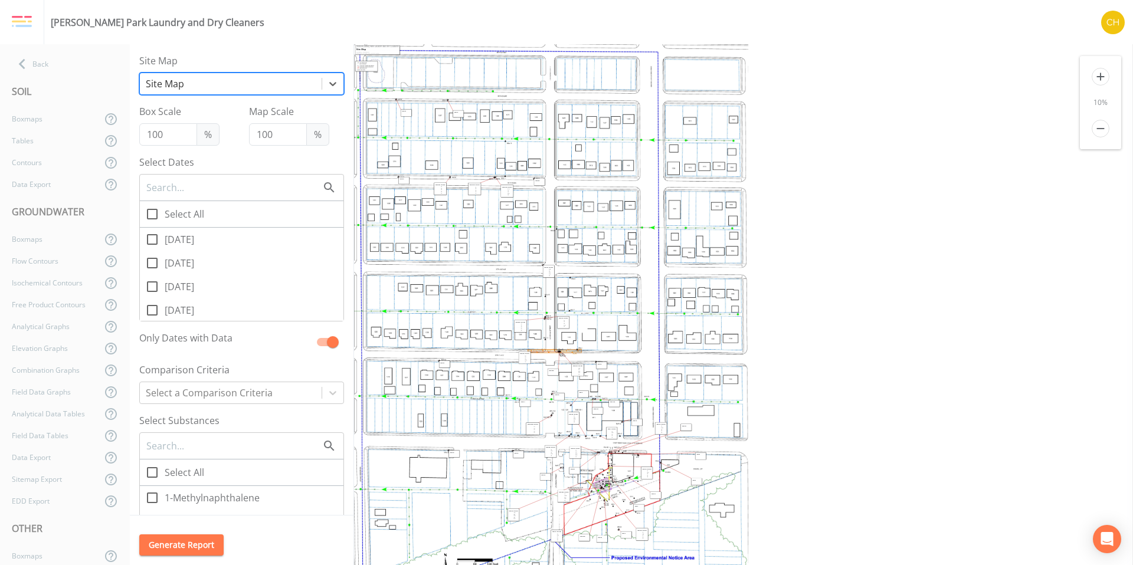
checkbox input "true"
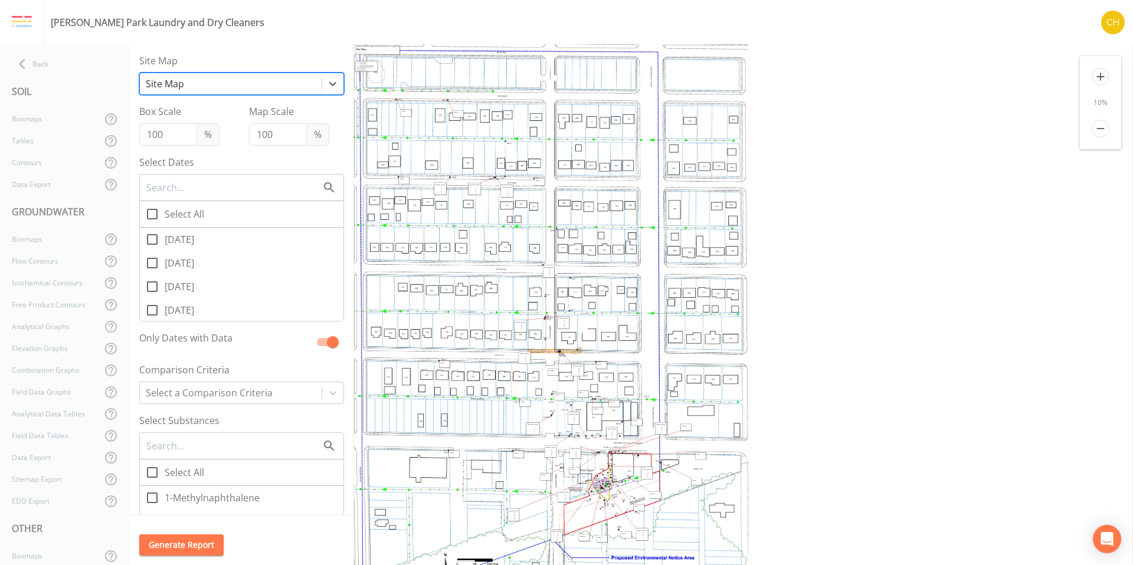
checkbox input "true"
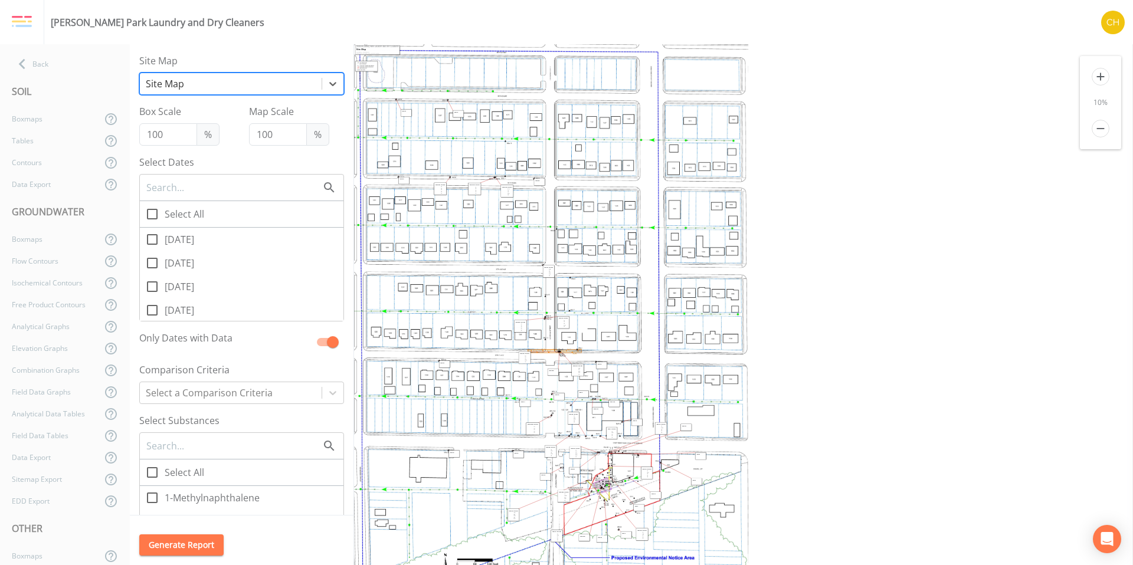
checkbox input "true"
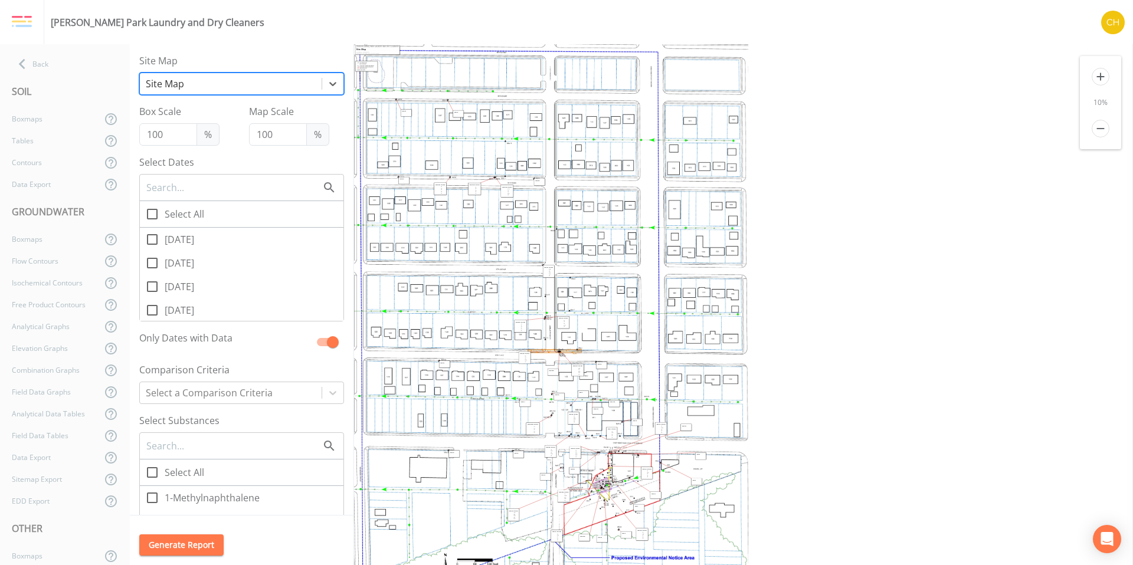
checkbox input "true"
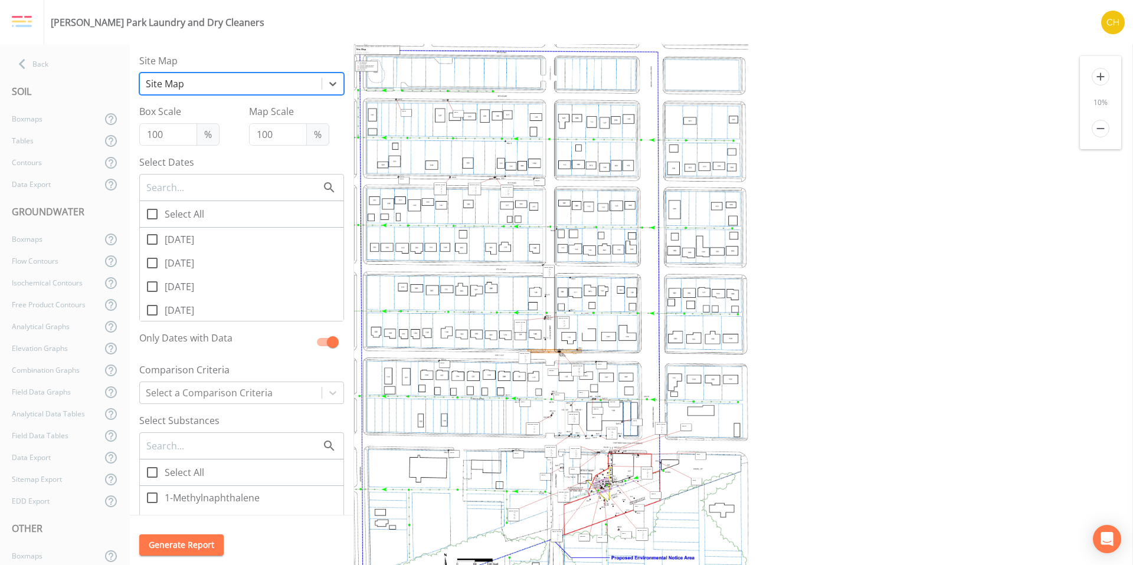
checkbox input "true"
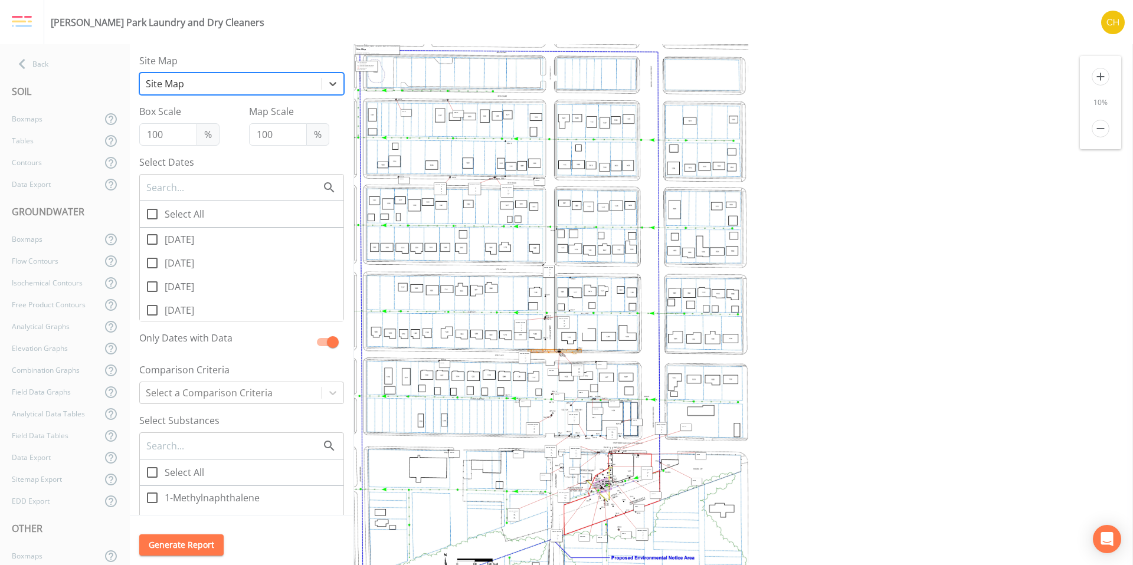
checkbox input "true"
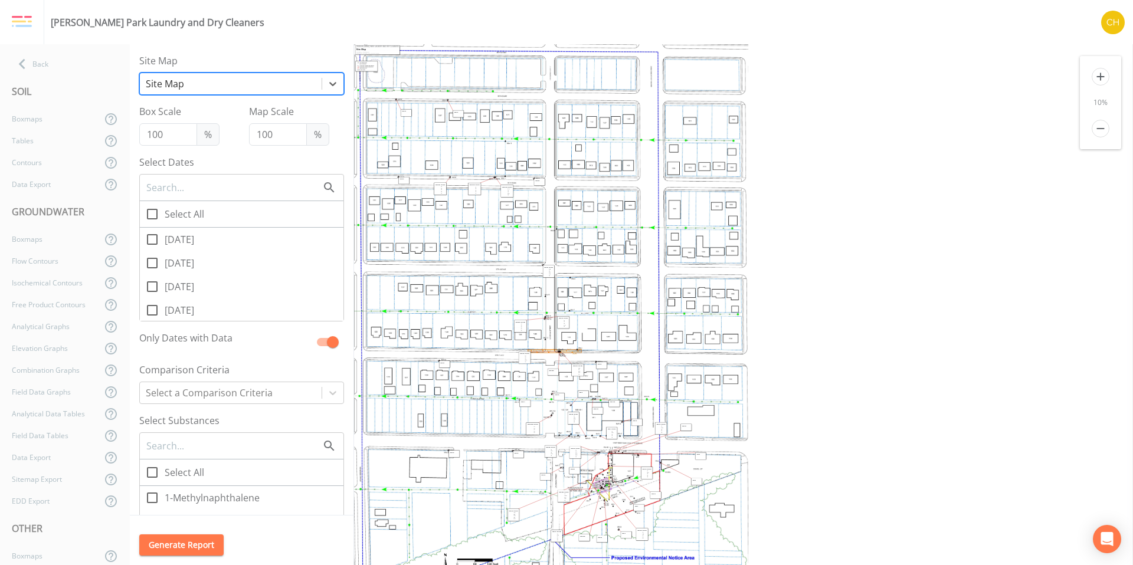
checkbox input "true"
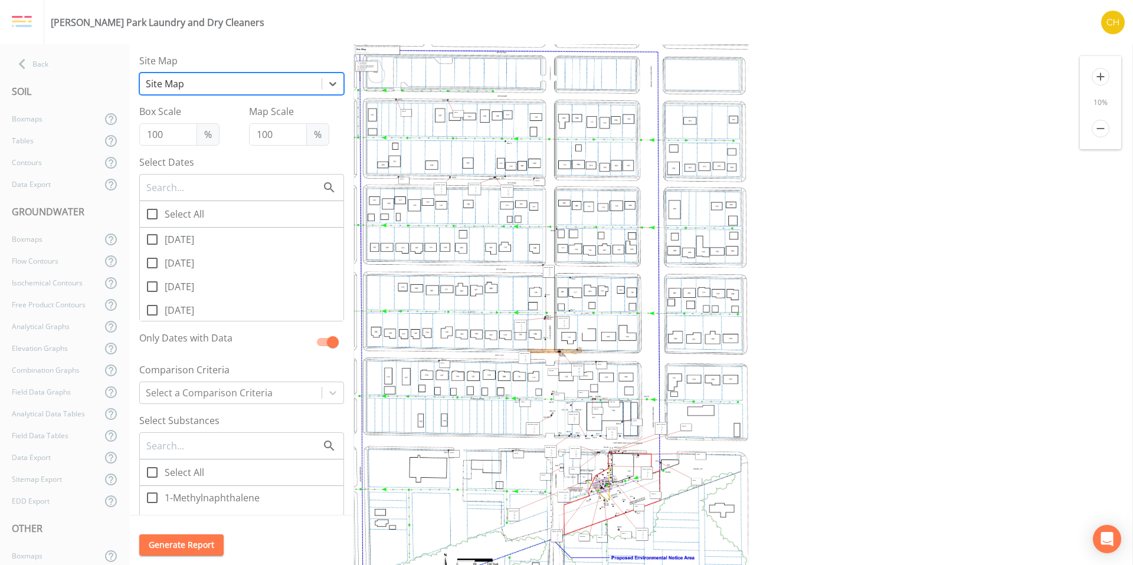
checkbox input "true"
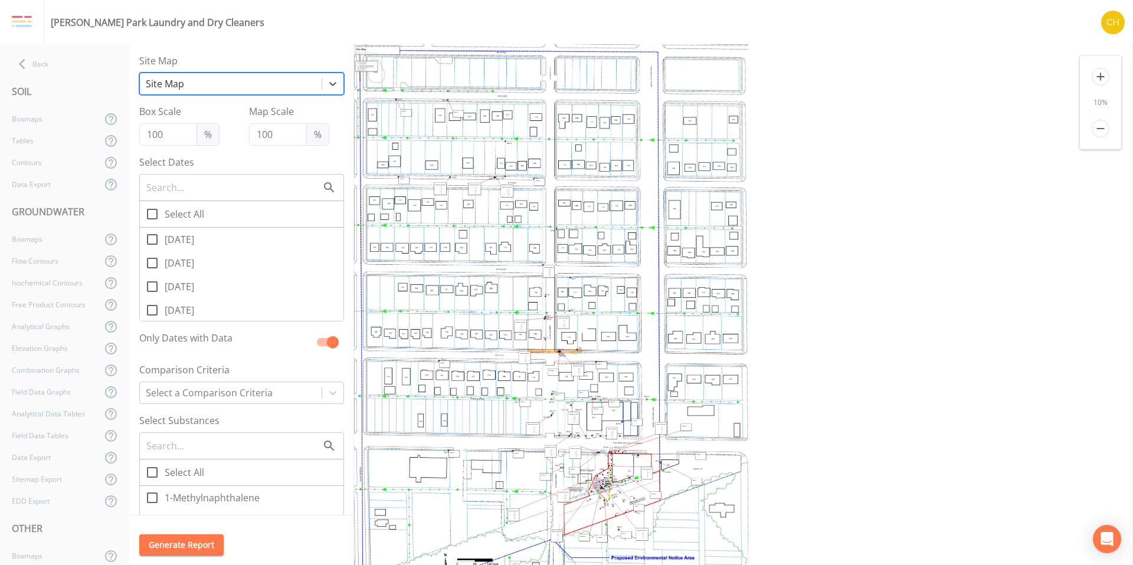
checkbox input "true"
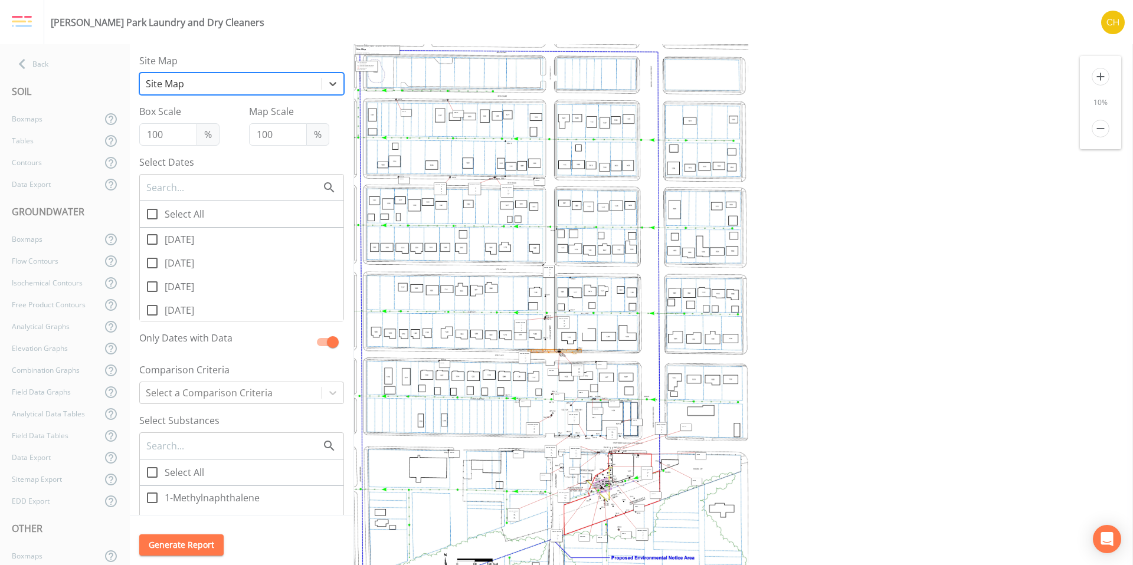
checkbox input "true"
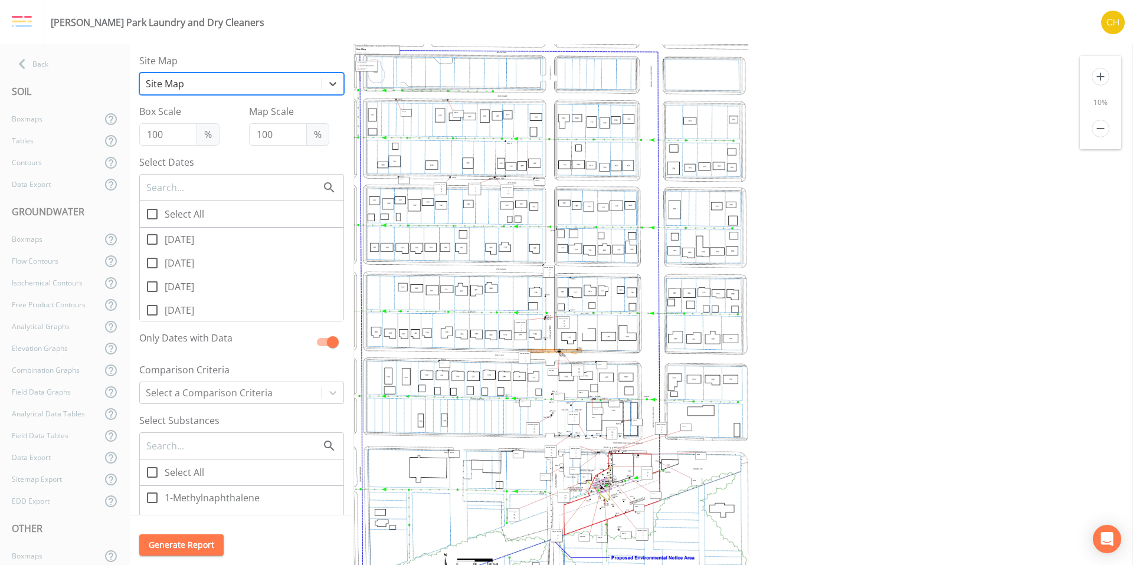
checkbox input "true"
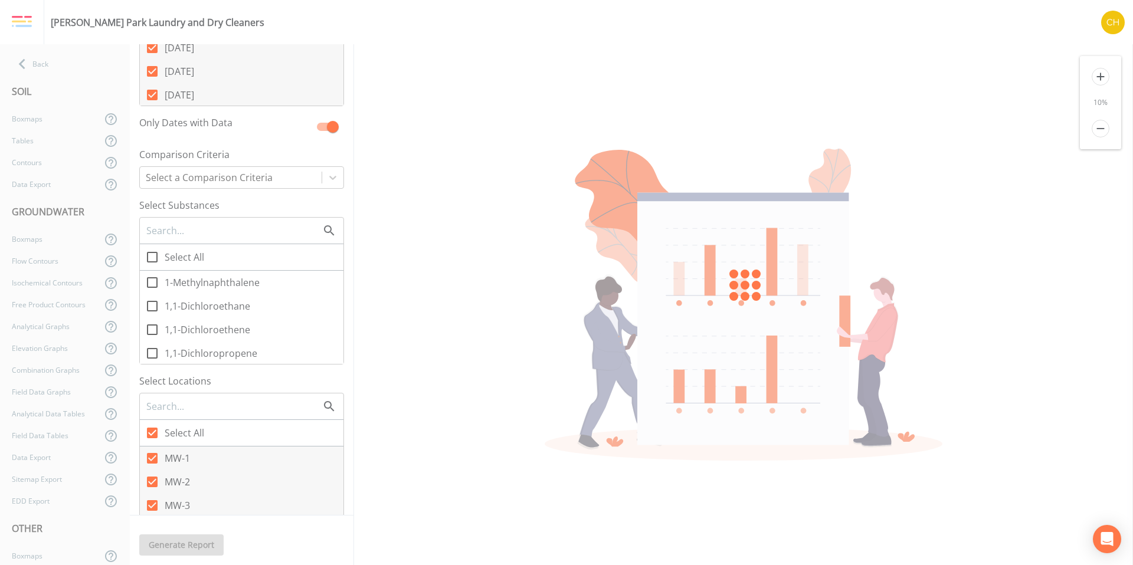
scroll to position [220, 0]
click at [153, 426] on icon at bounding box center [152, 428] width 11 height 11
click at [152, 426] on input "Select All" at bounding box center [146, 422] width 12 height 12
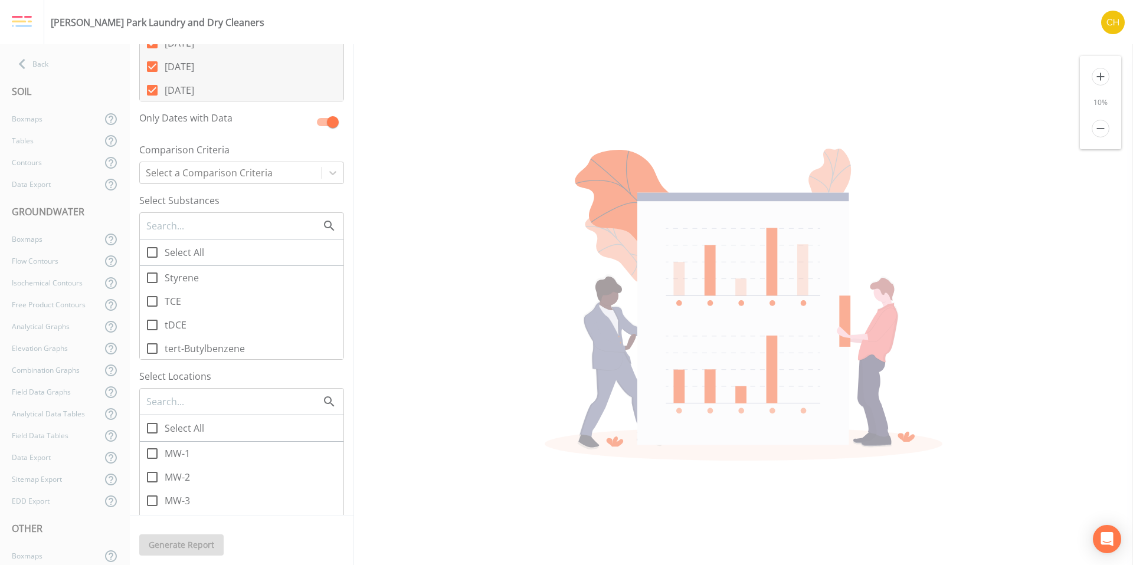
scroll to position [1815, 0]
click at [155, 306] on icon at bounding box center [152, 304] width 14 height 14
click at [152, 303] on input "TCE" at bounding box center [146, 298] width 12 height 12
click at [153, 299] on icon at bounding box center [152, 298] width 14 height 14
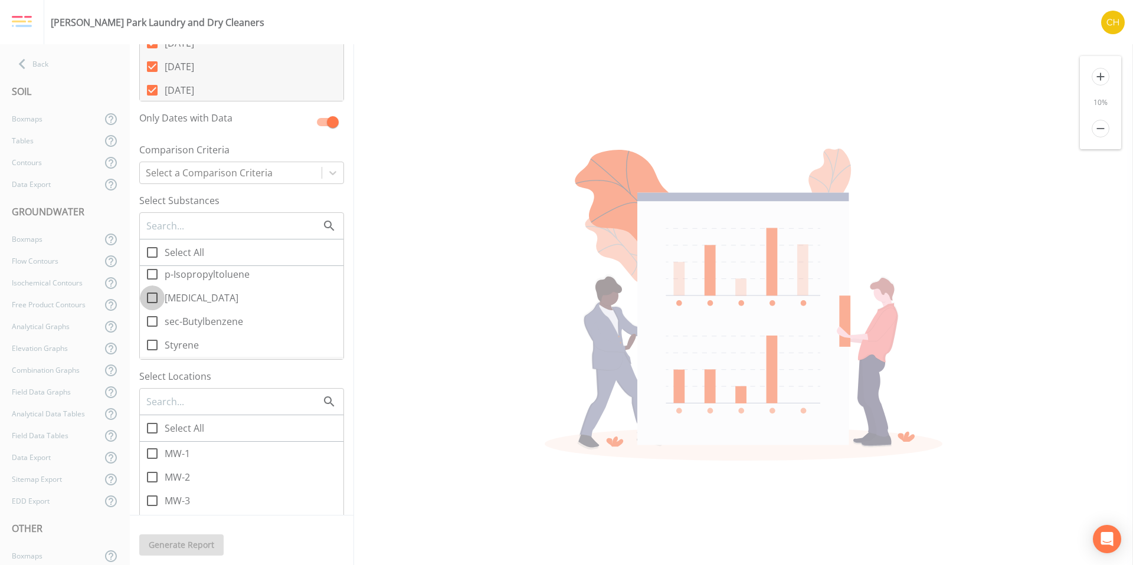
click at [152, 297] on input "[MEDICAL_DATA]" at bounding box center [146, 292] width 12 height 12
click at [45, 396] on div "Boxmaps" at bounding box center [51, 396] width 102 height 22
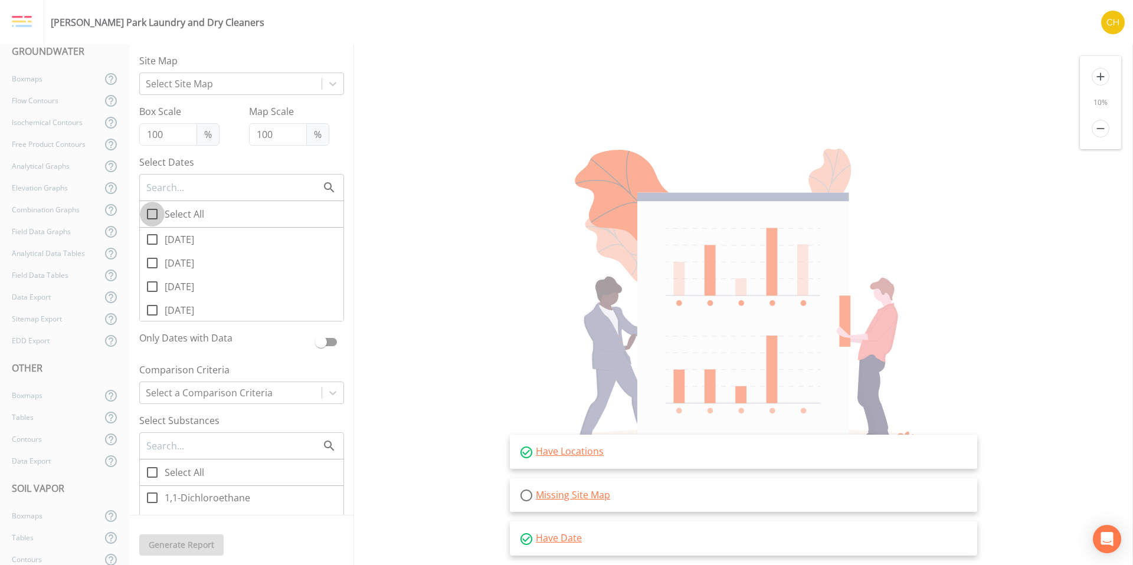
click at [150, 212] on input "Select All" at bounding box center [146, 208] width 12 height 12
click at [327, 86] on icon at bounding box center [333, 84] width 12 height 12
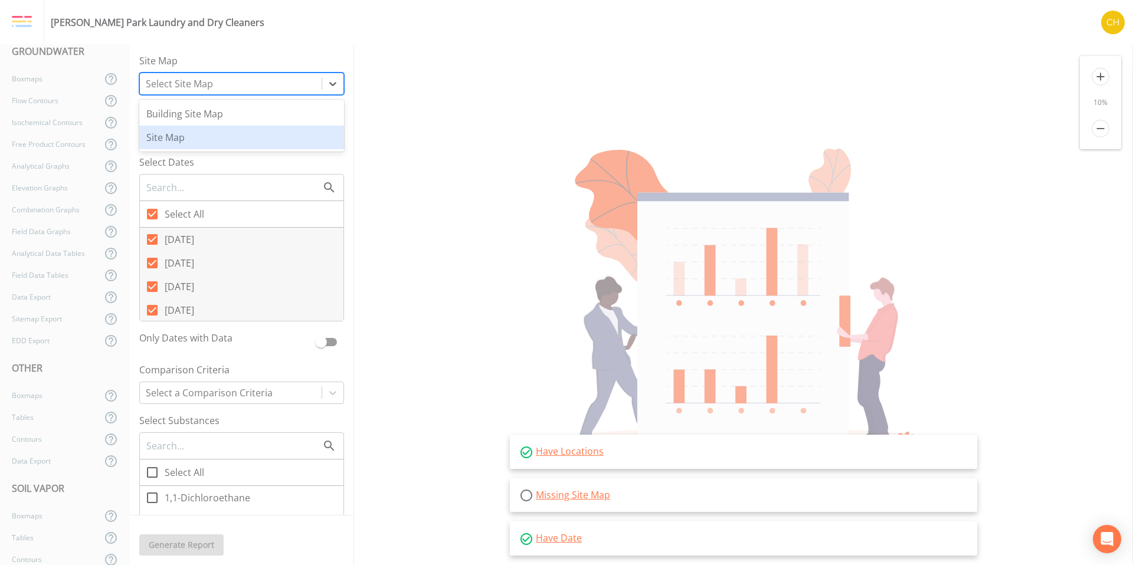
click at [251, 129] on div "Site Map" at bounding box center [241, 138] width 205 height 24
click at [569, 496] on link "Missing Site Map" at bounding box center [573, 495] width 74 height 13
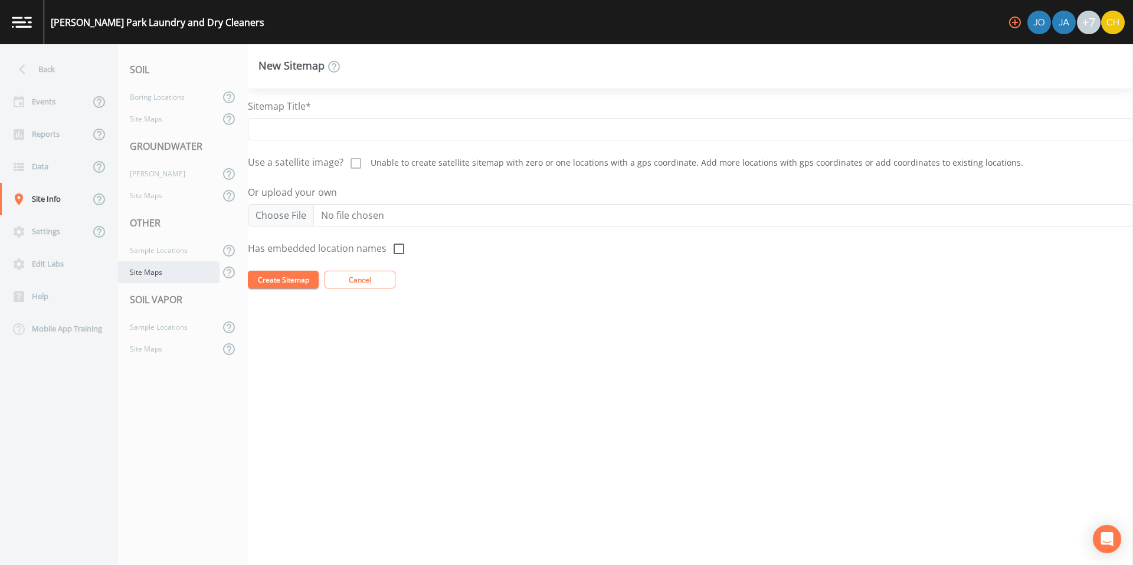
click at [150, 273] on div "Site Maps" at bounding box center [169, 272] width 102 height 22
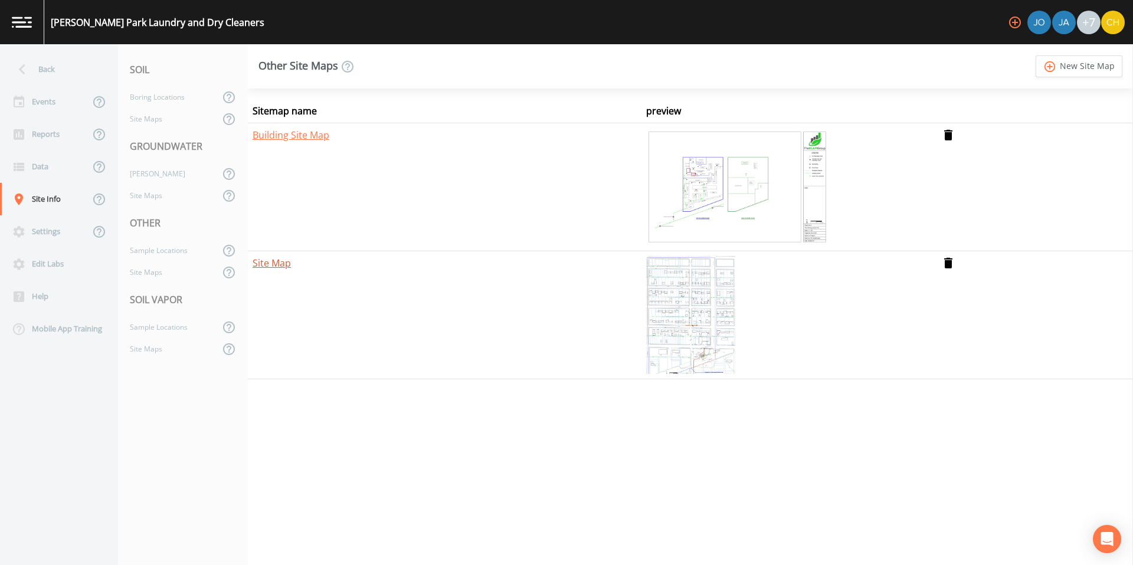
click at [285, 264] on link "Site Map" at bounding box center [272, 263] width 38 height 13
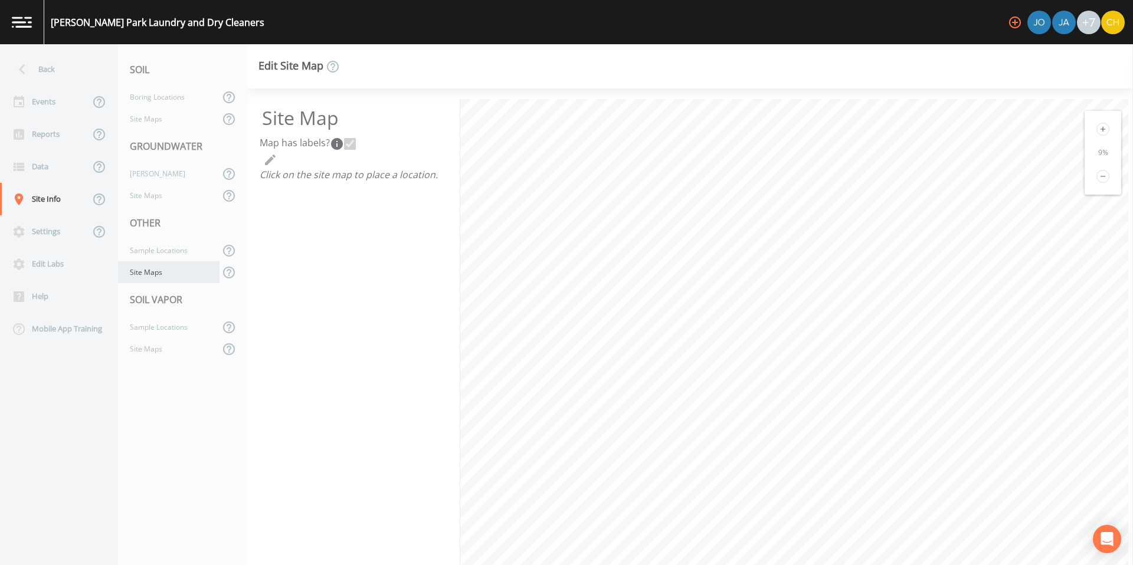
click at [160, 274] on div "Site Maps" at bounding box center [169, 272] width 102 height 22
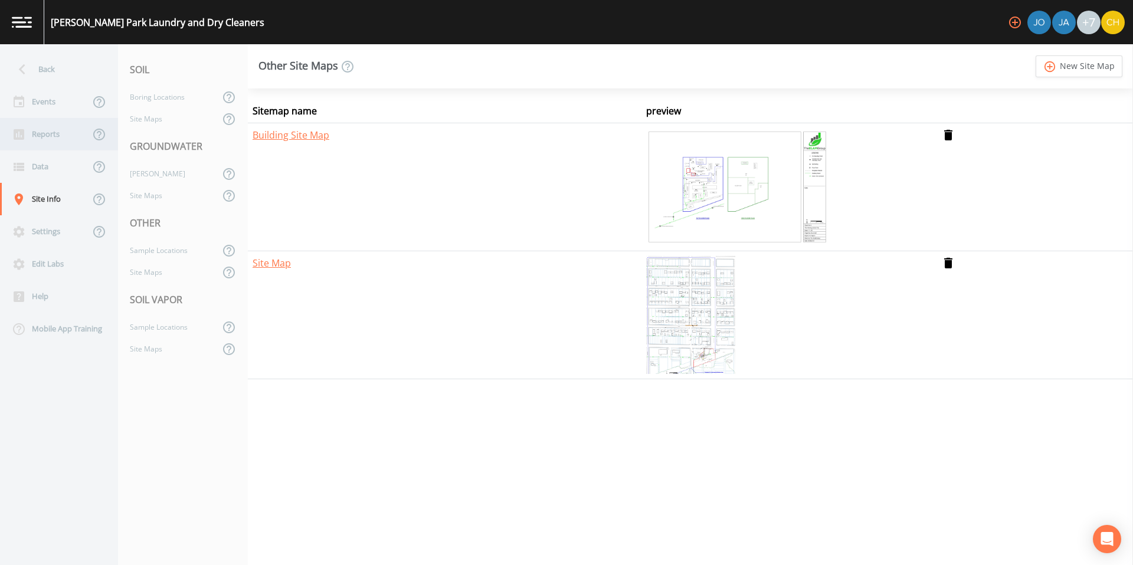
click at [52, 130] on div "Reports" at bounding box center [45, 134] width 90 height 32
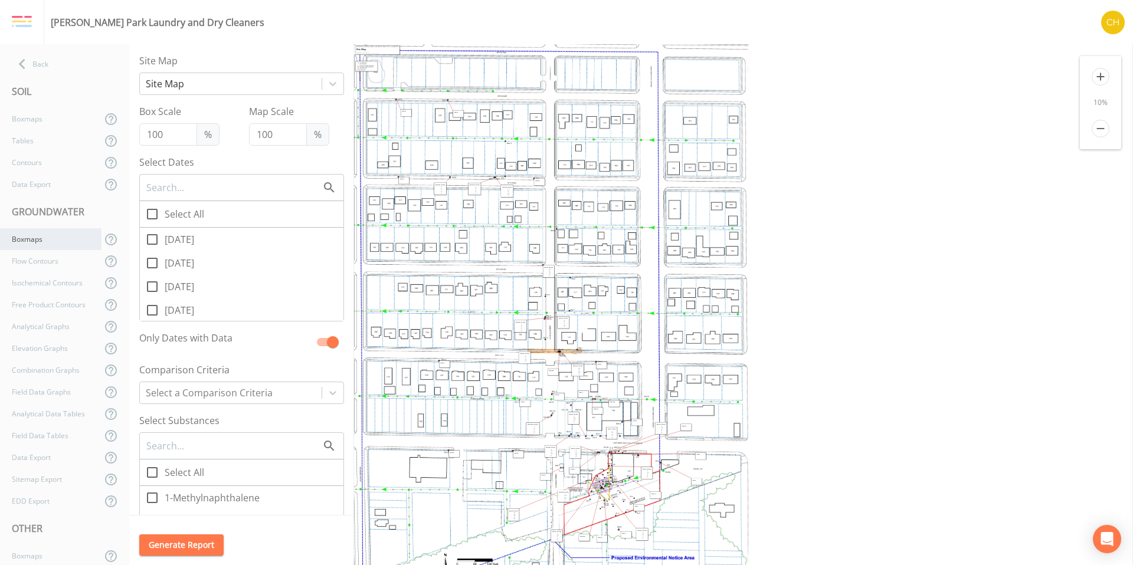
scroll to position [199, 0]
click at [38, 358] on div "Boxmaps" at bounding box center [51, 357] width 102 height 22
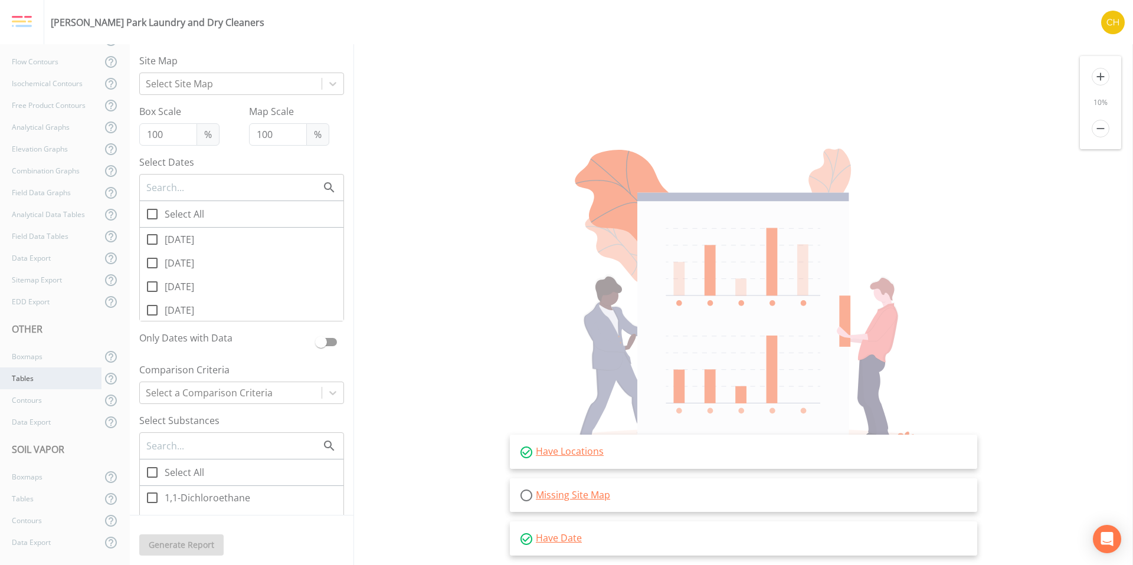
click at [27, 382] on div "Tables" at bounding box center [51, 379] width 102 height 22
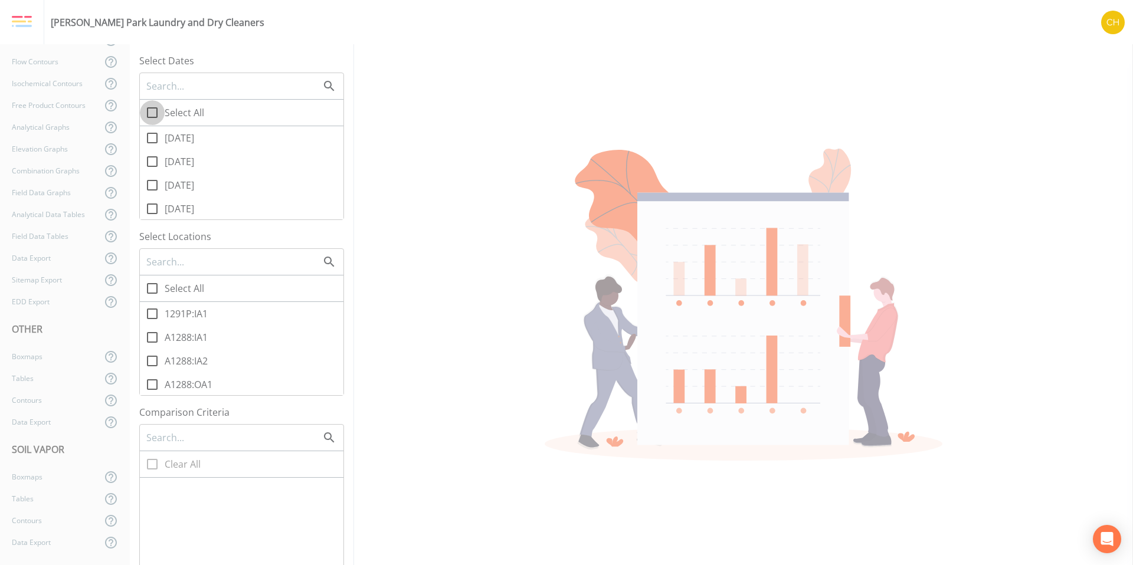
click at [155, 114] on icon at bounding box center [152, 113] width 14 height 14
click at [152, 112] on input "Select All" at bounding box center [146, 106] width 12 height 12
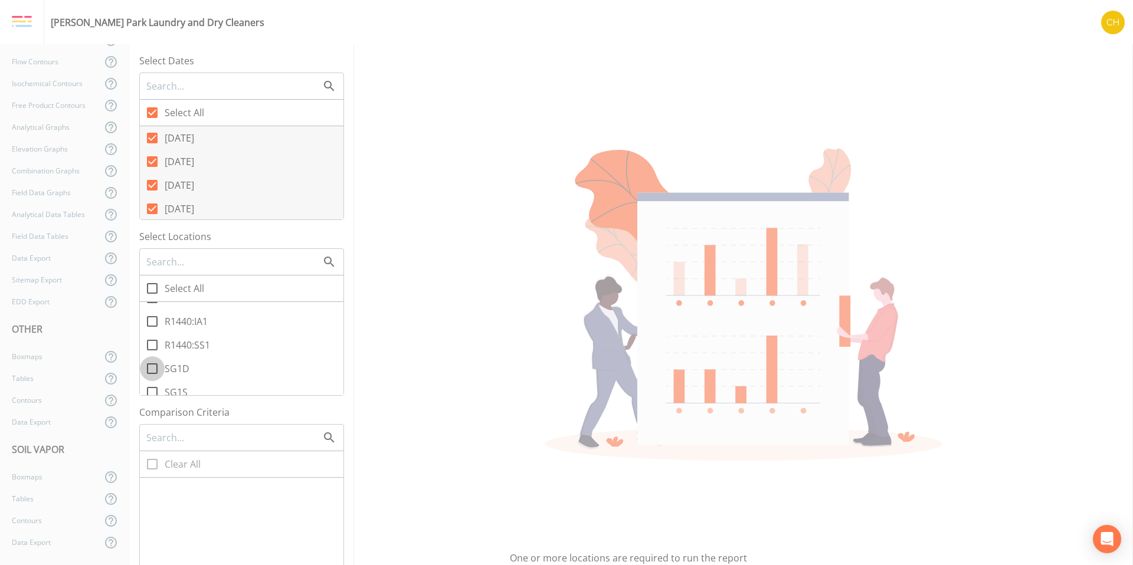
click at [152, 372] on icon at bounding box center [152, 369] width 14 height 14
click at [152, 368] on input "SG1D" at bounding box center [146, 362] width 12 height 12
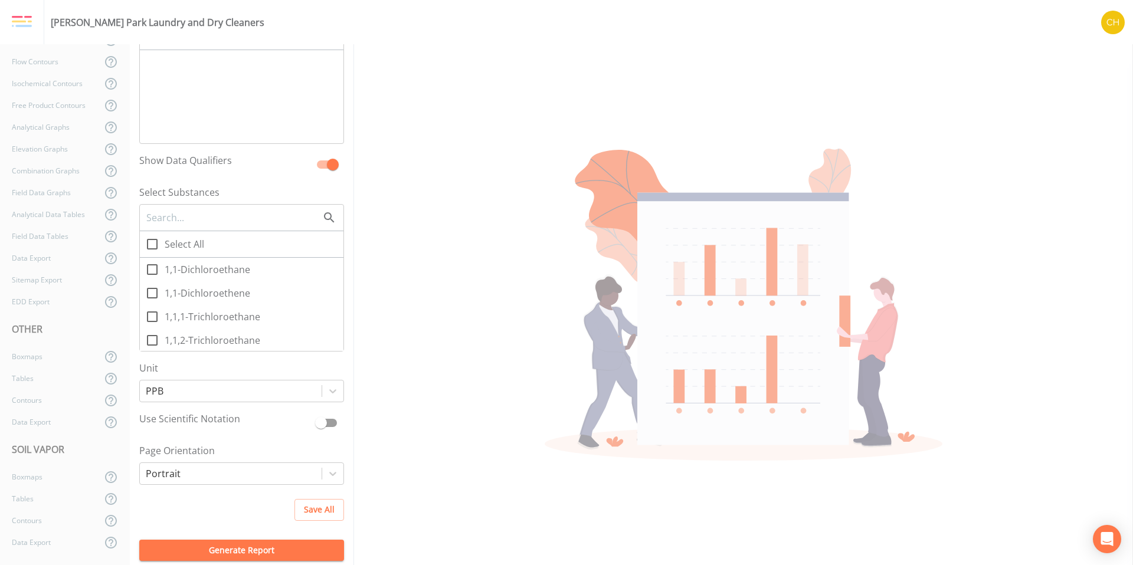
scroll to position [432, 0]
click at [156, 242] on icon at bounding box center [152, 240] width 11 height 11
click at [152, 240] on input "Select All" at bounding box center [146, 234] width 12 height 12
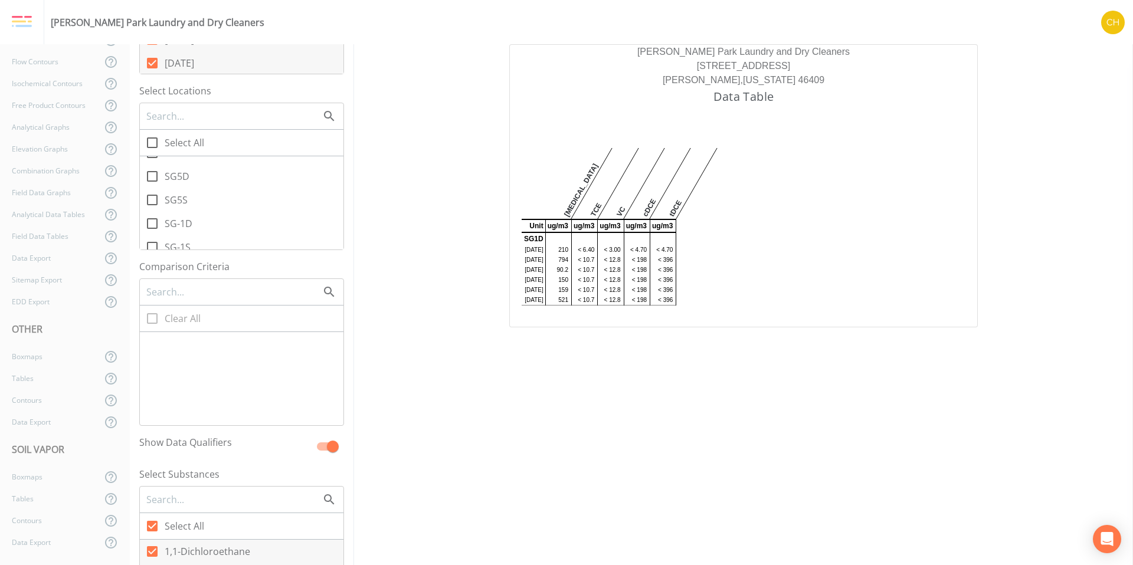
scroll to position [2353, 0]
click at [153, 224] on icon at bounding box center [152, 222] width 14 height 14
click at [152, 222] on input "SG-1D" at bounding box center [146, 216] width 12 height 12
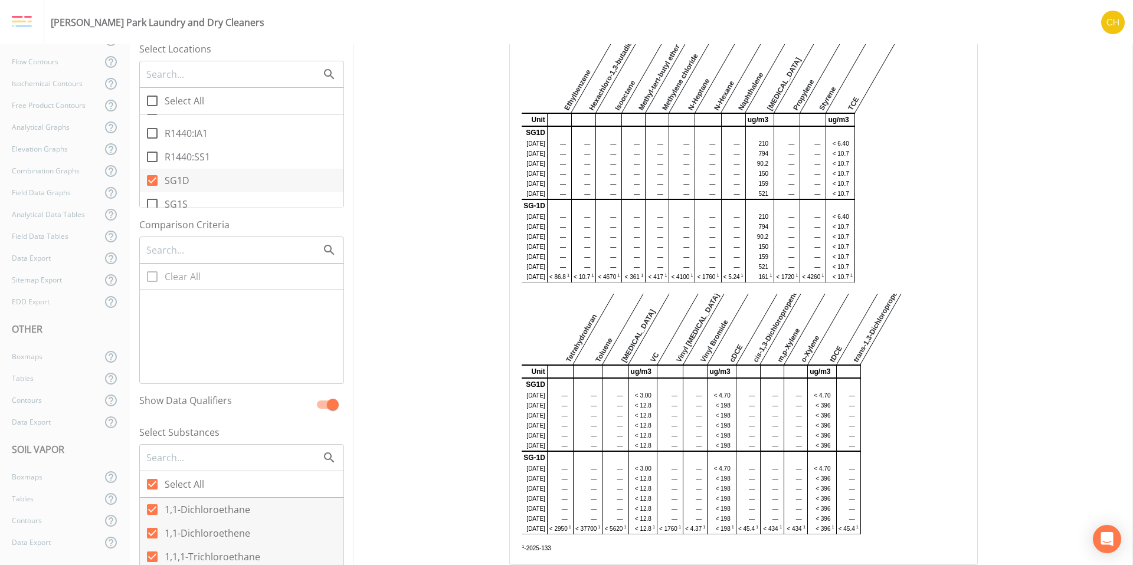
scroll to position [191, 0]
click at [150, 485] on icon at bounding box center [152, 481] width 11 height 11
click at [150, 481] on input "Select All" at bounding box center [146, 475] width 12 height 12
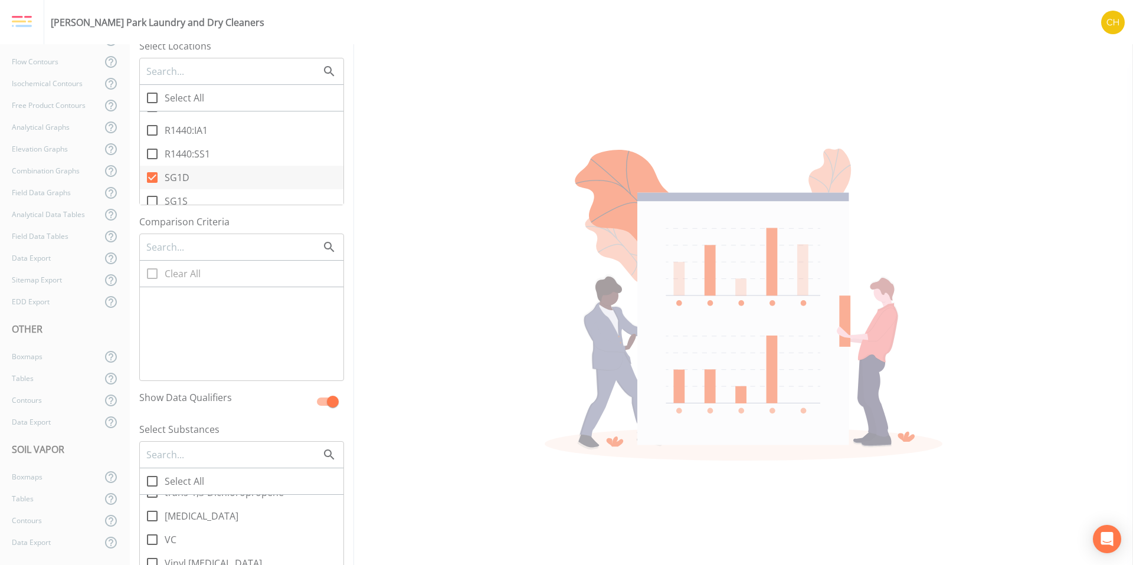
scroll to position [1371, 0]
click at [156, 531] on icon at bounding box center [152, 529] width 14 height 14
click at [152, 528] on input "VC" at bounding box center [146, 522] width 12 height 12
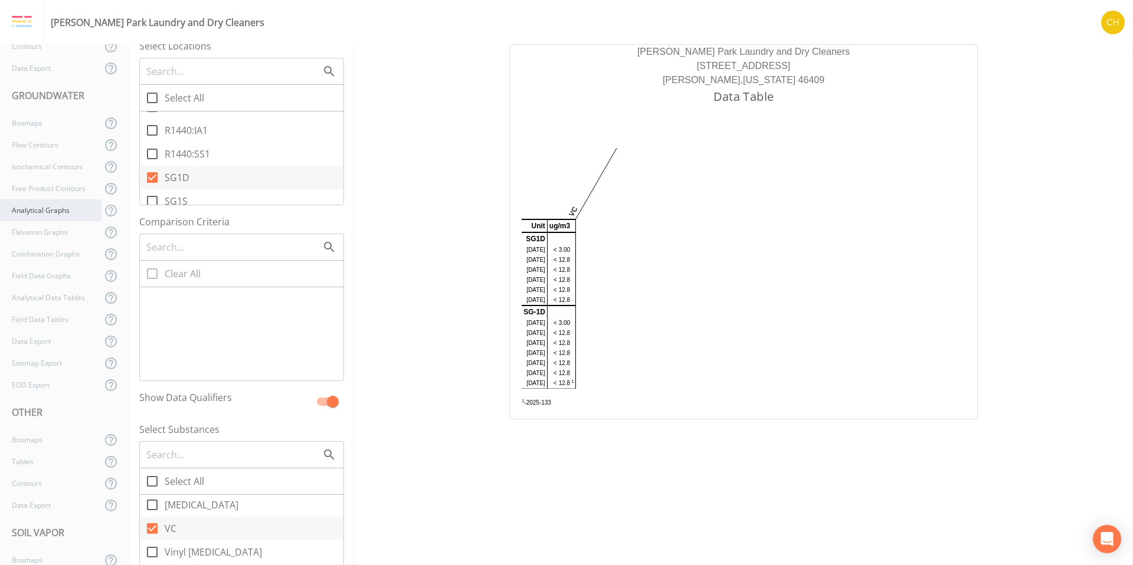
scroll to position [0, 0]
click at [30, 64] on icon at bounding box center [22, 64] width 21 height 21
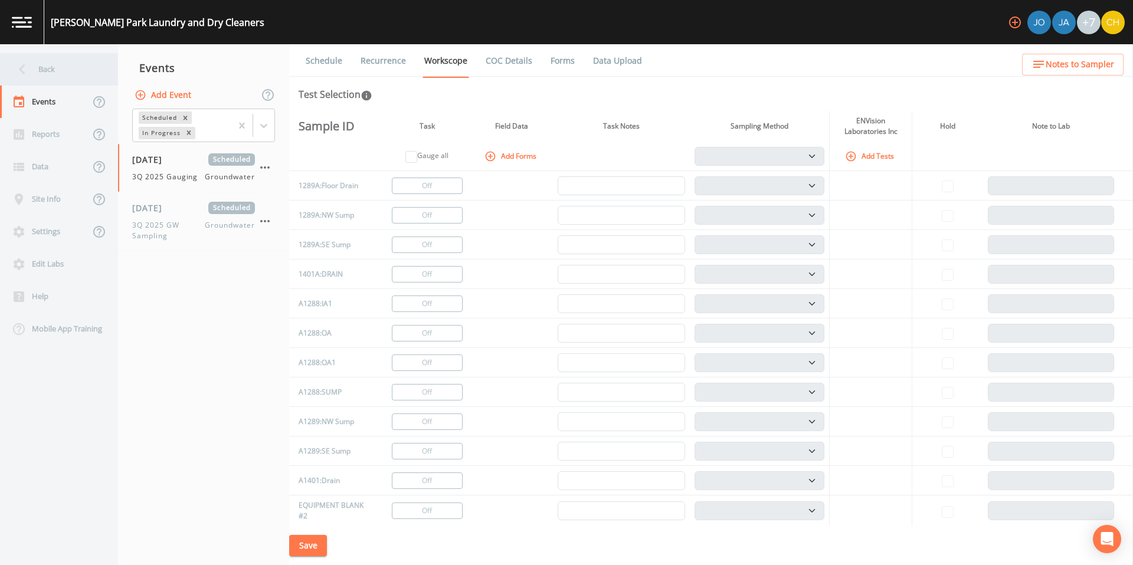
click at [21, 71] on icon at bounding box center [22, 69] width 21 height 21
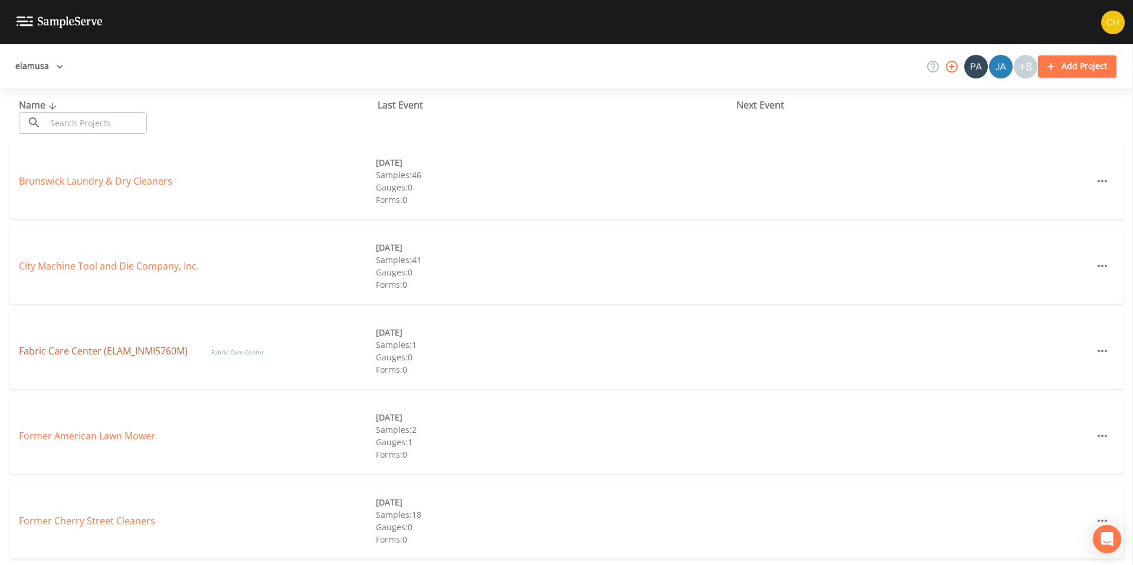
click at [117, 353] on link "Fabric Care Center (ELAM_INMI5760M)" at bounding box center [103, 351] width 169 height 13
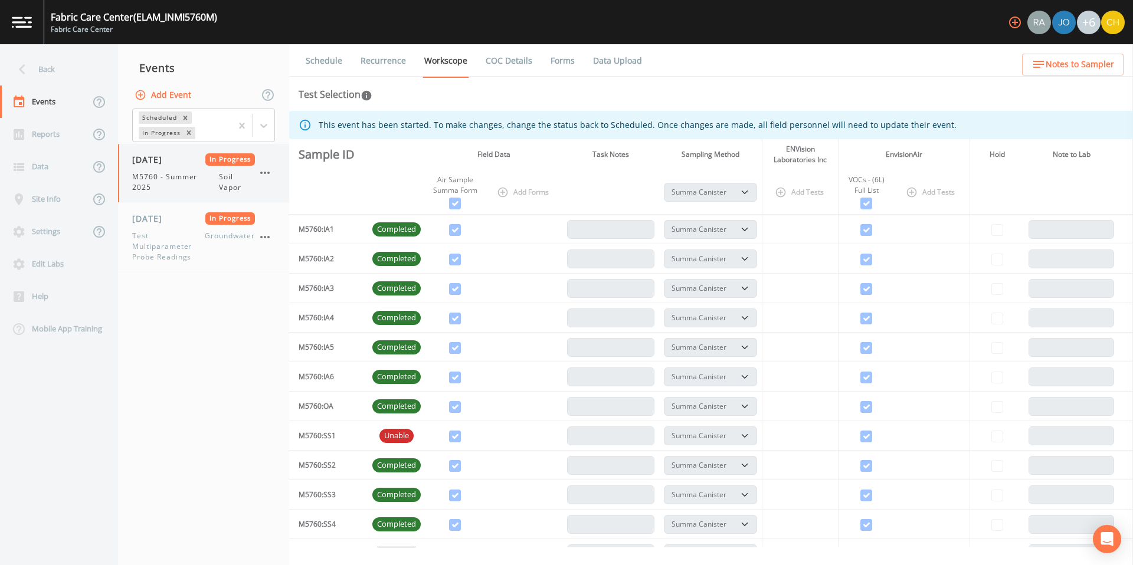
click at [269, 174] on icon "button" at bounding box center [264, 173] width 9 height 2
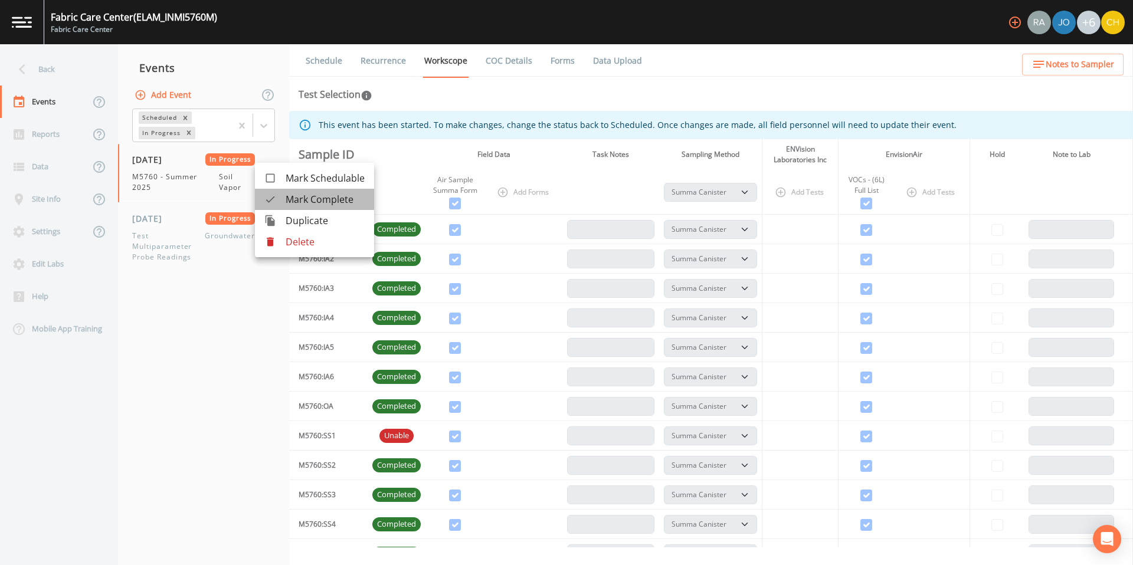
click at [297, 203] on span "Mark Complete" at bounding box center [325, 199] width 79 height 14
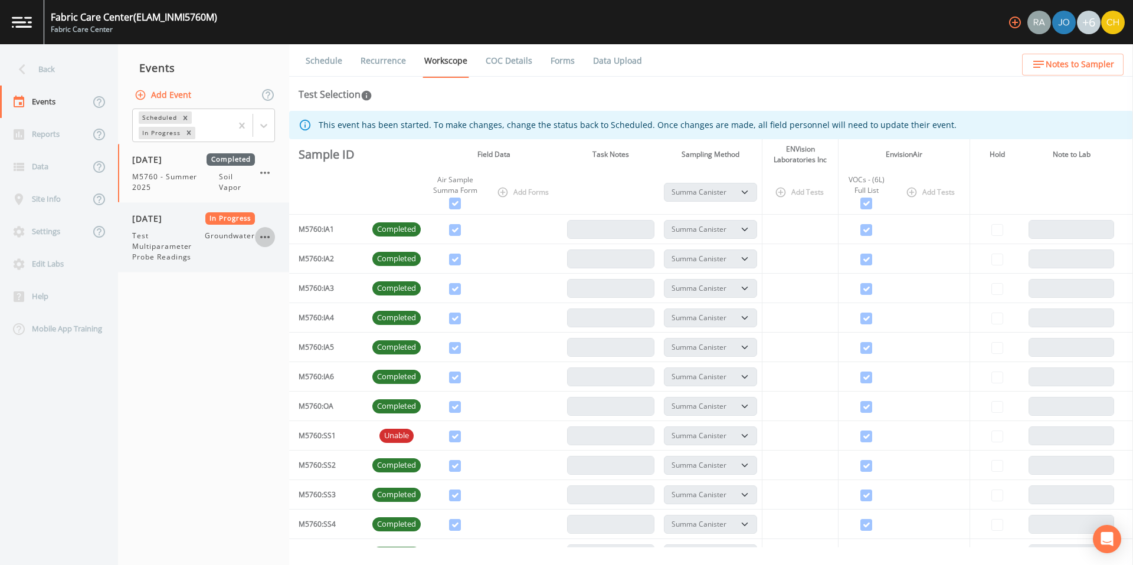
click at [267, 238] on icon "button" at bounding box center [265, 237] width 14 height 14
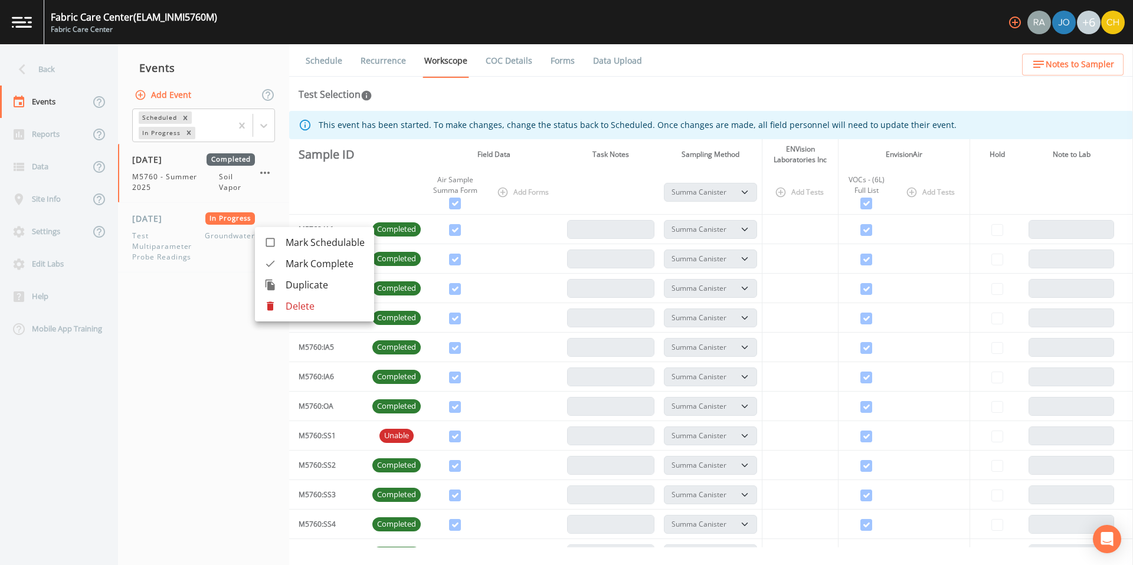
click at [284, 267] on div at bounding box center [274, 264] width 21 height 12
click at [60, 139] on div "Reports" at bounding box center [45, 134] width 90 height 32
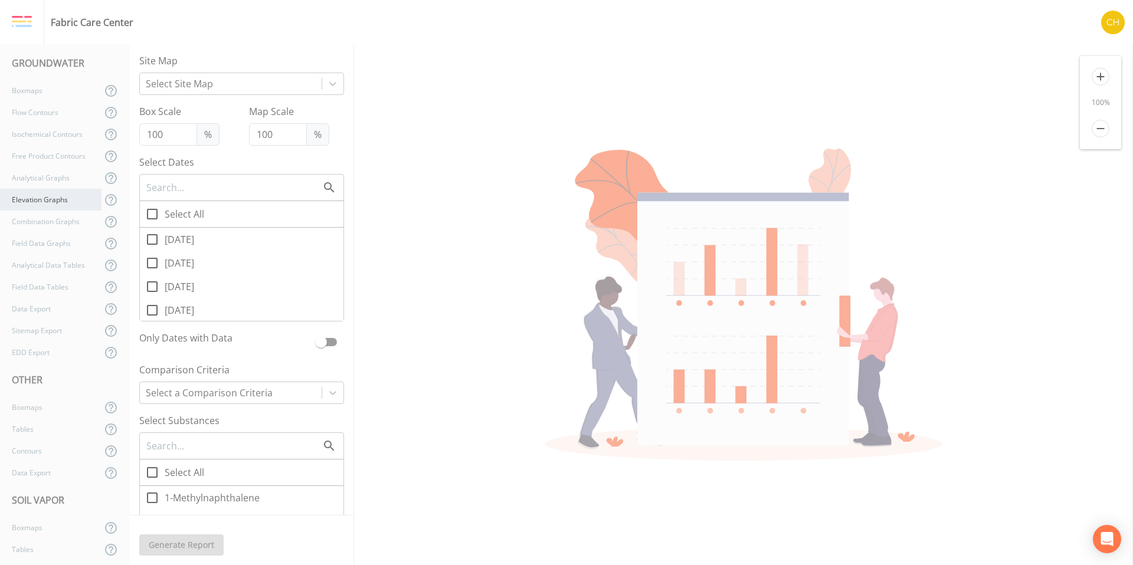
scroll to position [199, 0]
click at [31, 474] on div "Boxmaps" at bounding box center [51, 477] width 102 height 22
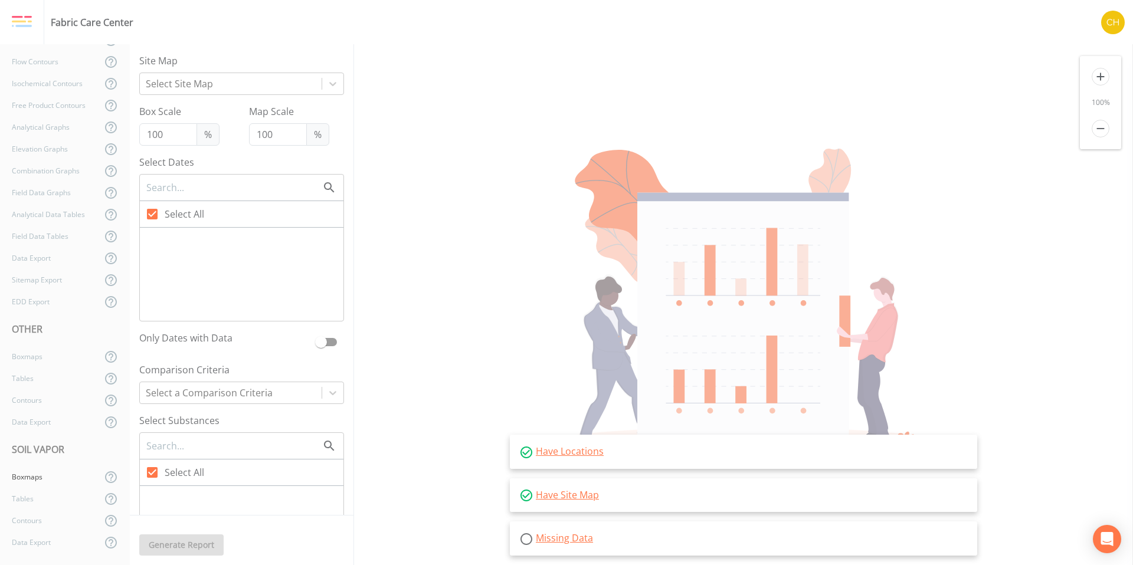
scroll to position [5, 0]
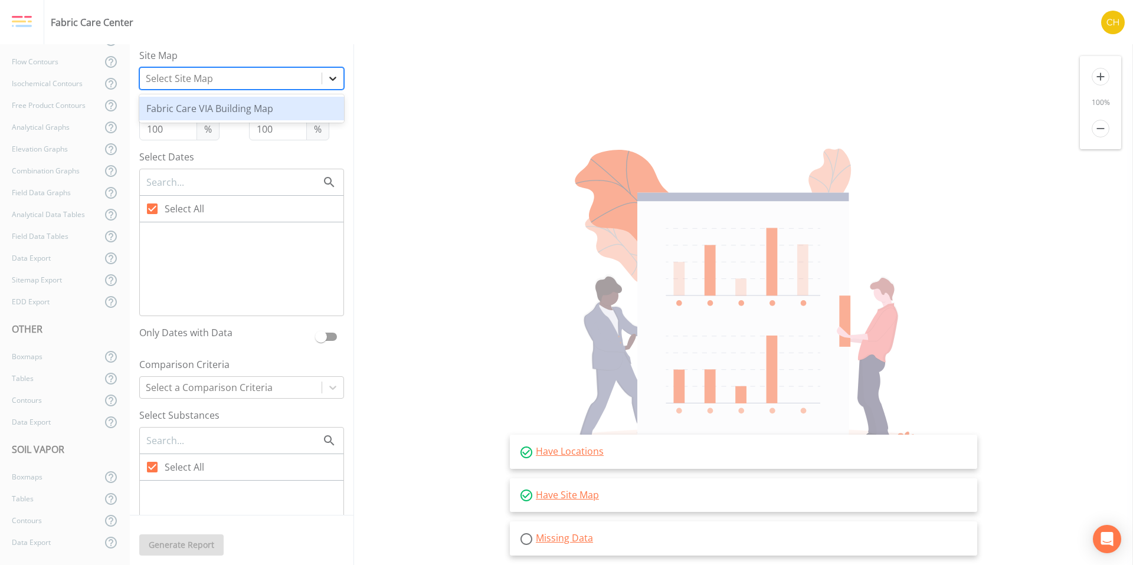
click at [327, 83] on icon at bounding box center [333, 79] width 12 height 12
click at [286, 107] on div "Fabric Care VIA Building Map" at bounding box center [241, 109] width 205 height 24
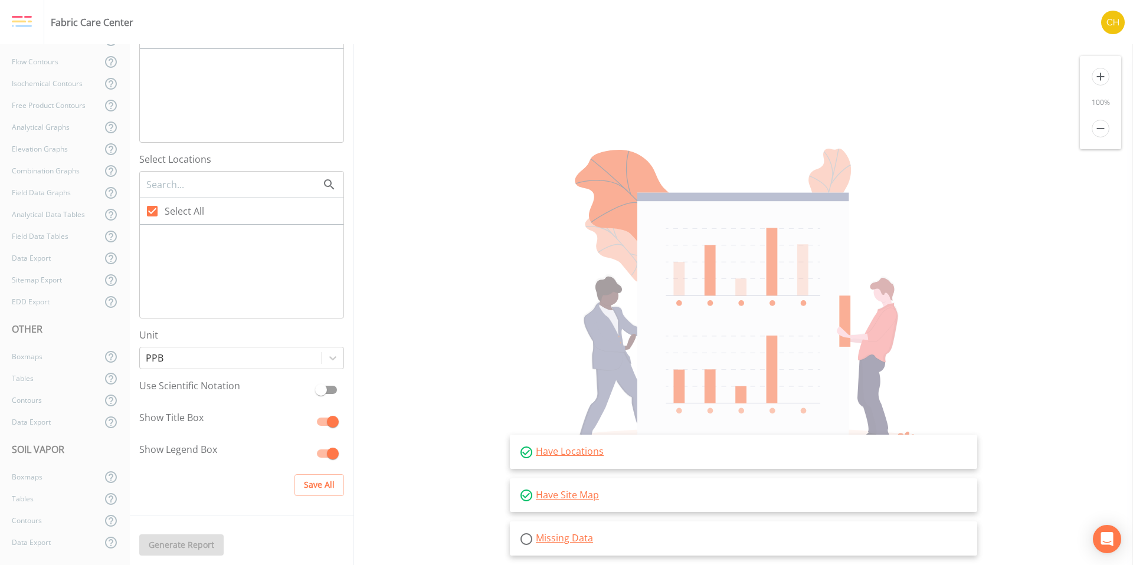
scroll to position [447, 0]
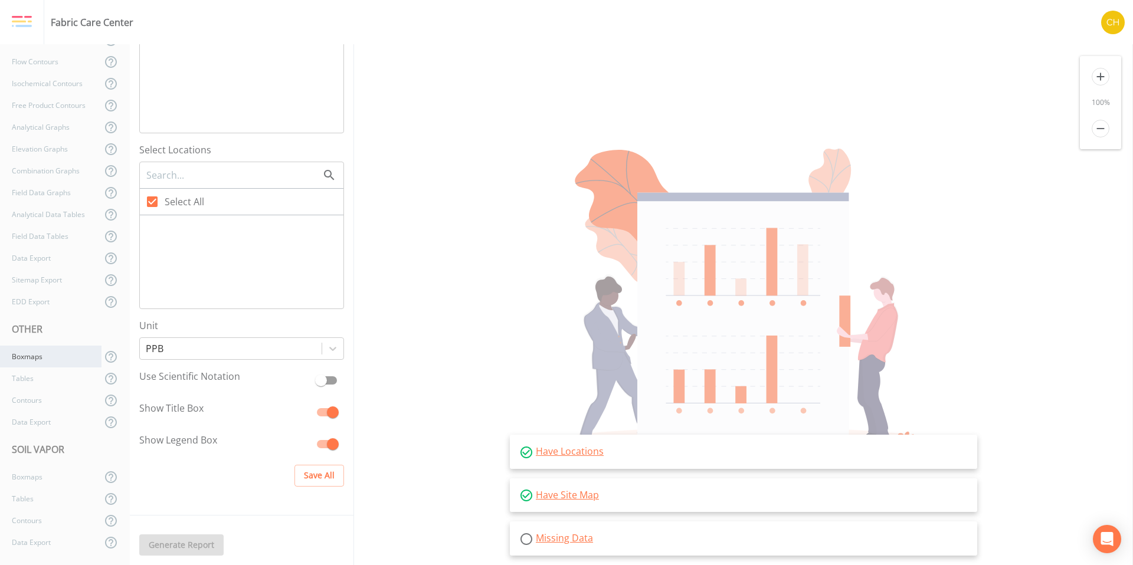
click at [51, 353] on div "Boxmaps" at bounding box center [51, 357] width 102 height 22
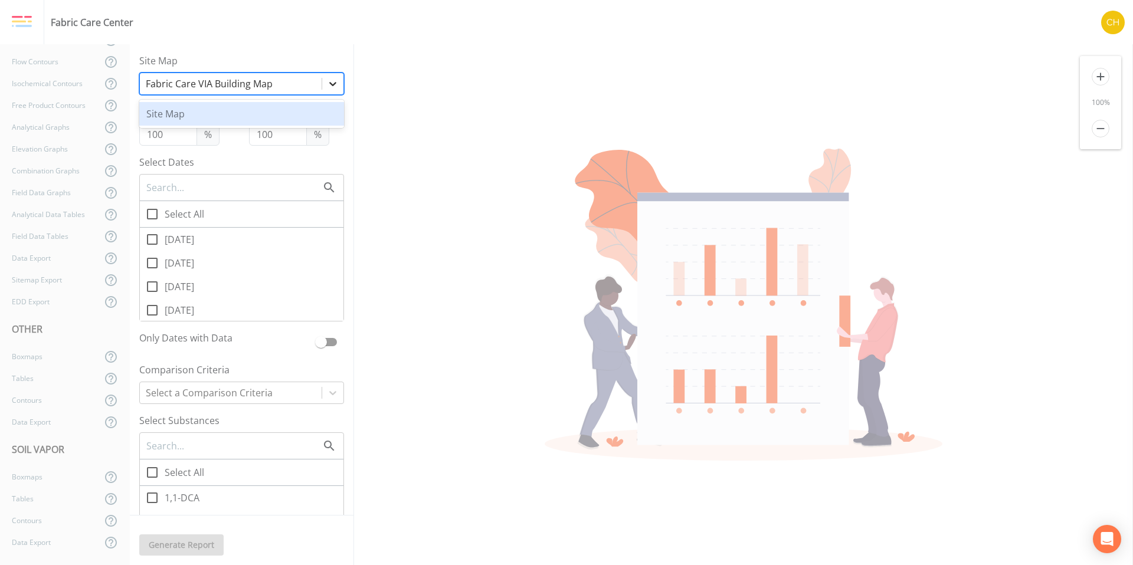
click at [322, 77] on div at bounding box center [332, 83] width 21 height 21
click at [327, 78] on icon at bounding box center [333, 84] width 12 height 12
click at [329, 84] on icon at bounding box center [332, 84] width 7 height 4
click at [239, 116] on div "Site Map" at bounding box center [241, 114] width 205 height 24
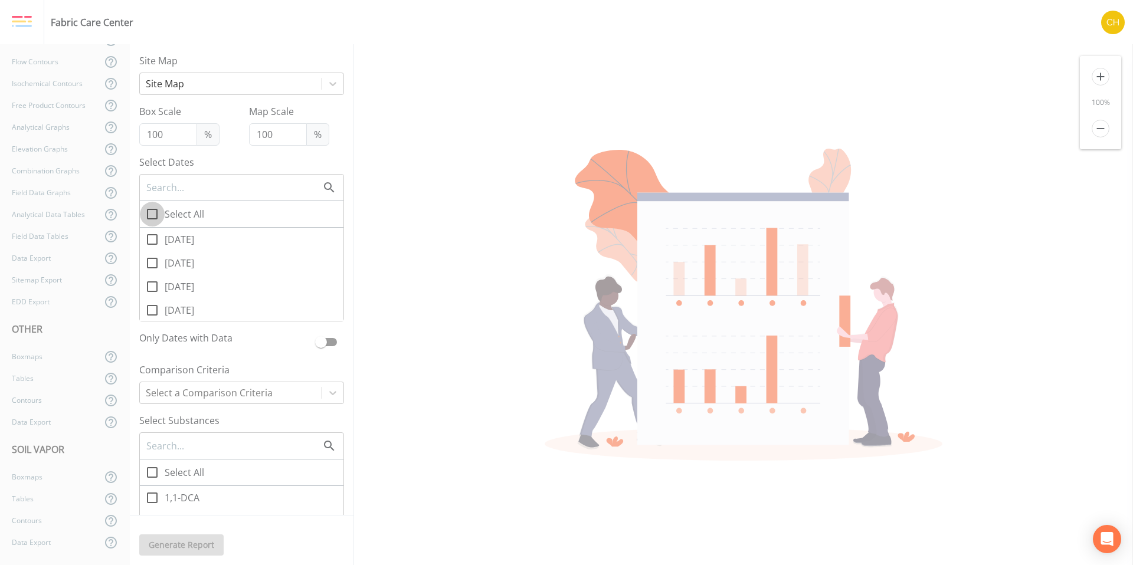
click at [156, 217] on icon at bounding box center [152, 214] width 14 height 14
click at [152, 214] on input "Select All" at bounding box center [146, 208] width 12 height 12
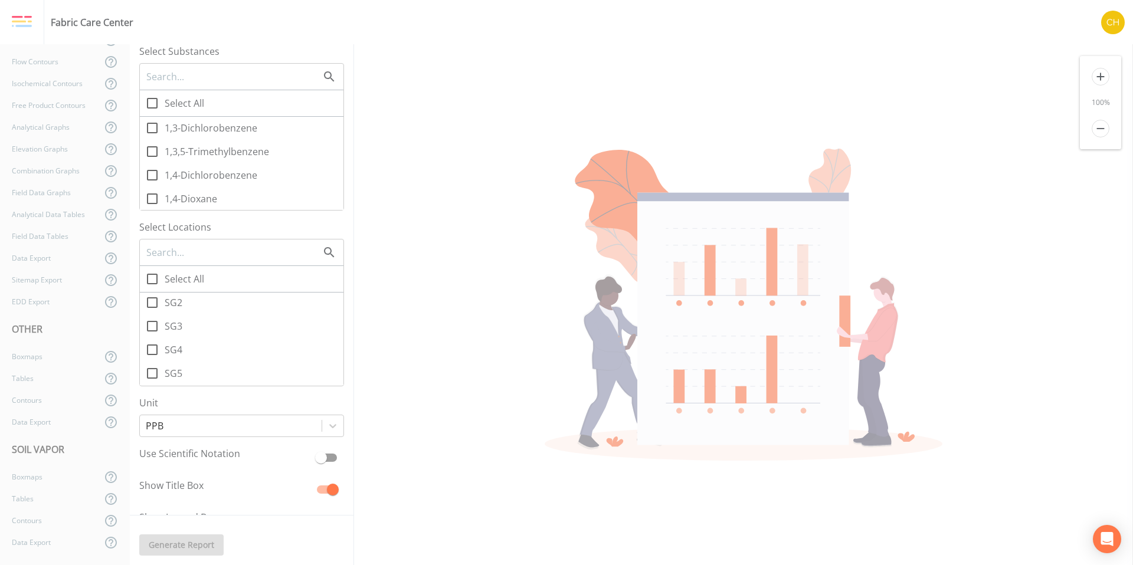
scroll to position [374, 0]
click at [156, 371] on icon at bounding box center [152, 369] width 14 height 14
click at [152, 368] on input "SG5" at bounding box center [146, 362] width 12 height 12
click at [154, 124] on icon at bounding box center [152, 121] width 14 height 14
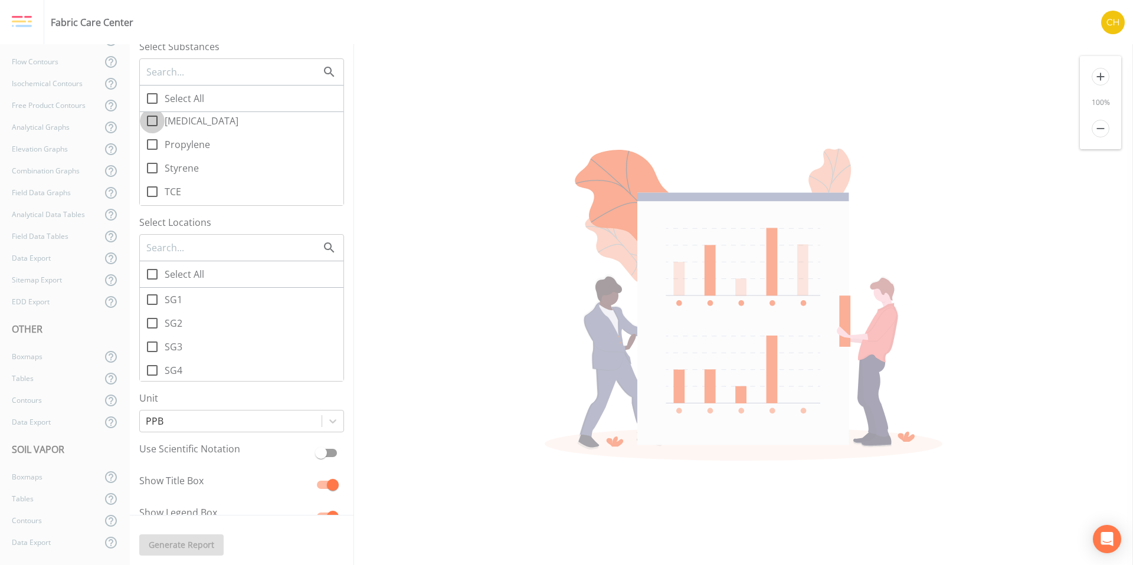
click at [152, 120] on input "[MEDICAL_DATA]" at bounding box center [146, 115] width 12 height 12
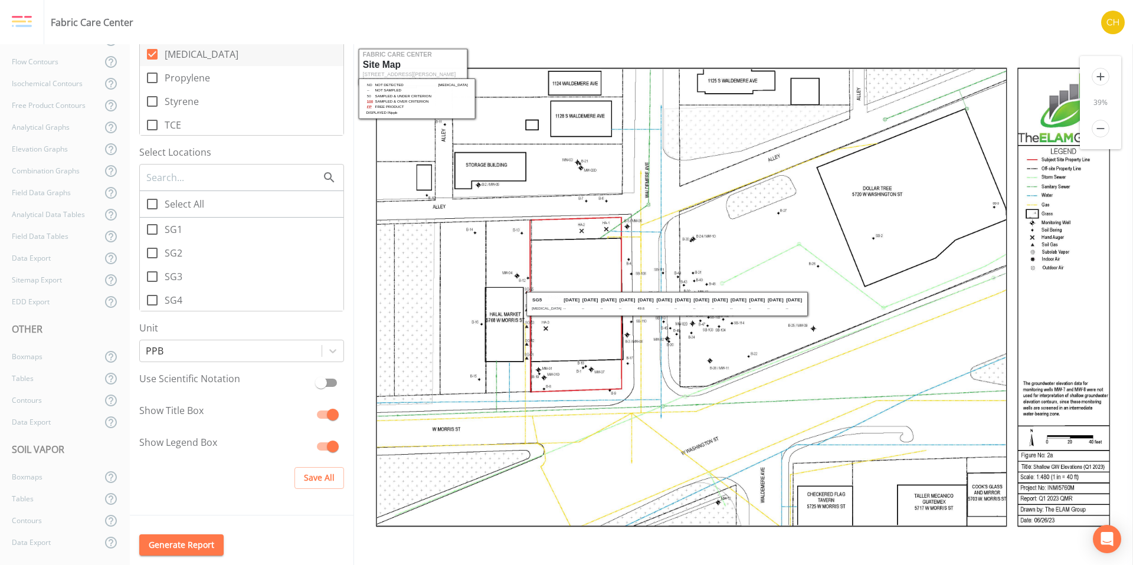
scroll to position [447, 0]
click at [44, 385] on div "Tables" at bounding box center [51, 379] width 102 height 22
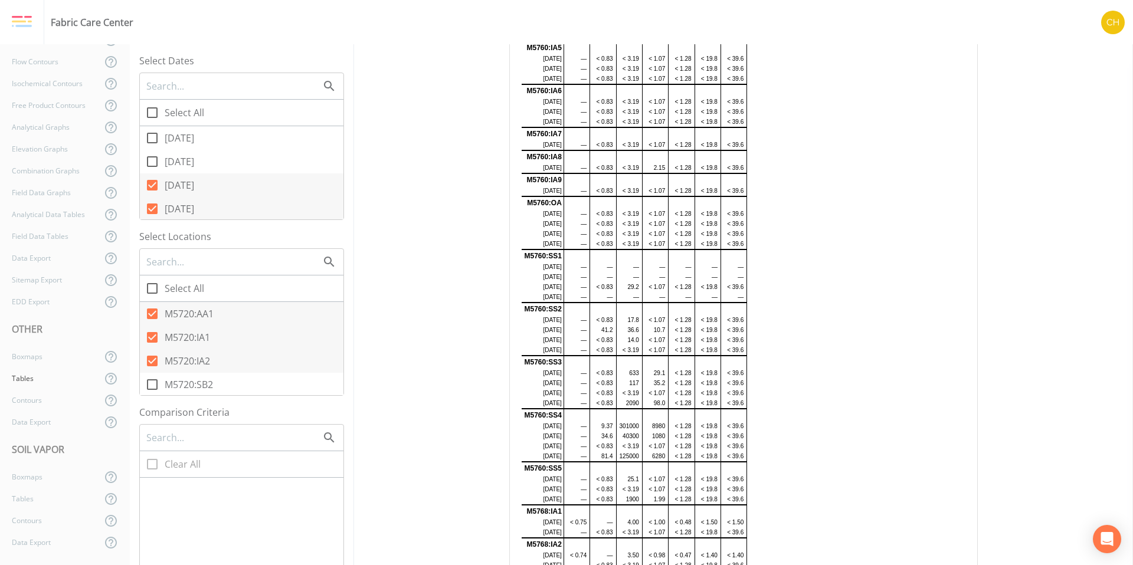
scroll to position [584, 0]
click at [156, 287] on icon at bounding box center [152, 288] width 11 height 11
click at [152, 287] on input "Select All" at bounding box center [146, 282] width 12 height 12
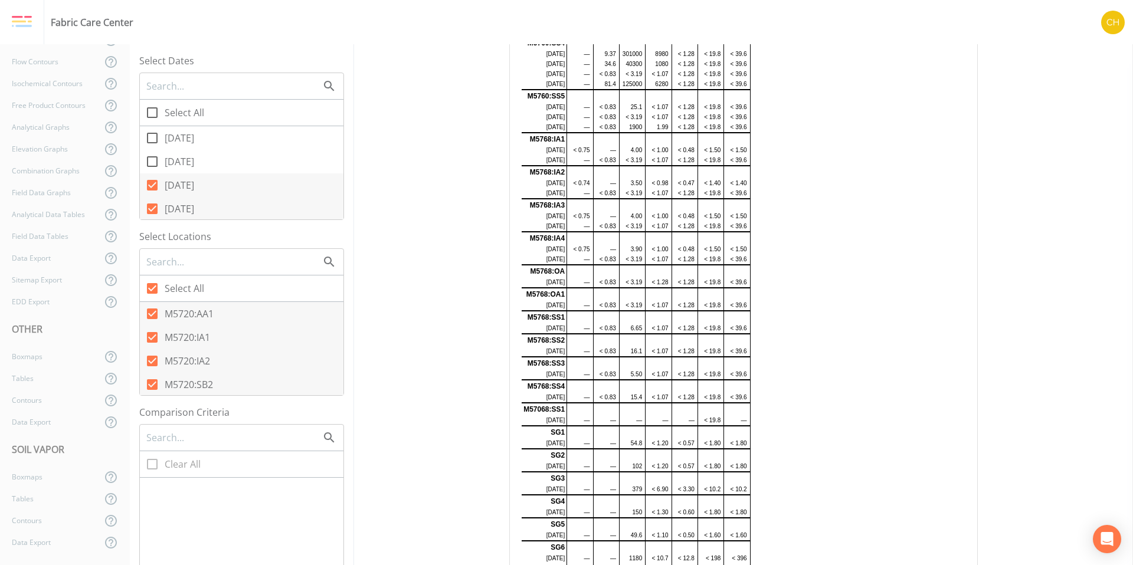
scroll to position [1032, 0]
